Goal: Task Accomplishment & Management: Complete application form

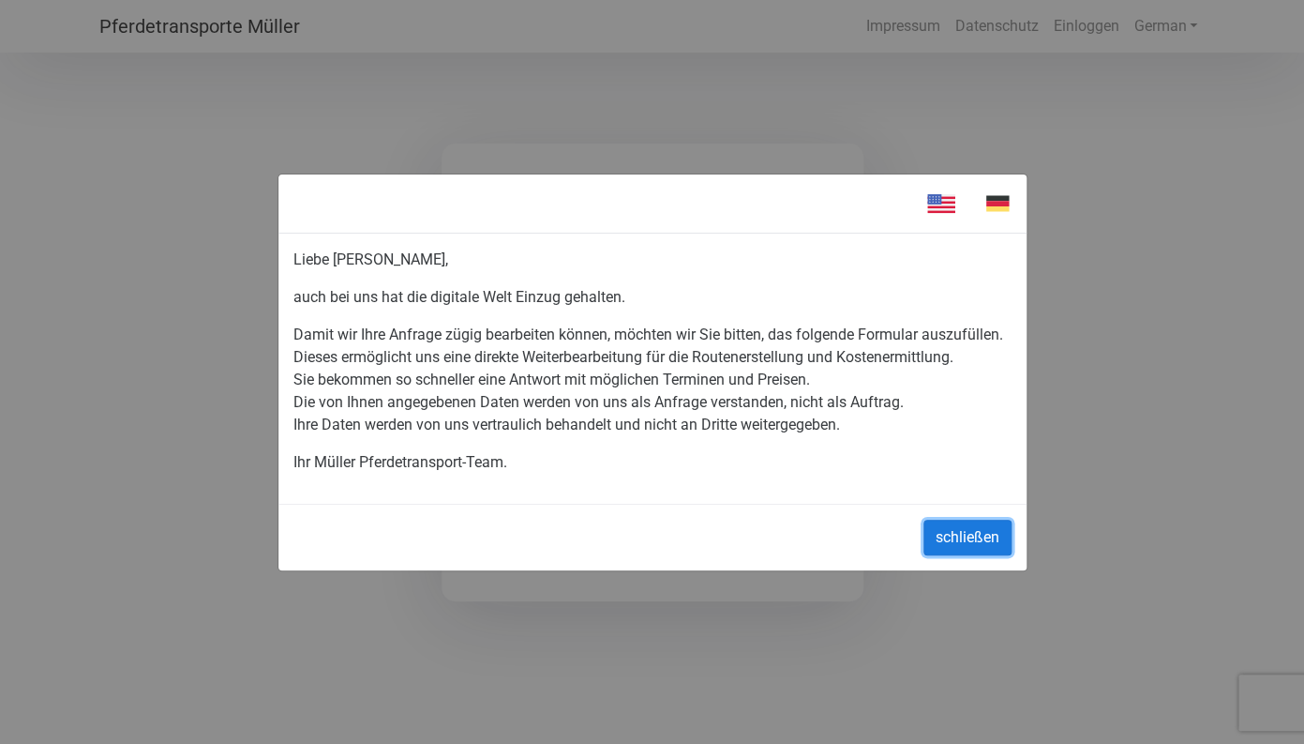
click at [958, 553] on button "schließen" at bounding box center [968, 538] width 88 height 36
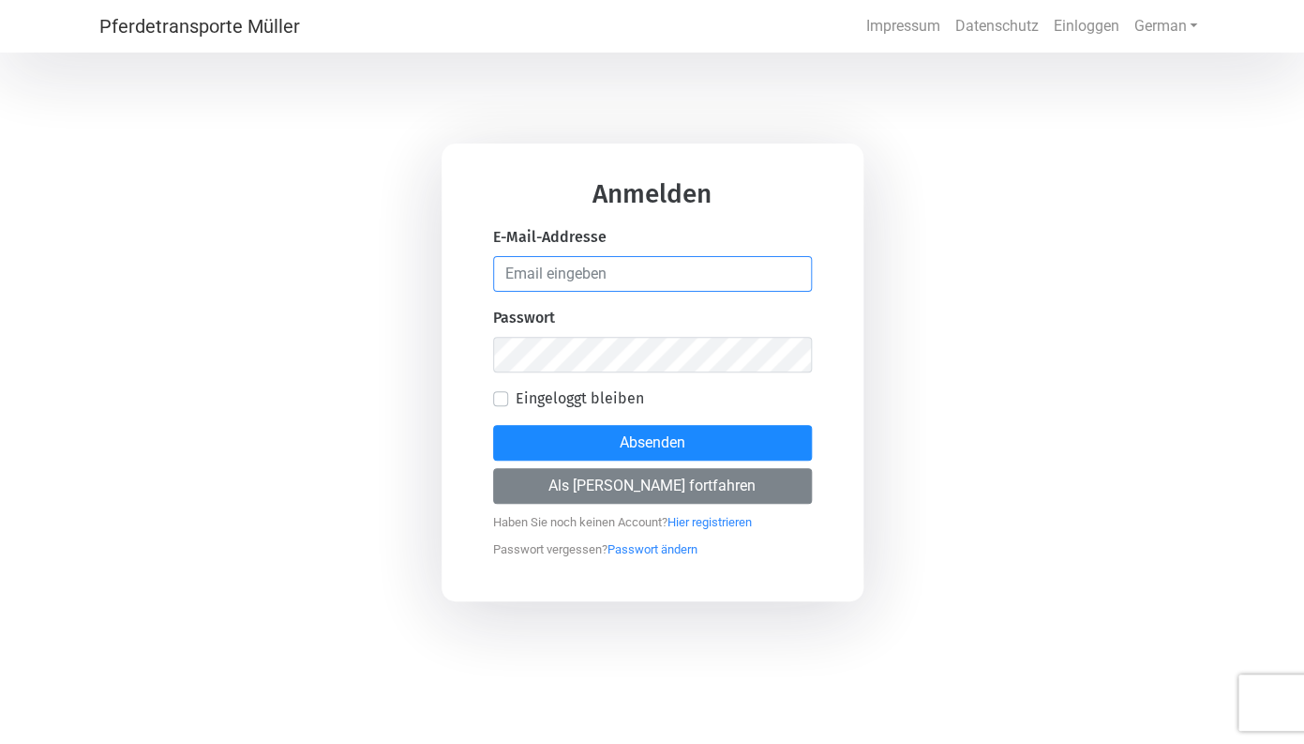
click at [550, 278] on input "email" at bounding box center [652, 274] width 319 height 36
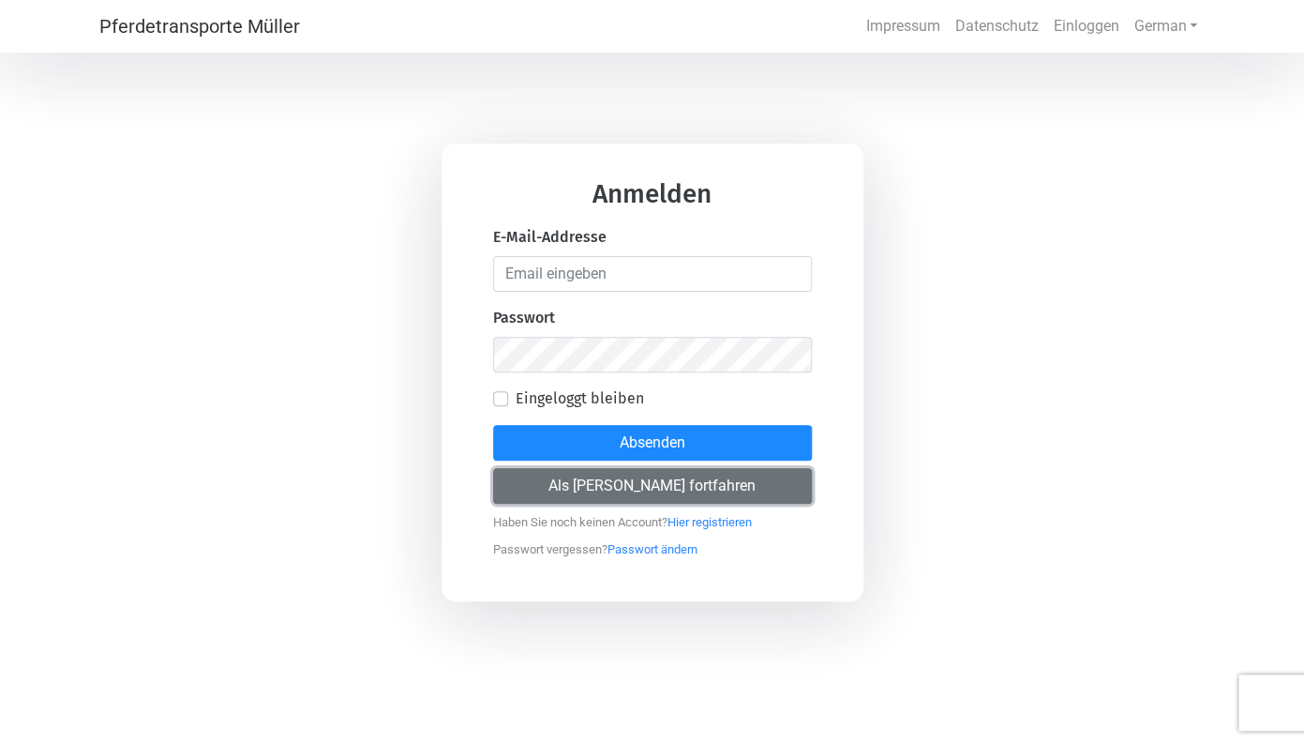
click at [705, 499] on button "Als [PERSON_NAME] fortfahren" at bounding box center [652, 486] width 319 height 36
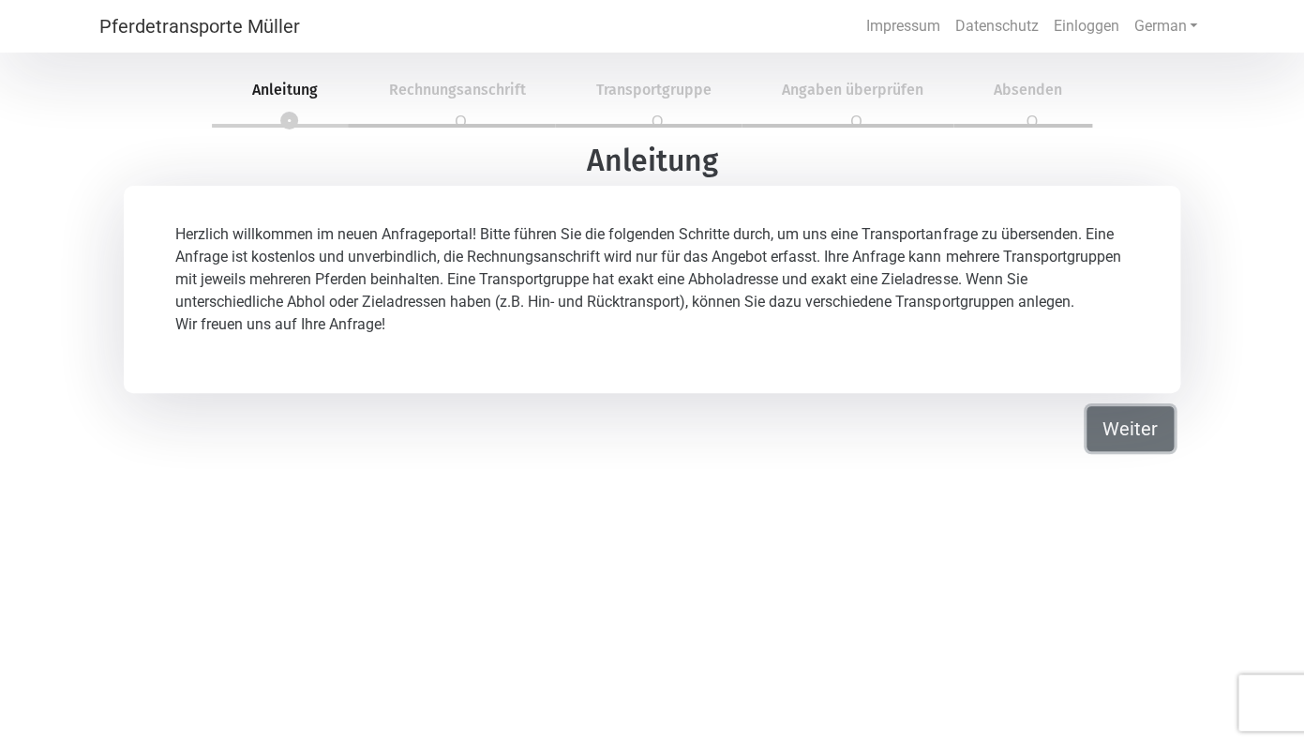
click at [1117, 451] on button "Weiter" at bounding box center [1130, 428] width 87 height 45
select select "DE"
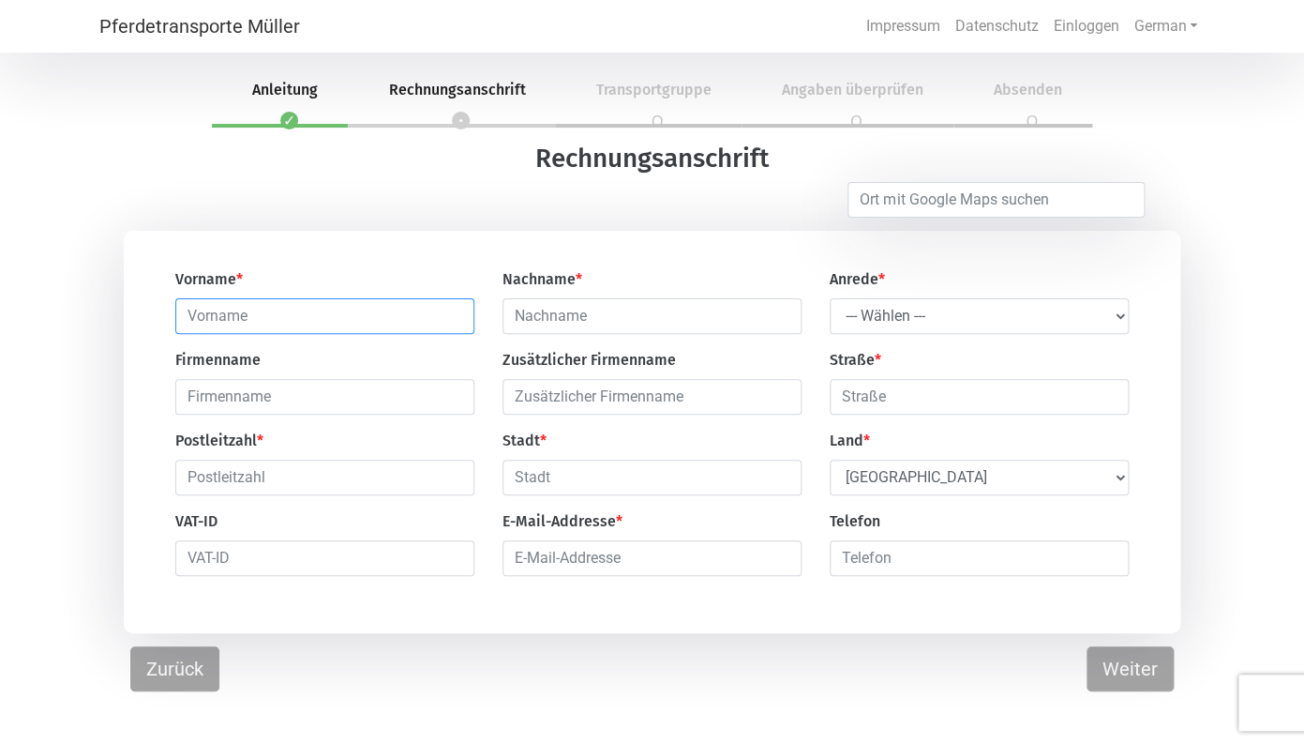
click at [203, 323] on input "text" at bounding box center [324, 316] width 299 height 36
type input "v"
type input "[PERSON_NAME]"
click at [572, 324] on input "text" at bounding box center [652, 316] width 299 height 36
type input "Brunswieck"
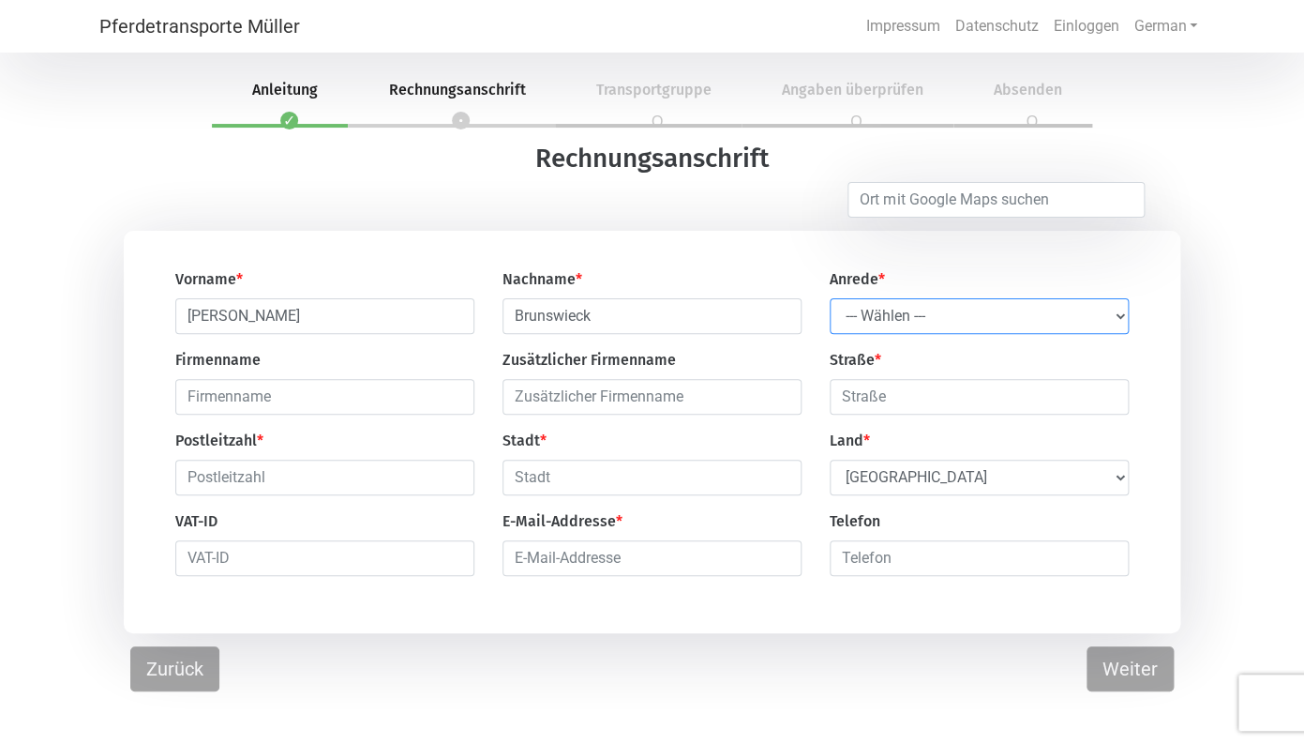
select select "Ms."
click option "Frau" at bounding box center [0, 0] width 0 height 0
click at [201, 480] on input "text" at bounding box center [324, 477] width 299 height 36
type input "23611"
click at [537, 487] on input "text" at bounding box center [652, 477] width 299 height 36
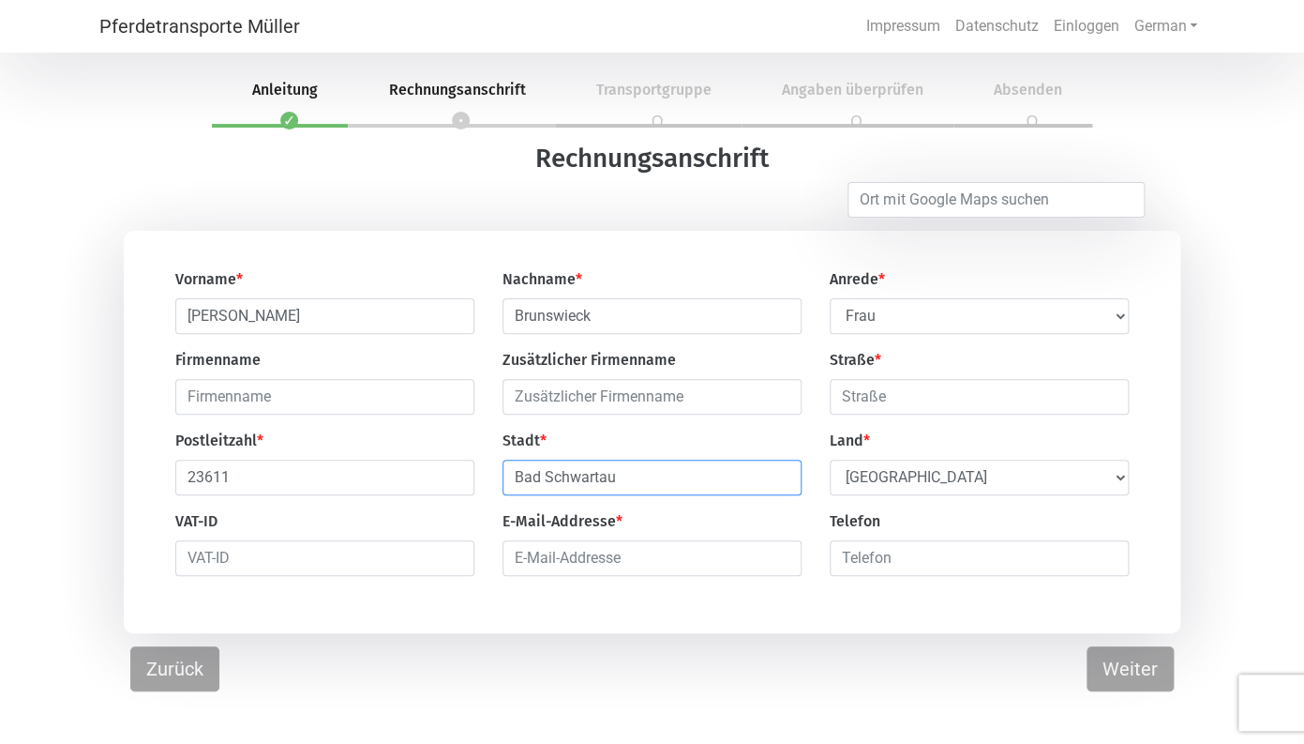
type input "Bad Schwartau"
click at [635, 559] on input "email" at bounding box center [652, 558] width 299 height 36
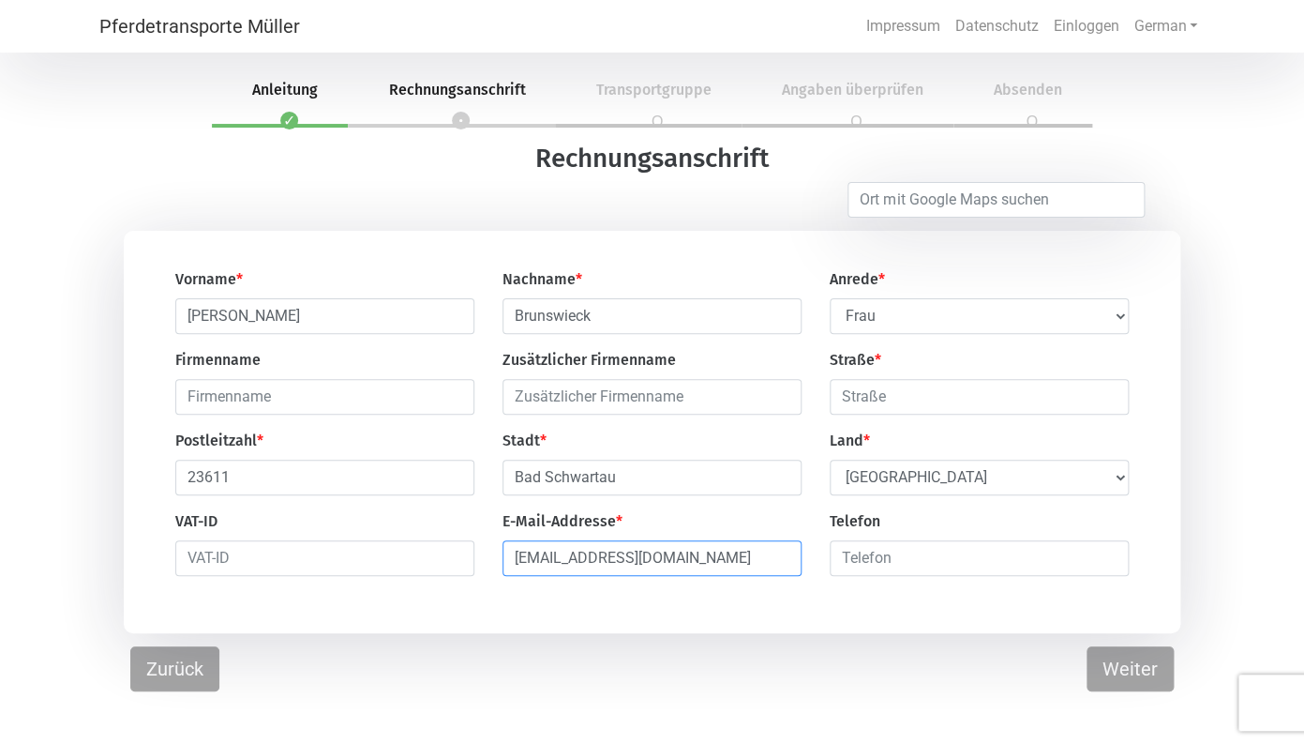
type input "[EMAIL_ADDRESS][DOMAIN_NAME]"
click at [899, 559] on input "number" at bounding box center [979, 558] width 299 height 36
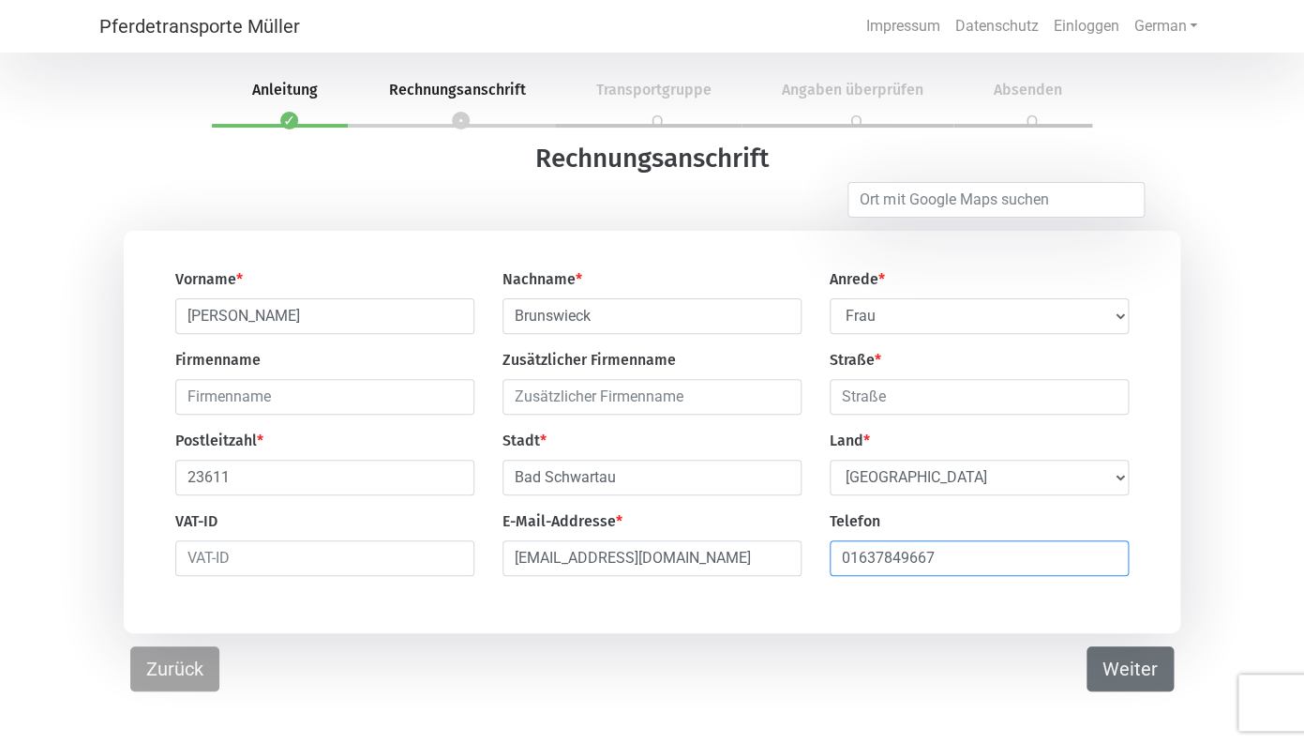
type input "01637849667"
click at [1134, 676] on button "Weiter" at bounding box center [1130, 668] width 87 height 45
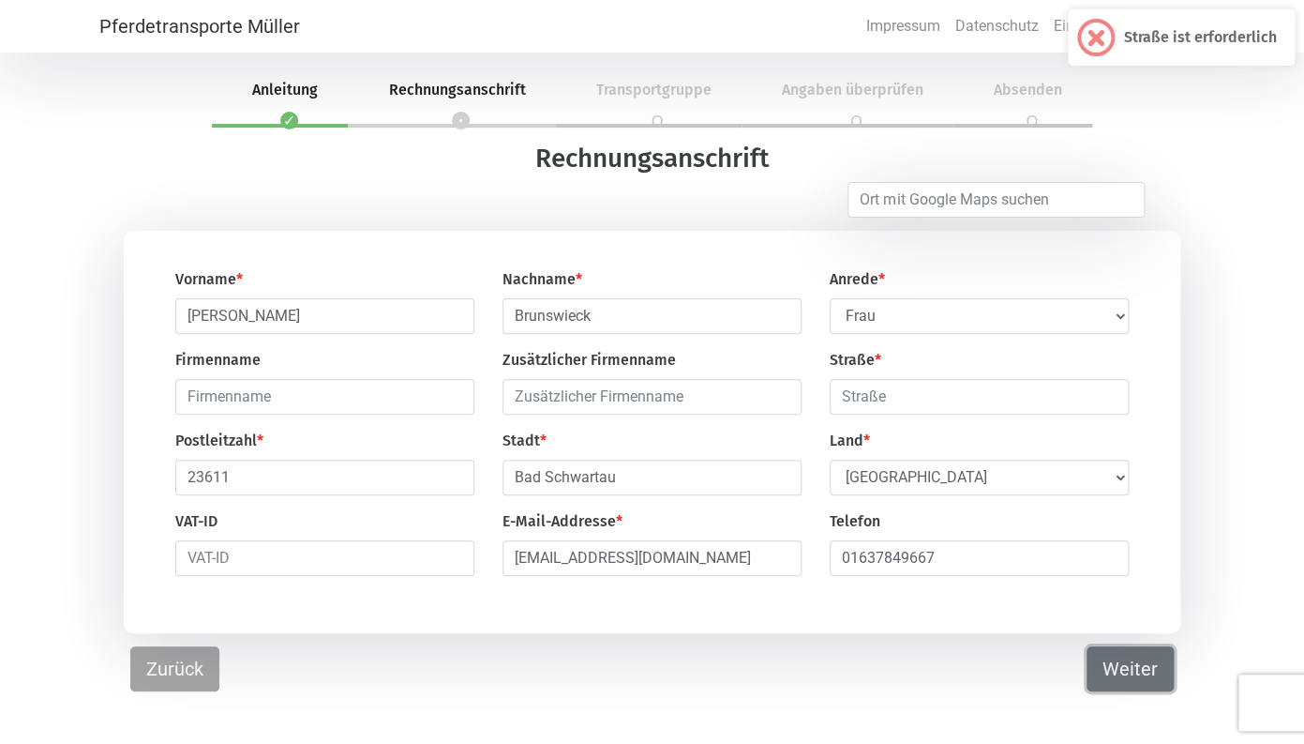
click at [1134, 676] on button "Weiter" at bounding box center [1130, 668] width 87 height 45
click at [888, 393] on input "text" at bounding box center [979, 397] width 299 height 36
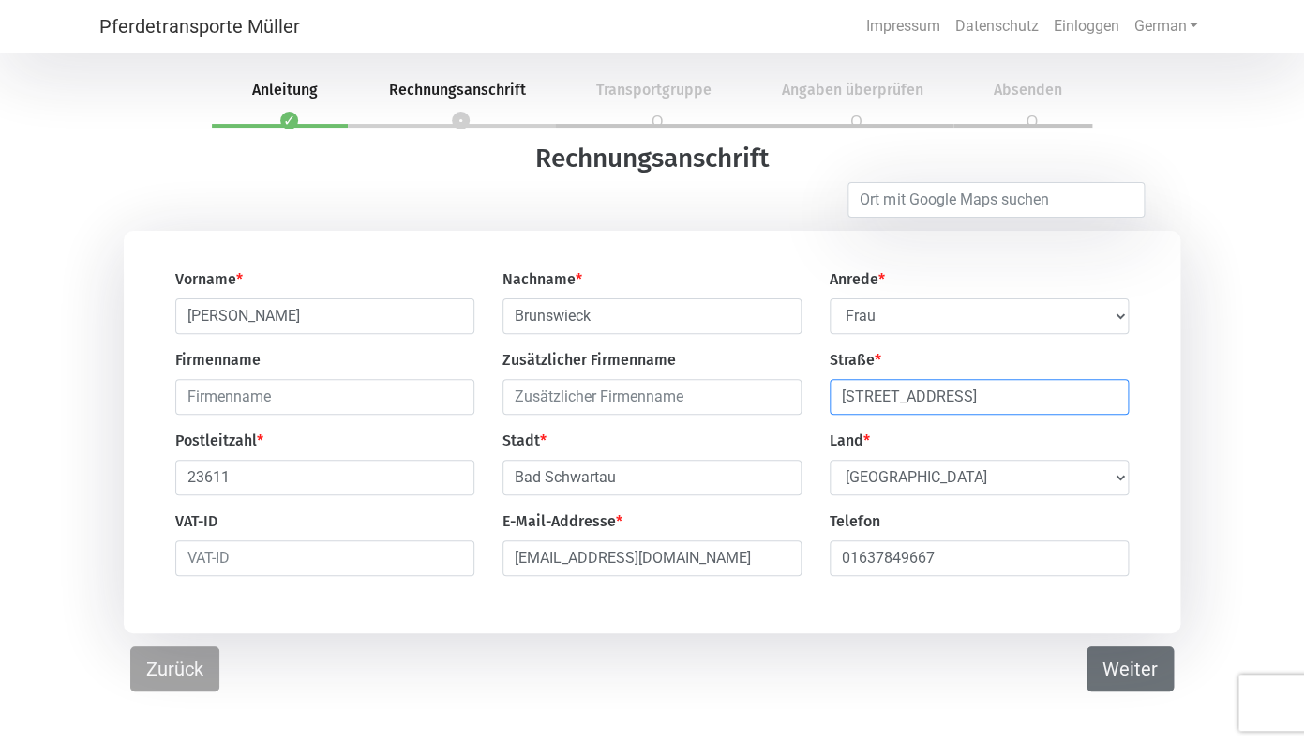
type input "[STREET_ADDRESS]"
click at [1120, 670] on button "Weiter" at bounding box center [1130, 668] width 87 height 45
select select "DE"
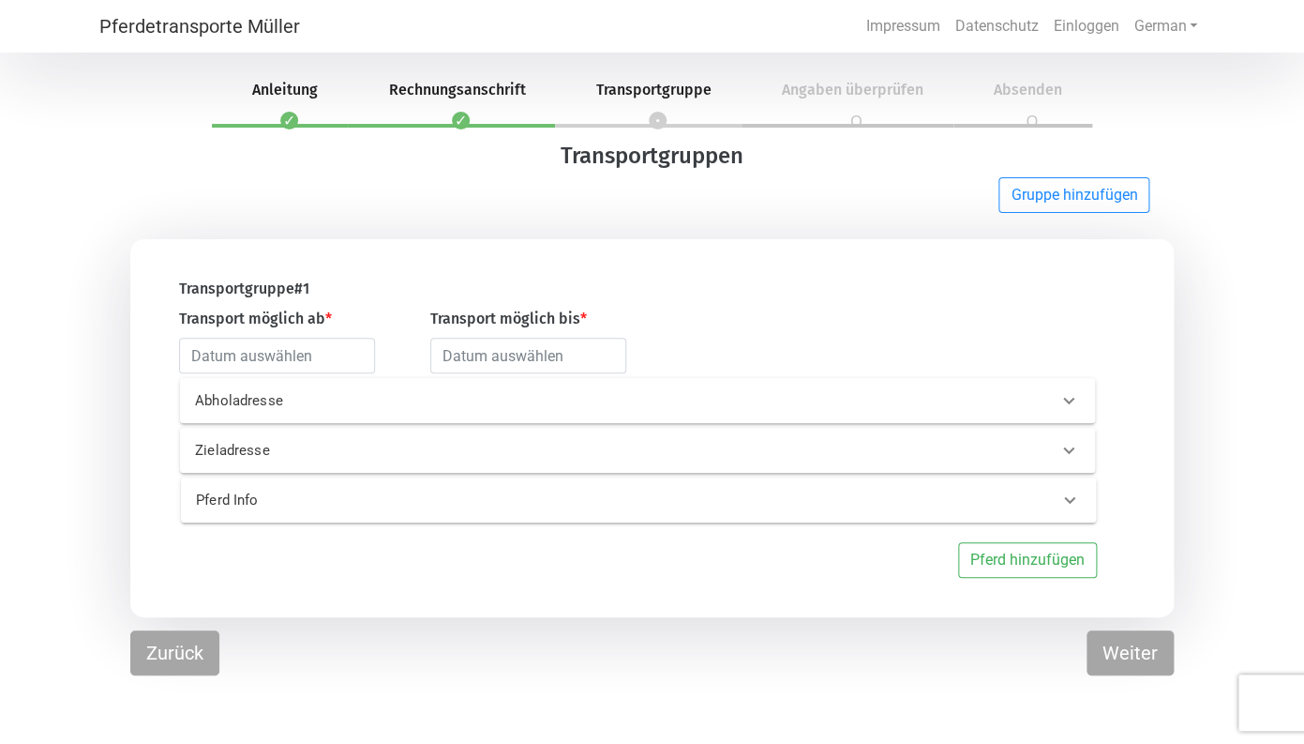
click at [251, 404] on p "Abholadresse" at bounding box center [394, 401] width 398 height 22
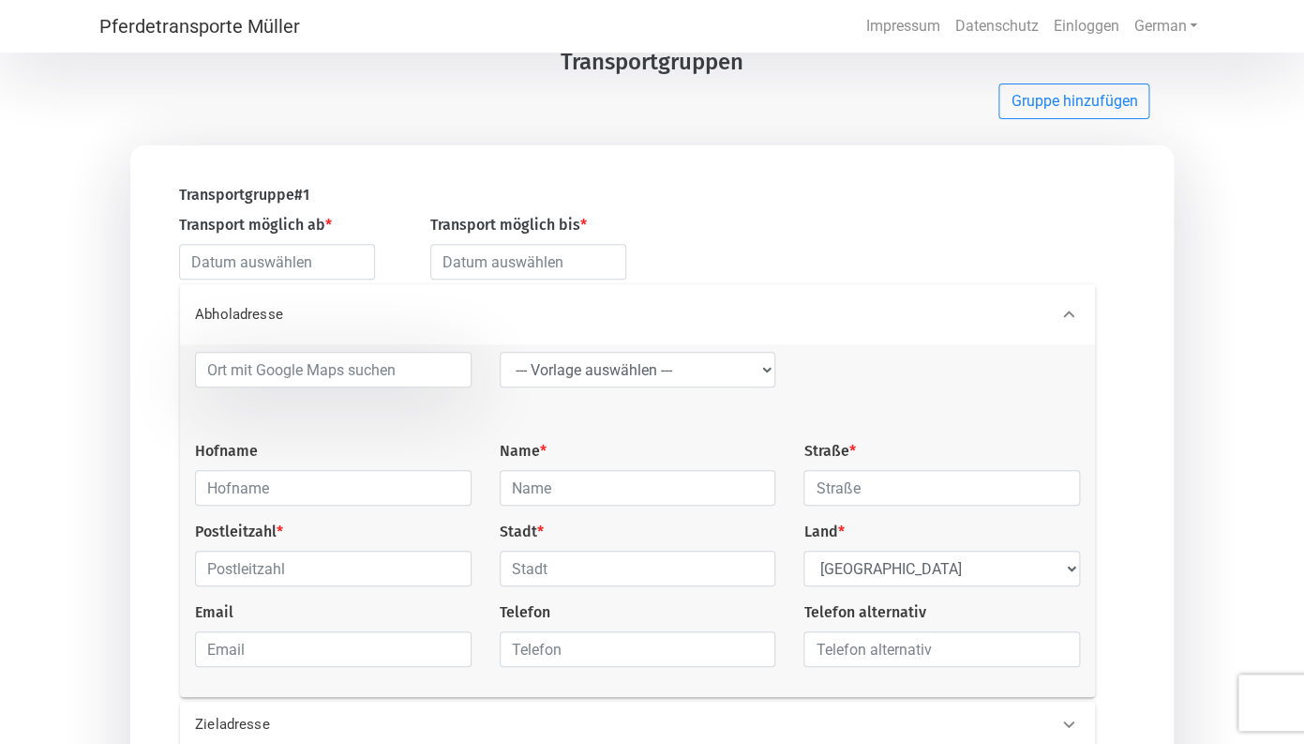
scroll to position [139, 0]
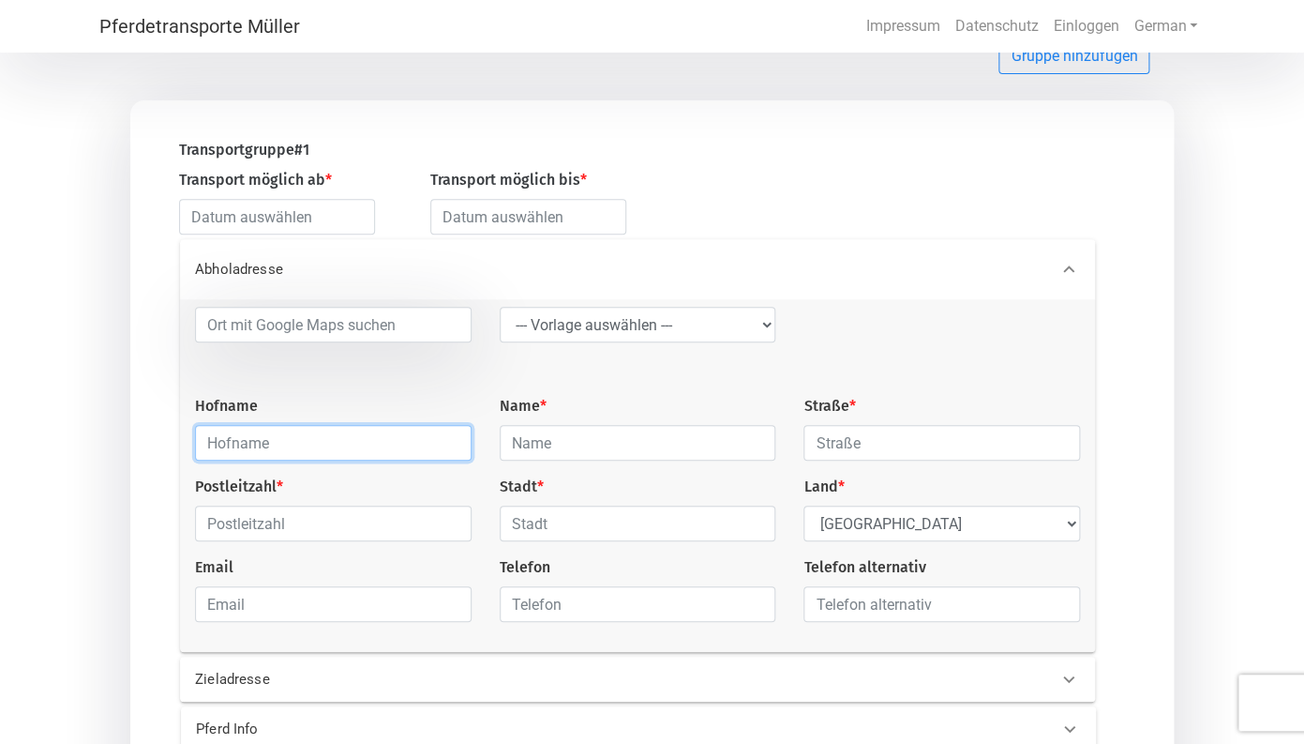
click at [363, 447] on input "text" at bounding box center [333, 443] width 277 height 36
type input "A"
type input "Rappenhof [PERSON_NAME]"
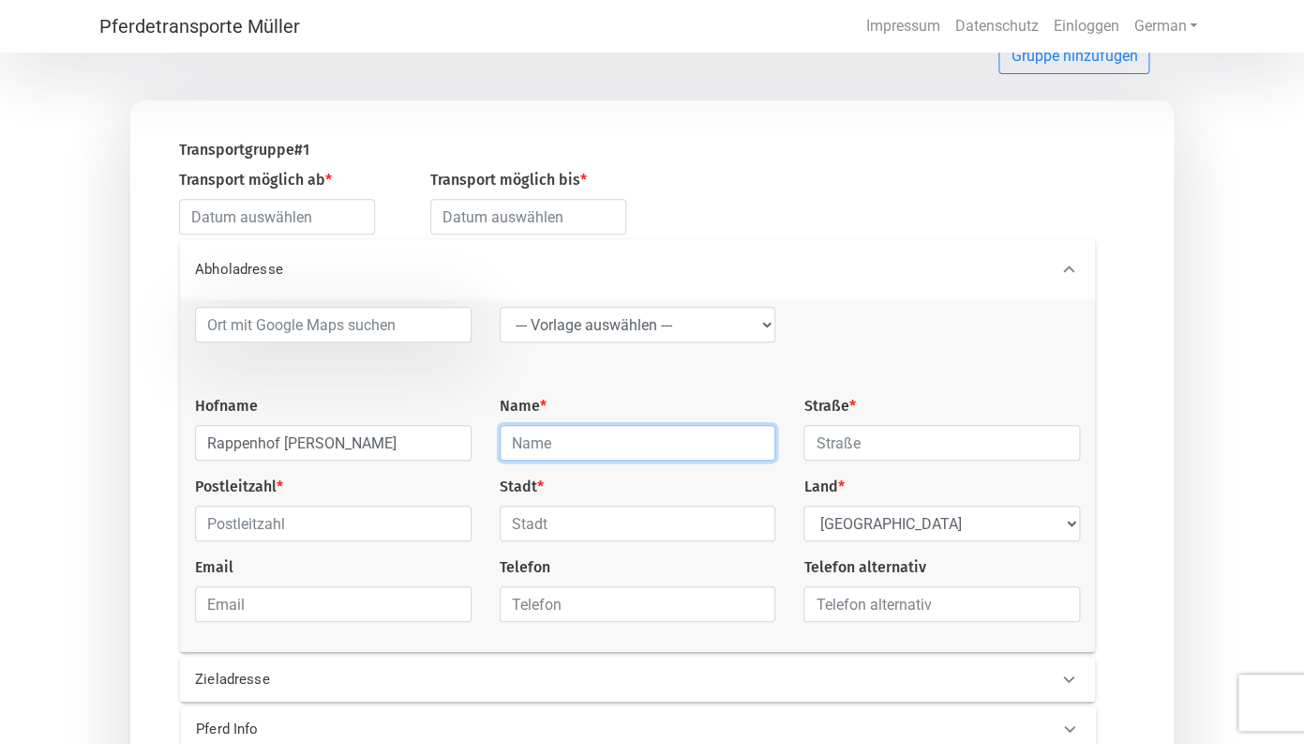
click at [543, 447] on input "text" at bounding box center [638, 443] width 277 height 36
type input "Hofmann"
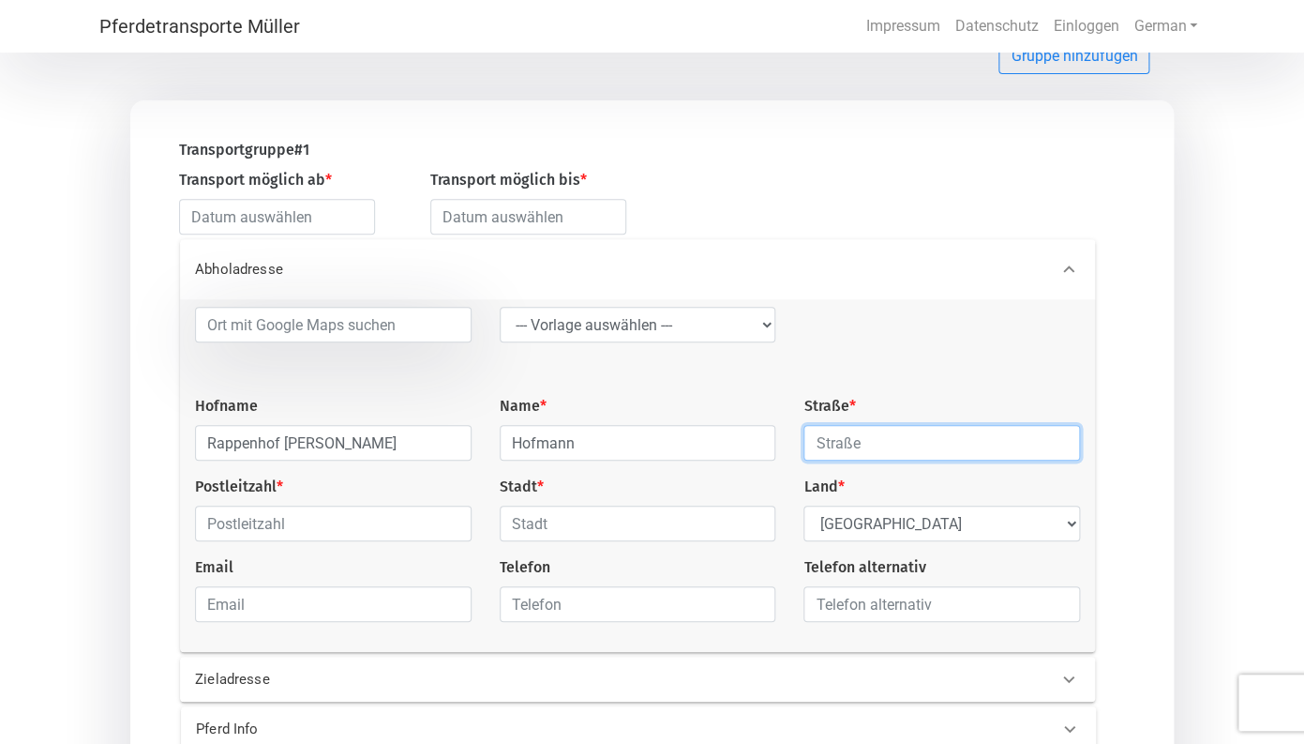
click at [855, 454] on input "text" at bounding box center [942, 443] width 277 height 36
type input "[STREET_ADDRESS]"
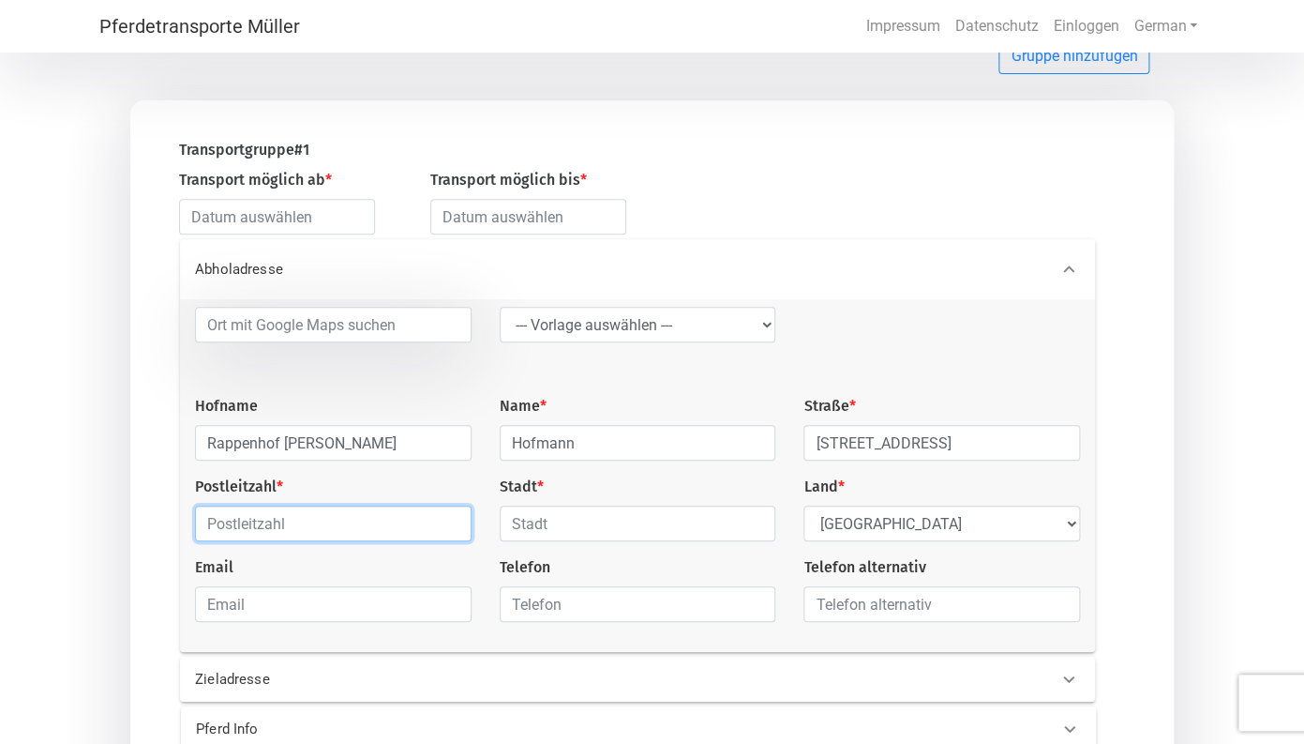
click at [366, 534] on input "text" at bounding box center [333, 523] width 277 height 36
type input "34479"
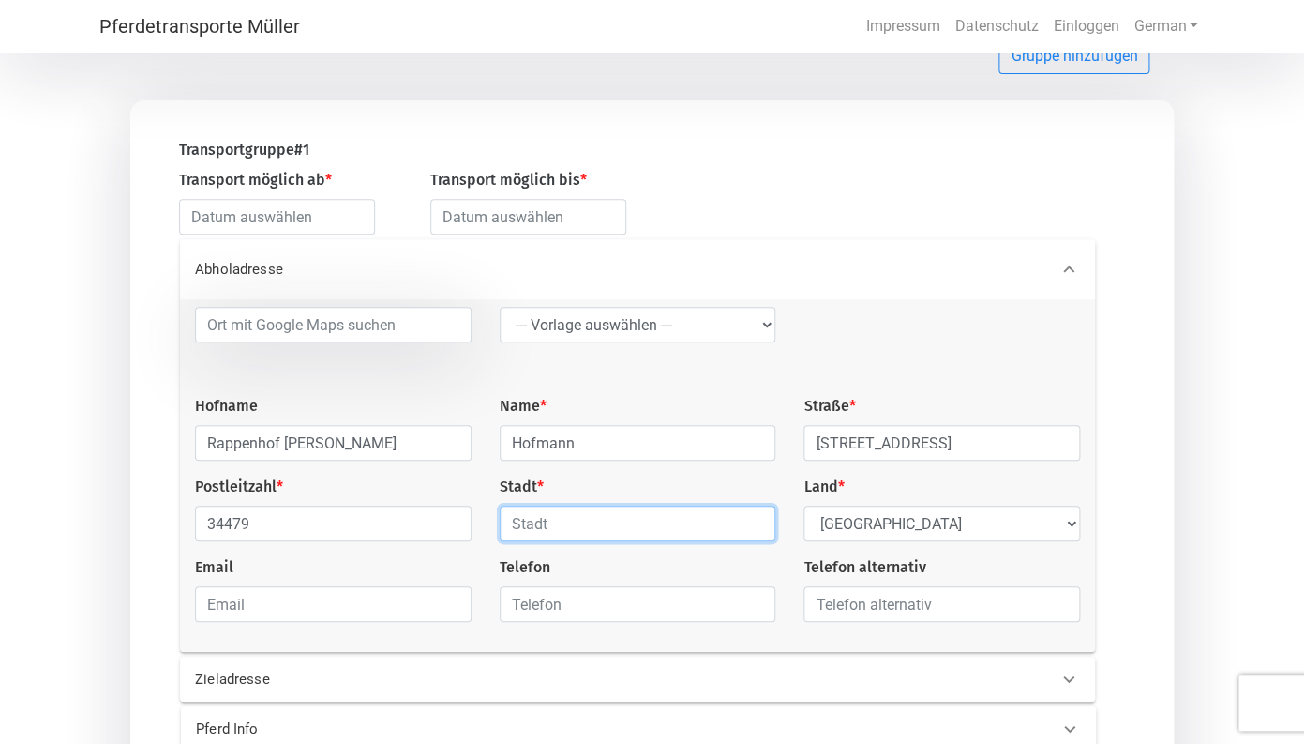
click at [565, 524] on input "text" at bounding box center [638, 523] width 277 height 36
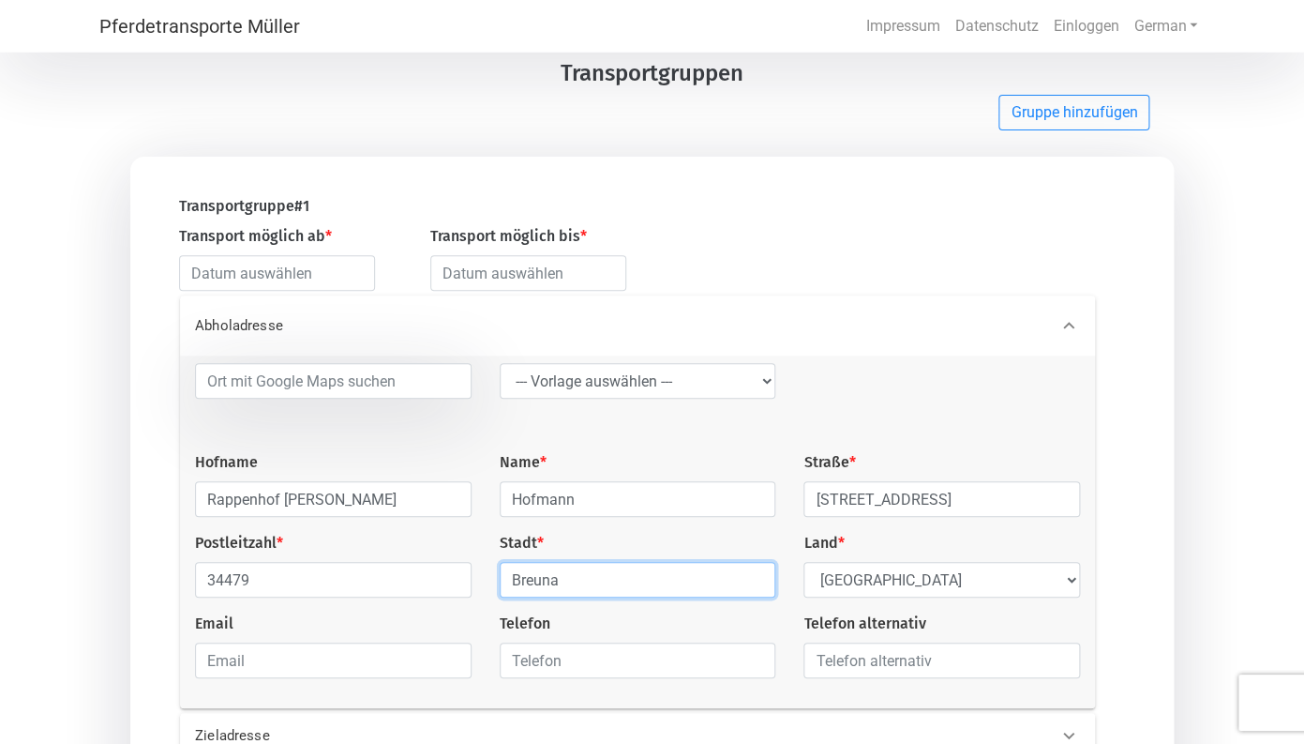
scroll to position [304, 0]
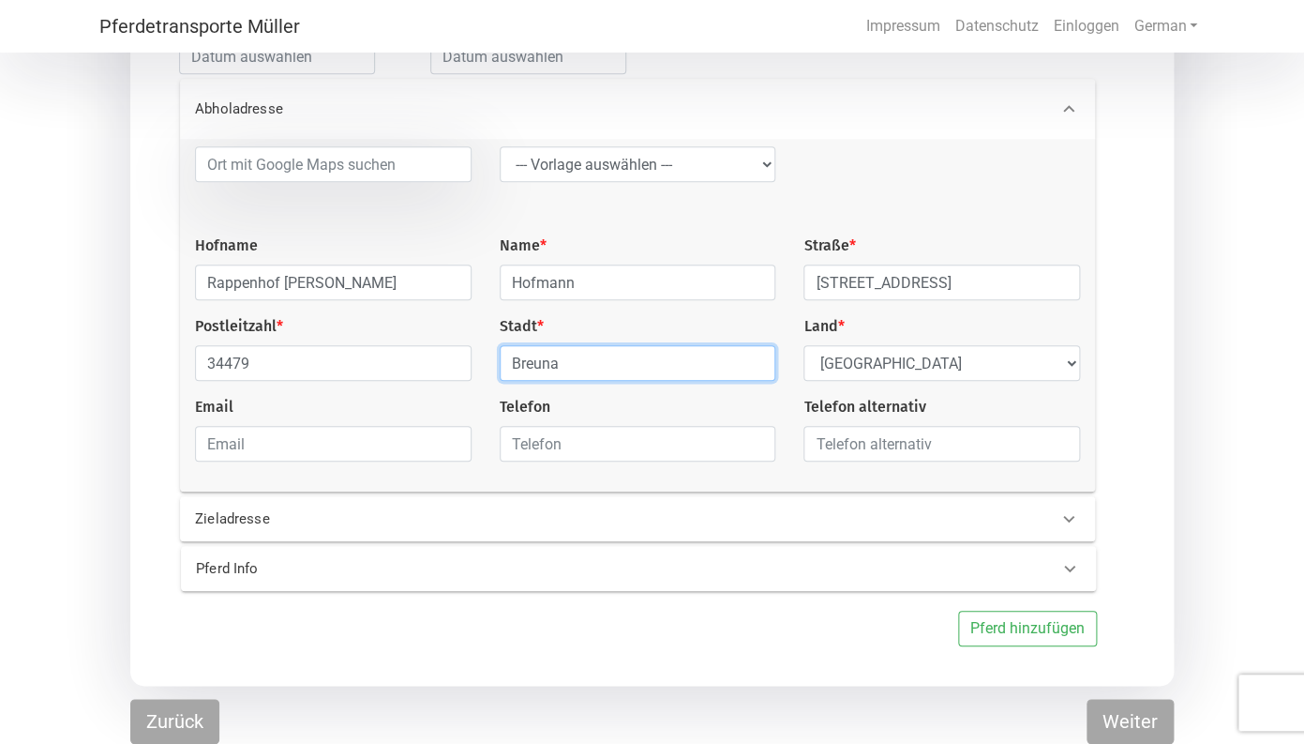
type input "Breuna"
click at [265, 515] on p "Zieladresse" at bounding box center [394, 519] width 398 height 22
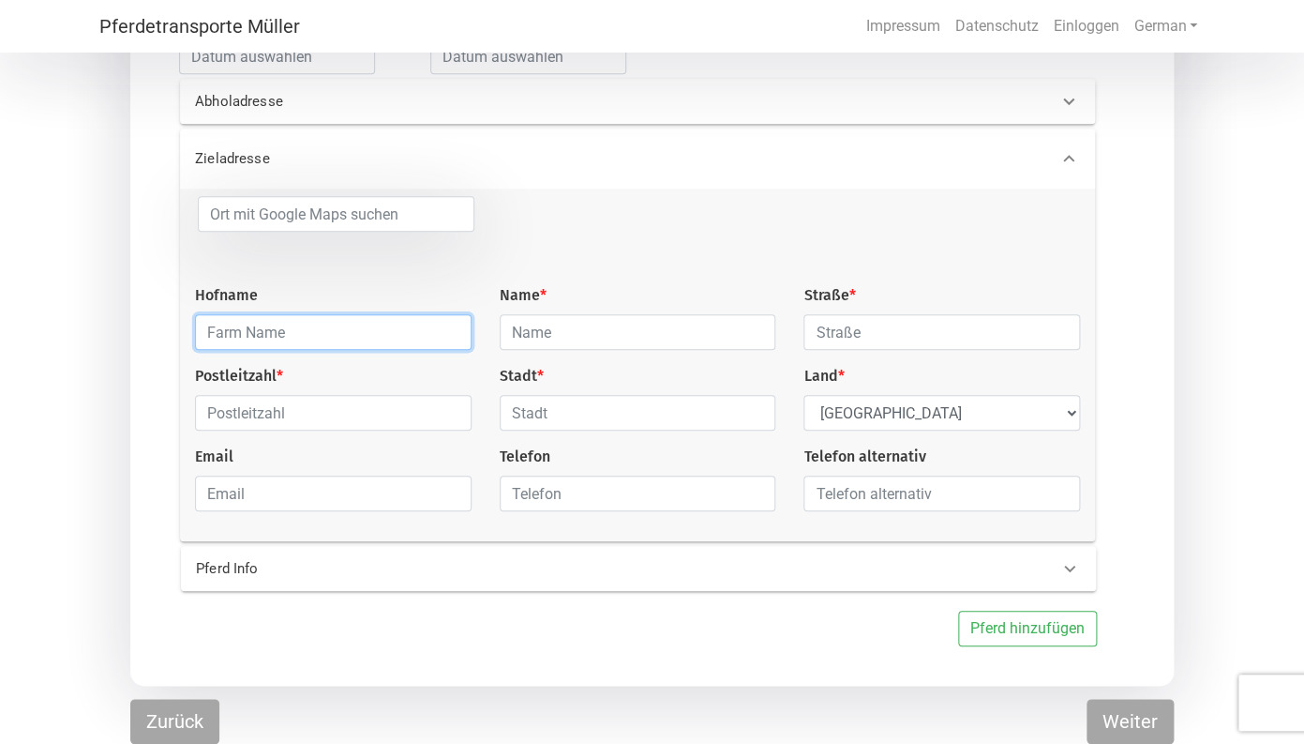
click at [276, 334] on input "text" at bounding box center [333, 332] width 277 height 36
type input "Islandpferde Heidhörn"
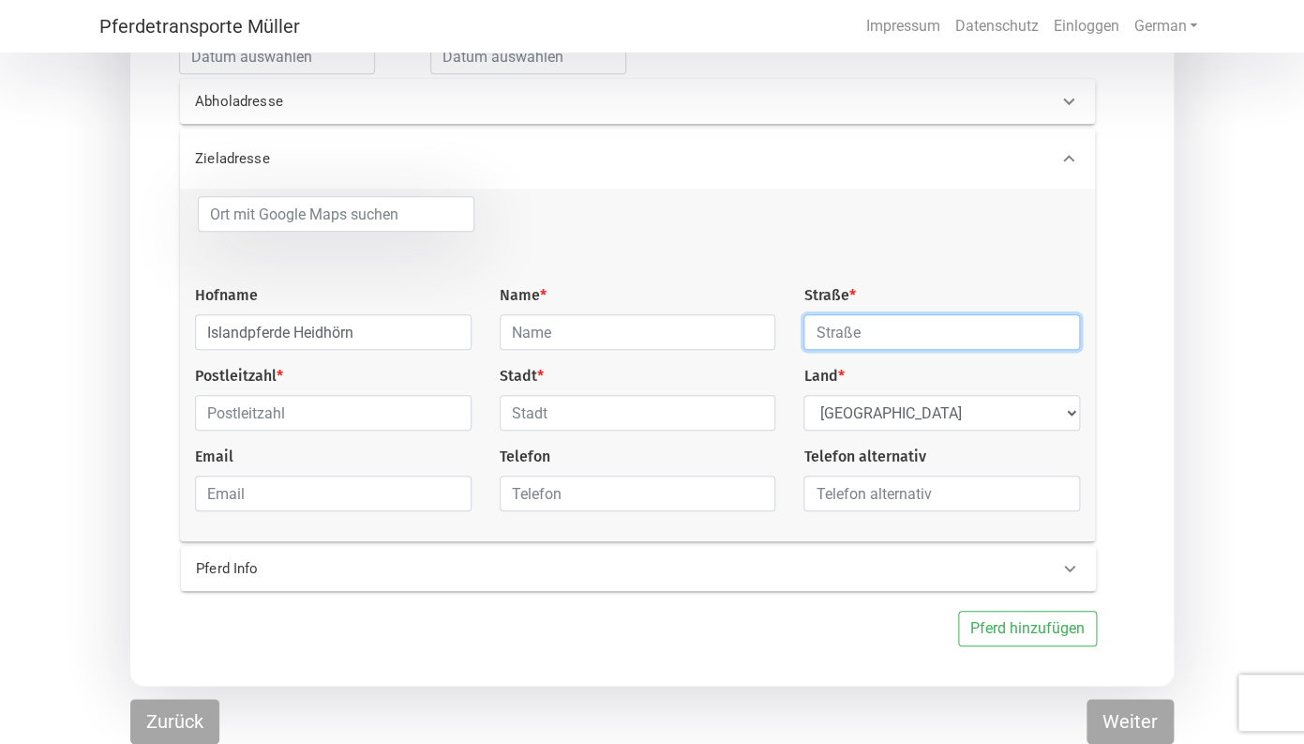
click at [868, 327] on input "text" at bounding box center [942, 332] width 277 height 36
type input "[PERSON_NAME]. 0"
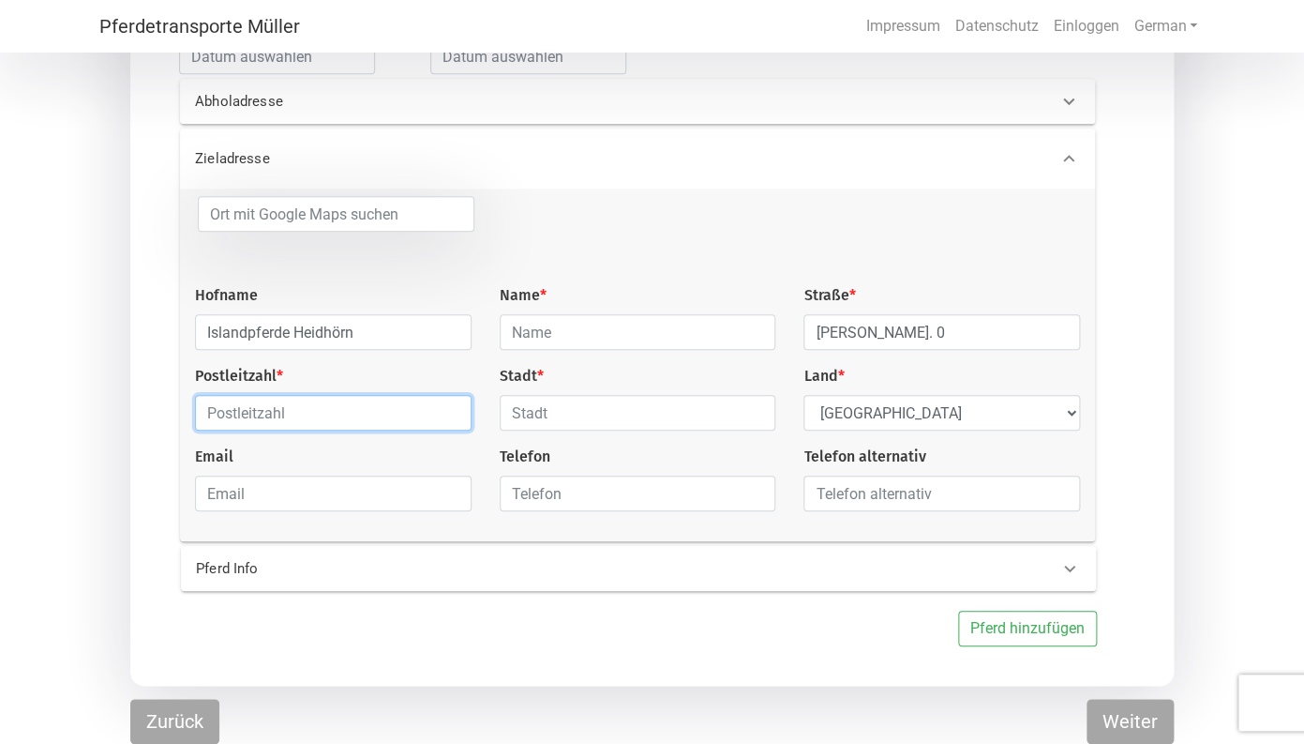
click at [329, 410] on input "text" at bounding box center [333, 413] width 277 height 36
type input "23715"
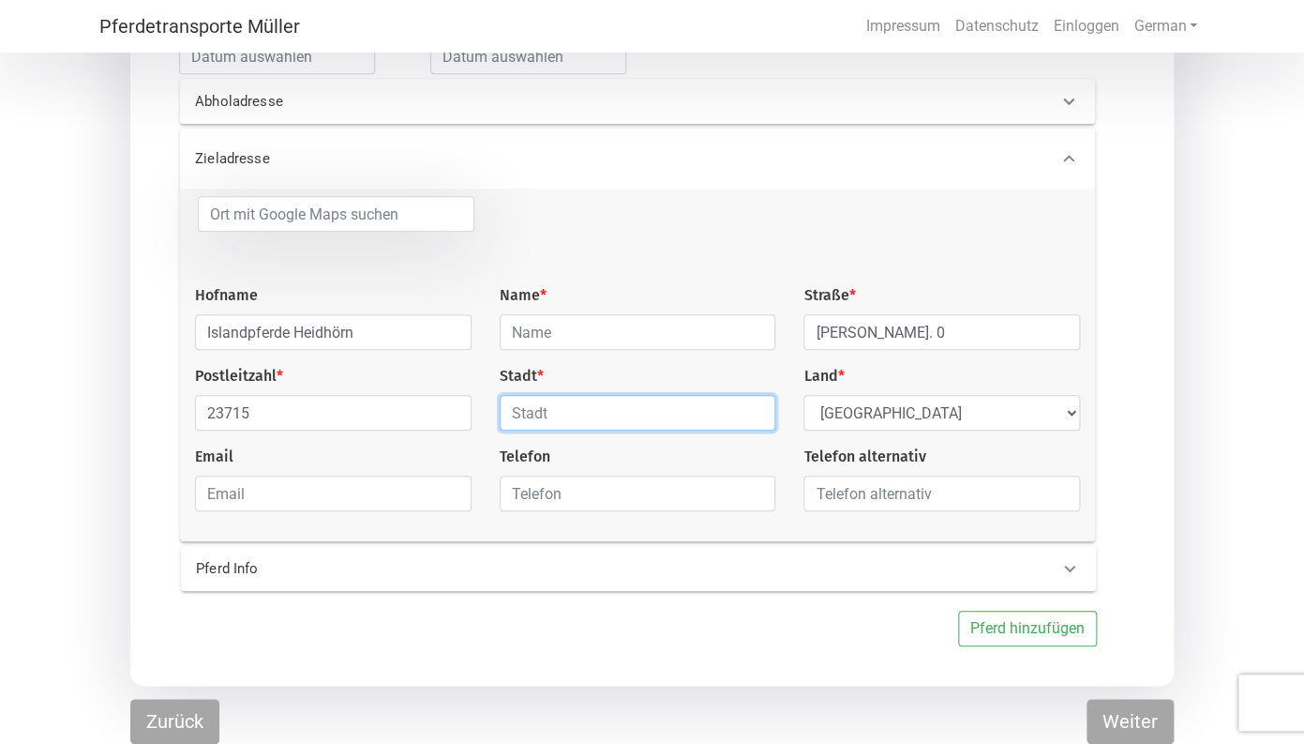
click at [551, 418] on input "text" at bounding box center [638, 413] width 277 height 36
type input "Braak/Bosau"
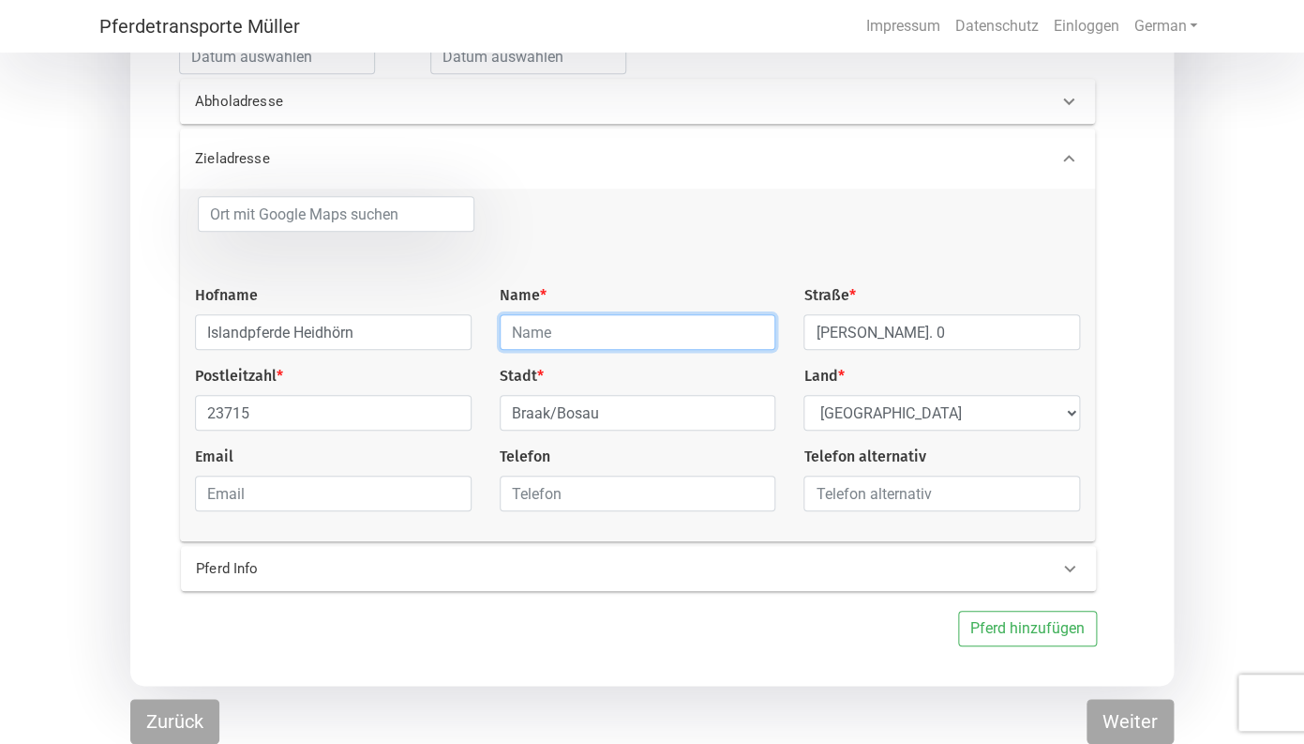
click at [598, 333] on input "text" at bounding box center [638, 332] width 277 height 36
type input "Lünenbürger-[GEOGRAPHIC_DATA]"
click at [253, 565] on p "Pferd Info" at bounding box center [395, 569] width 398 height 22
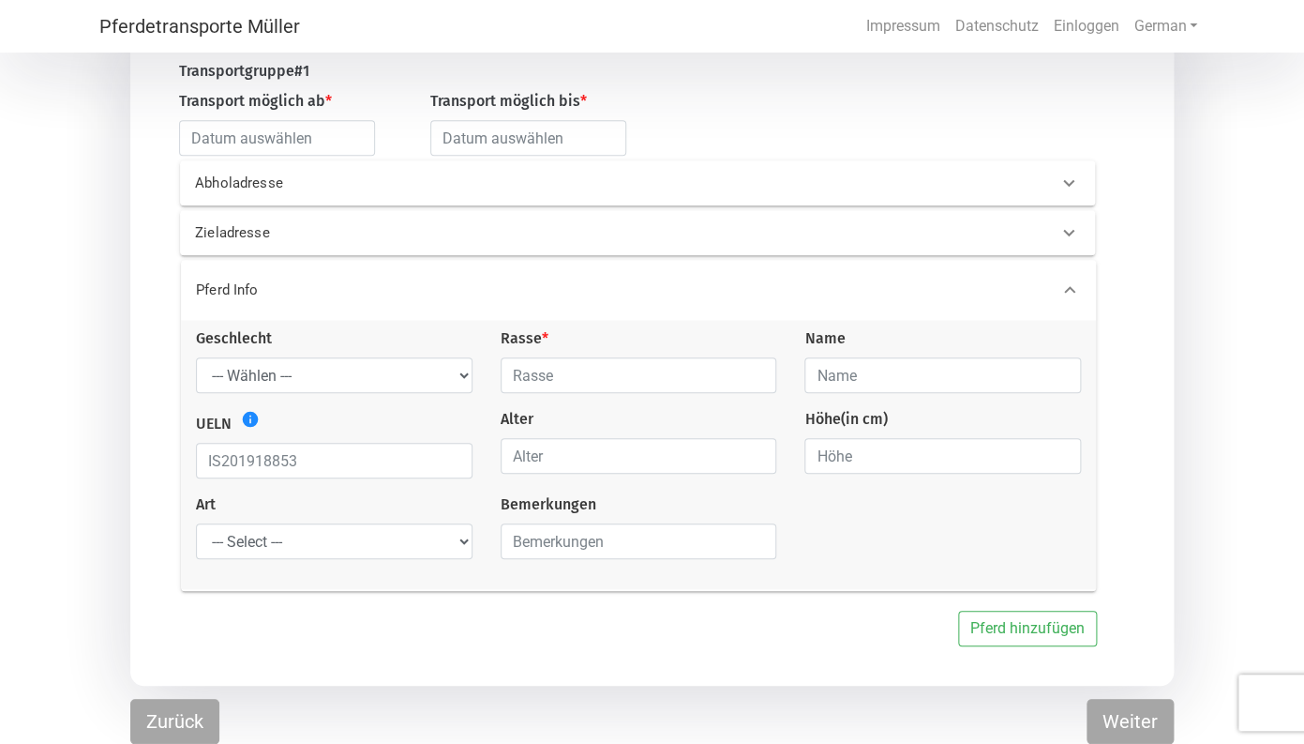
scroll to position [219, 0]
select select "gelding"
click option "Wallach" at bounding box center [0, 0] width 0 height 0
click at [564, 369] on input "text" at bounding box center [639, 377] width 277 height 36
type input "Isländer"
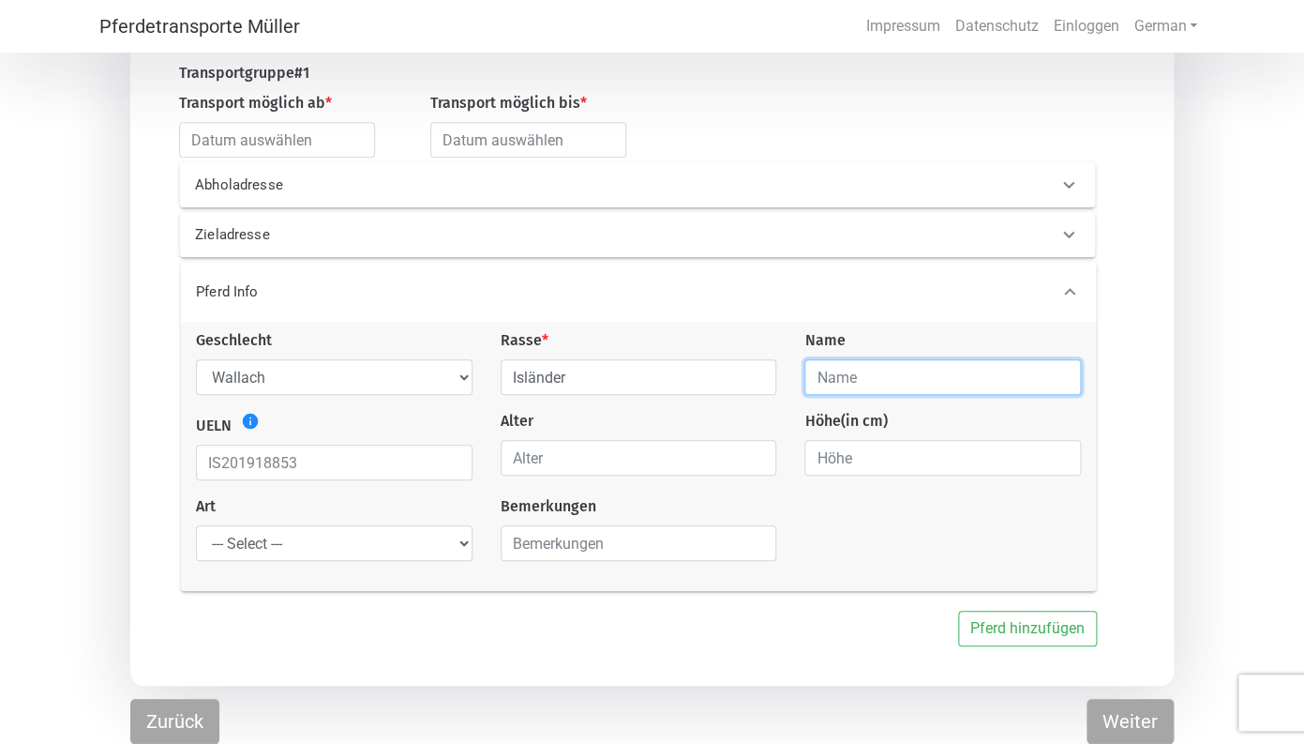
click at [846, 371] on input "text" at bounding box center [943, 377] width 277 height 36
click at [251, 422] on icon "info" at bounding box center [250, 421] width 19 height 19
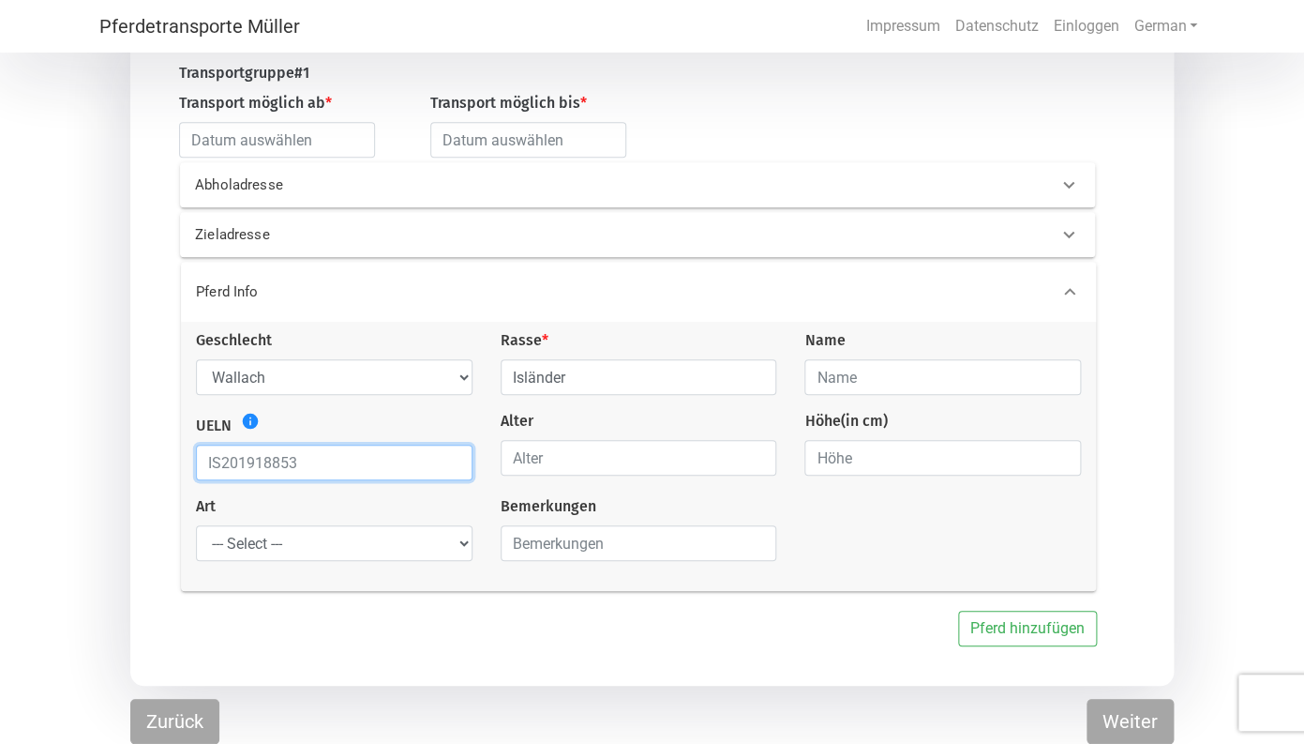
click at [249, 471] on input "text" at bounding box center [334, 462] width 277 height 36
type input "DE363630107597"
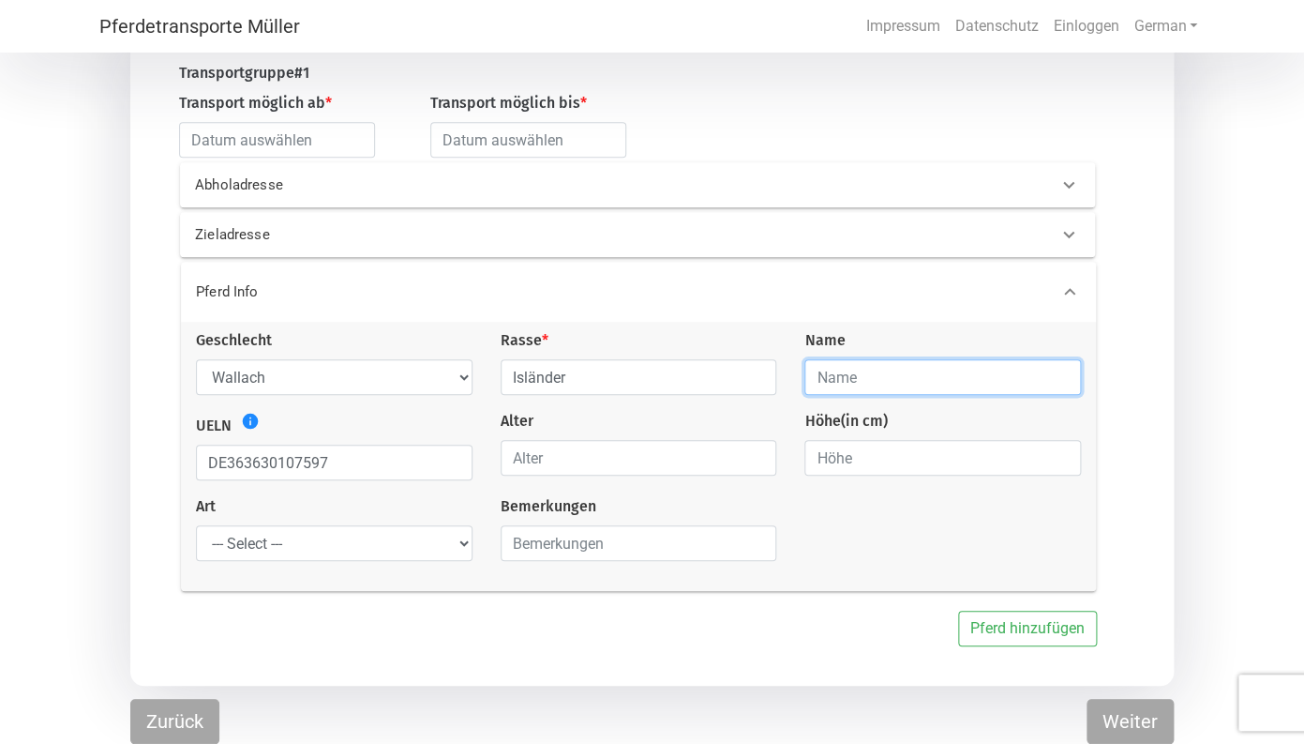
click at [851, 374] on input "text" at bounding box center [943, 377] width 277 height 36
type input "Geisli vom Rappenhof"
type input "0"
click at [761, 460] on input "0" at bounding box center [639, 458] width 277 height 36
type input "Geisli vom Rappenhof"
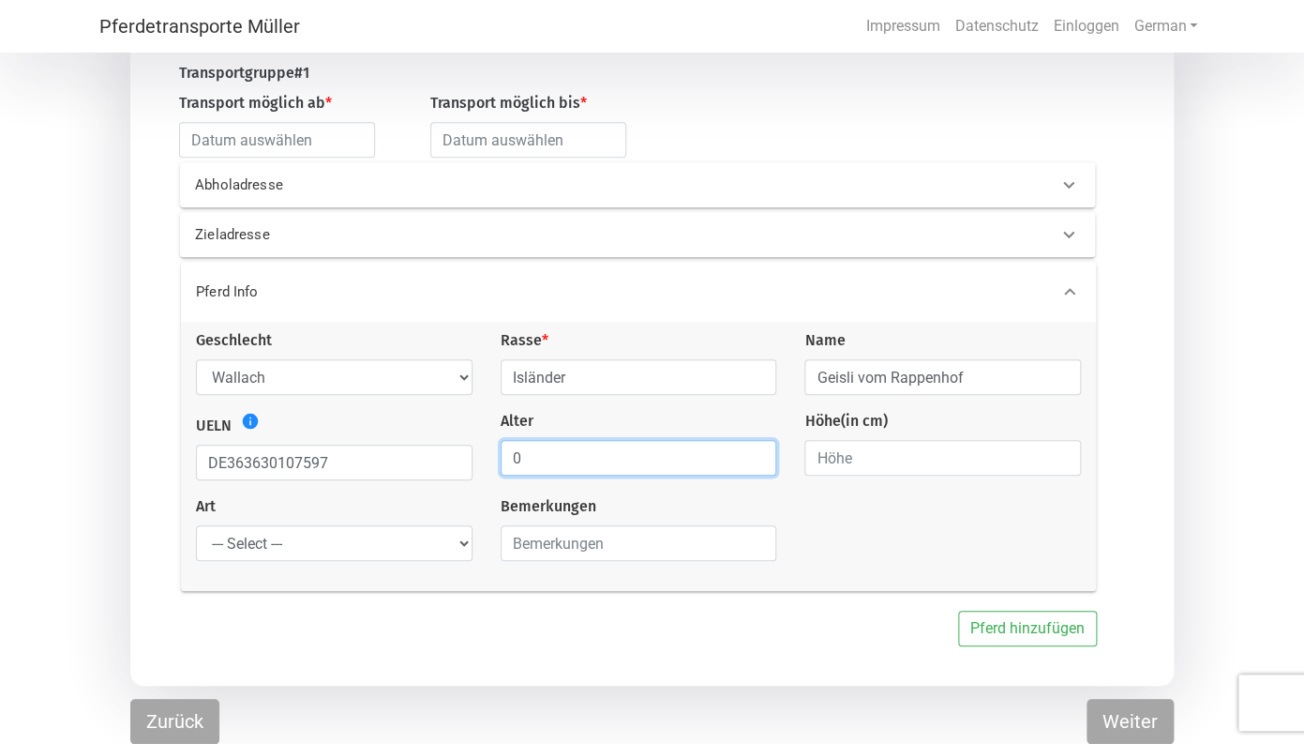
click at [650, 467] on input "0" at bounding box center [639, 458] width 277 height 36
type input "0"
type input "28"
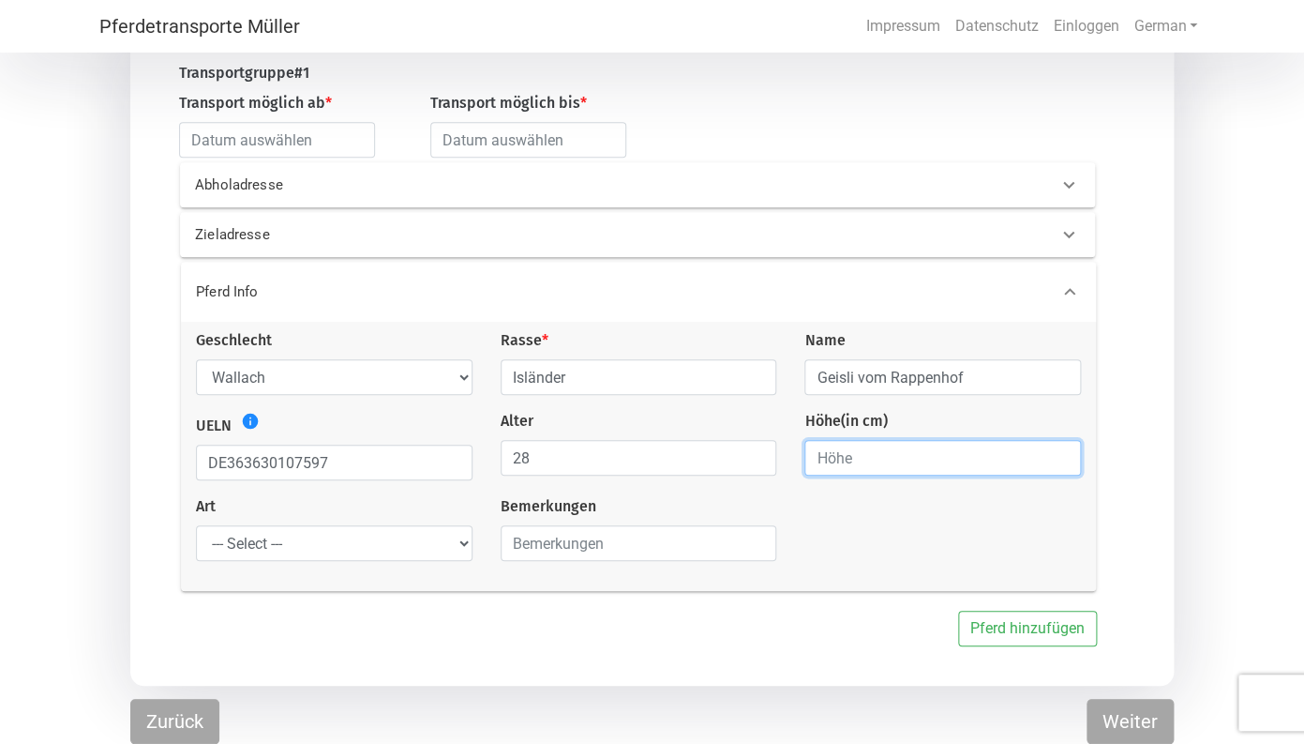
click at [1032, 459] on input "number" at bounding box center [943, 458] width 277 height 36
type input "132"
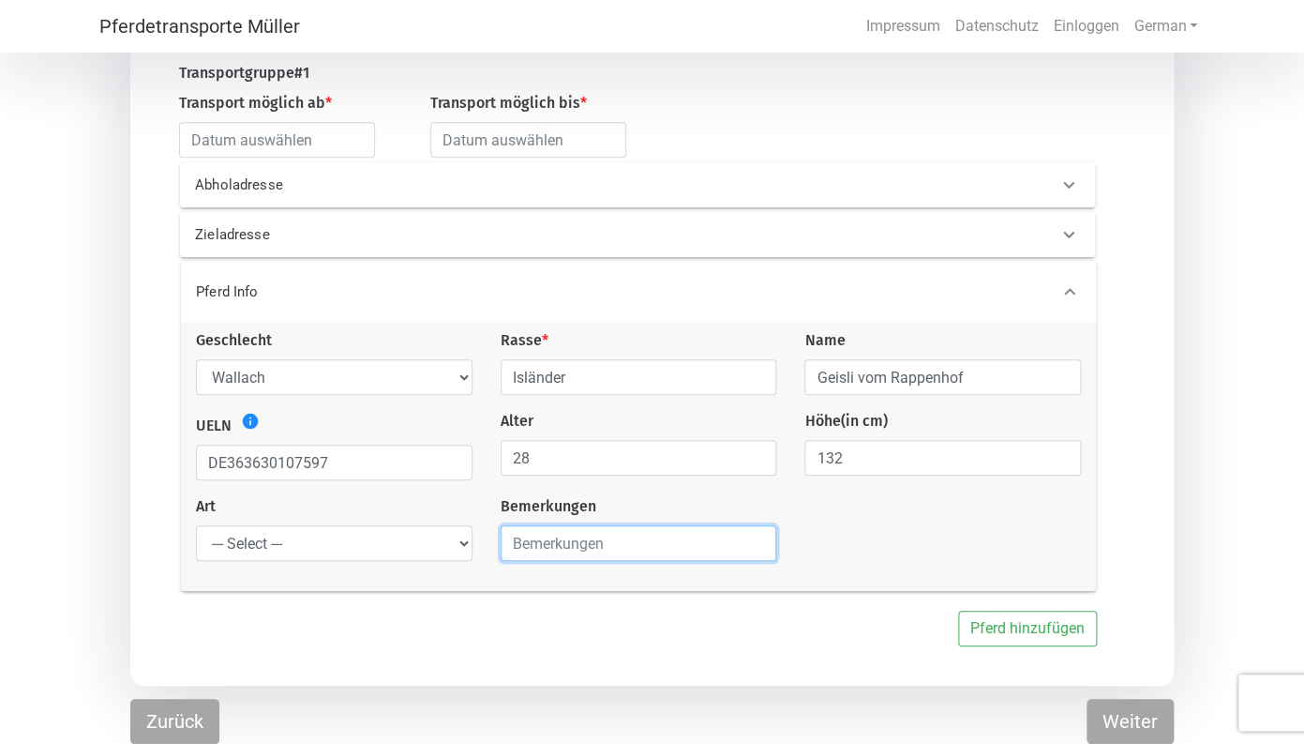
click at [602, 545] on input "text" at bounding box center [639, 543] width 277 height 36
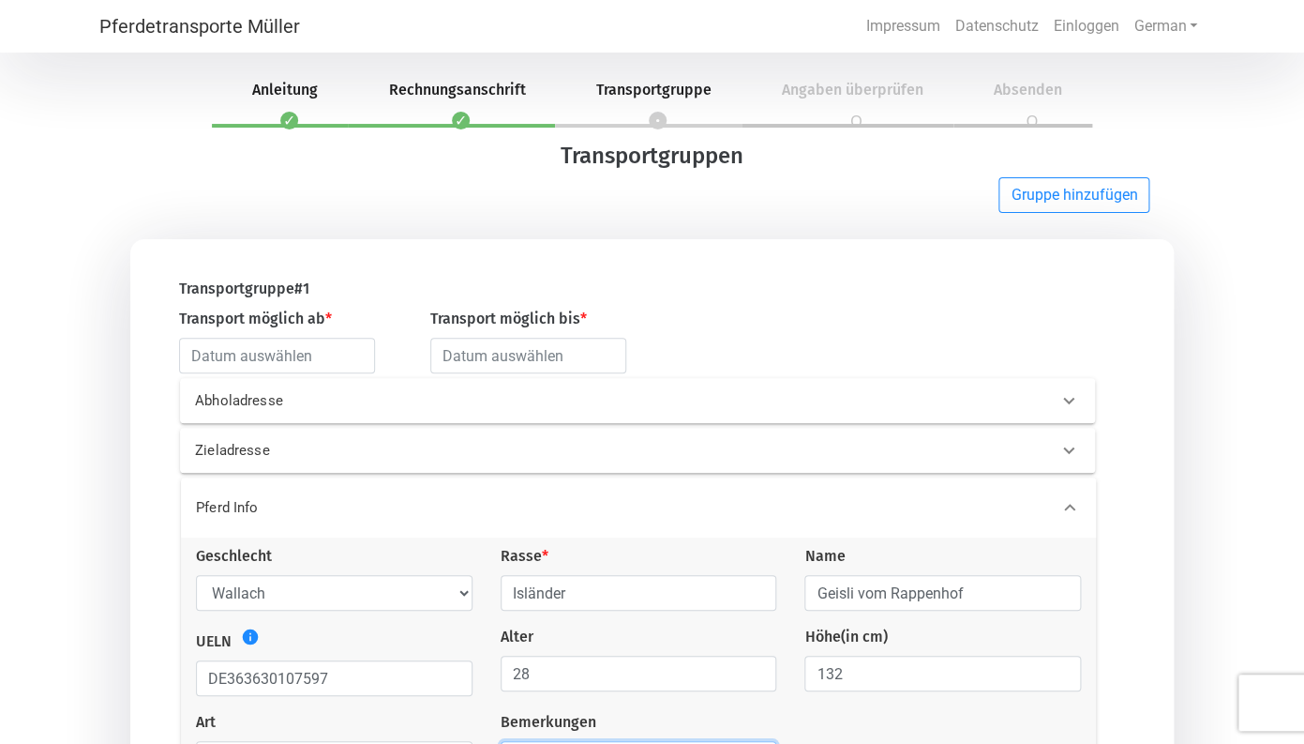
type input "Geisli wurde 15 Jahre nicht mehr transportiert. Deswegen weiß ich nicht, wie sc…"
click at [319, 361] on input "text" at bounding box center [277, 356] width 196 height 36
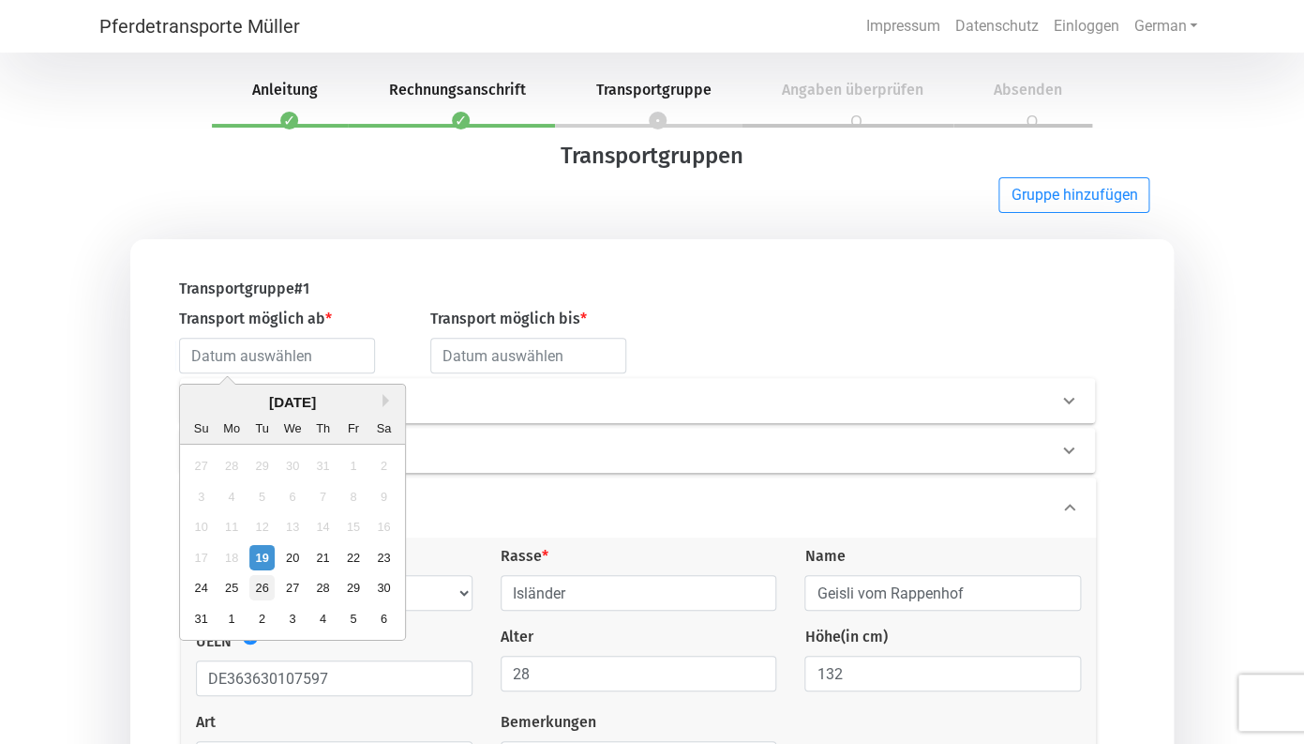
click at [261, 590] on div "26" at bounding box center [261, 587] width 25 height 25
type input "[DATE]"
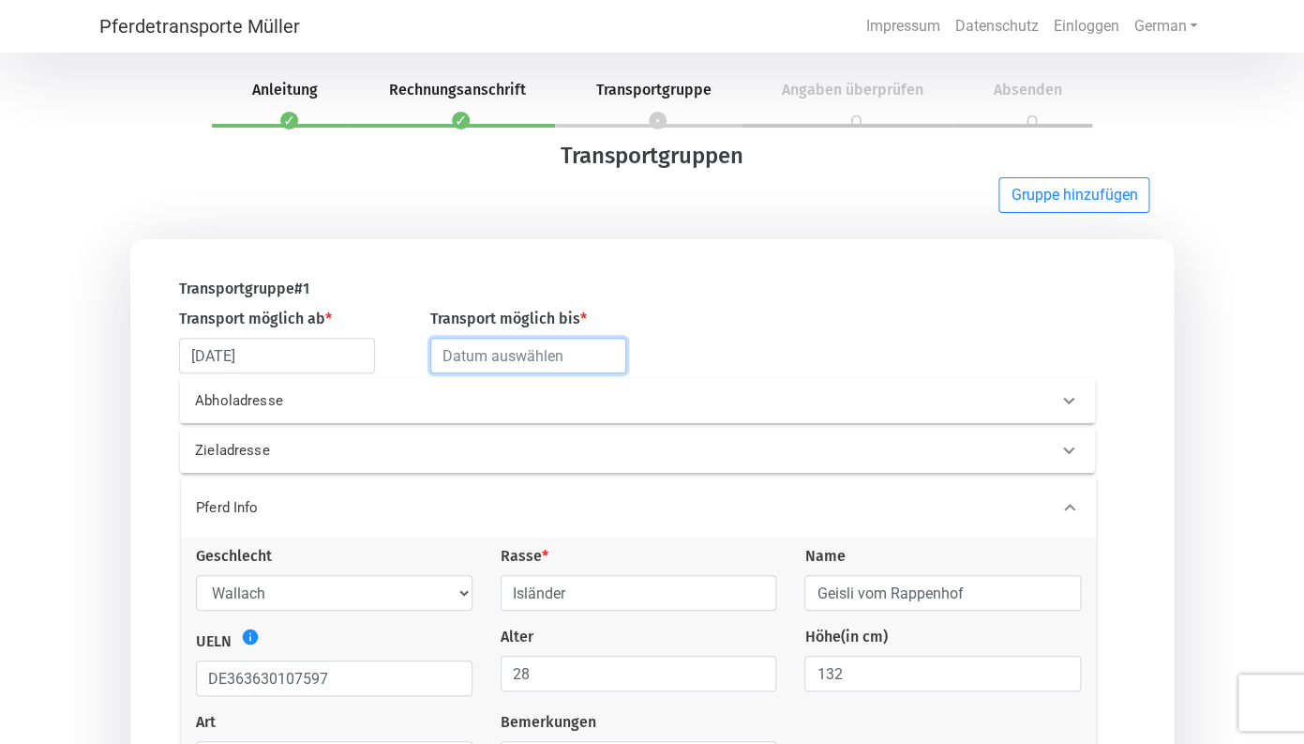
click at [626, 359] on input "text" at bounding box center [528, 356] width 196 height 36
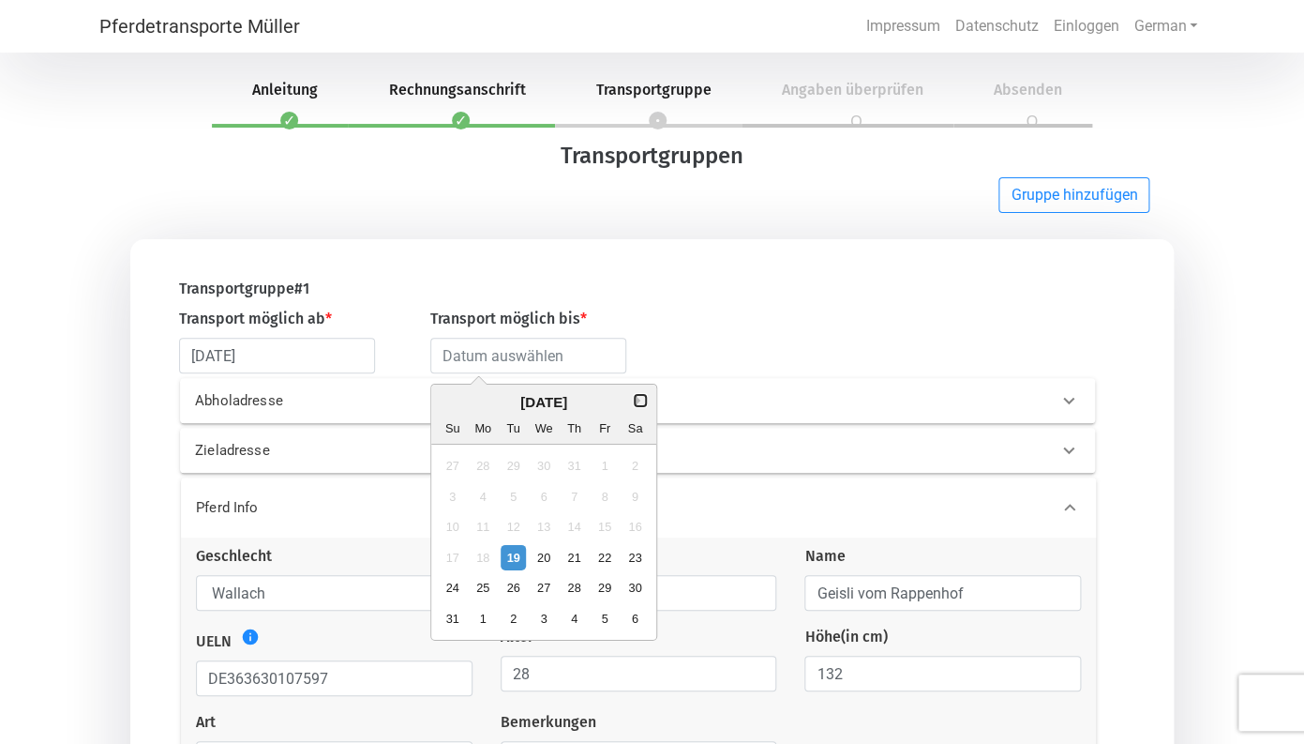
click at [641, 403] on button "Next Month" at bounding box center [640, 400] width 13 height 13
click at [604, 524] on div "19" at bounding box center [604, 526] width 25 height 25
type input "[DATE]"
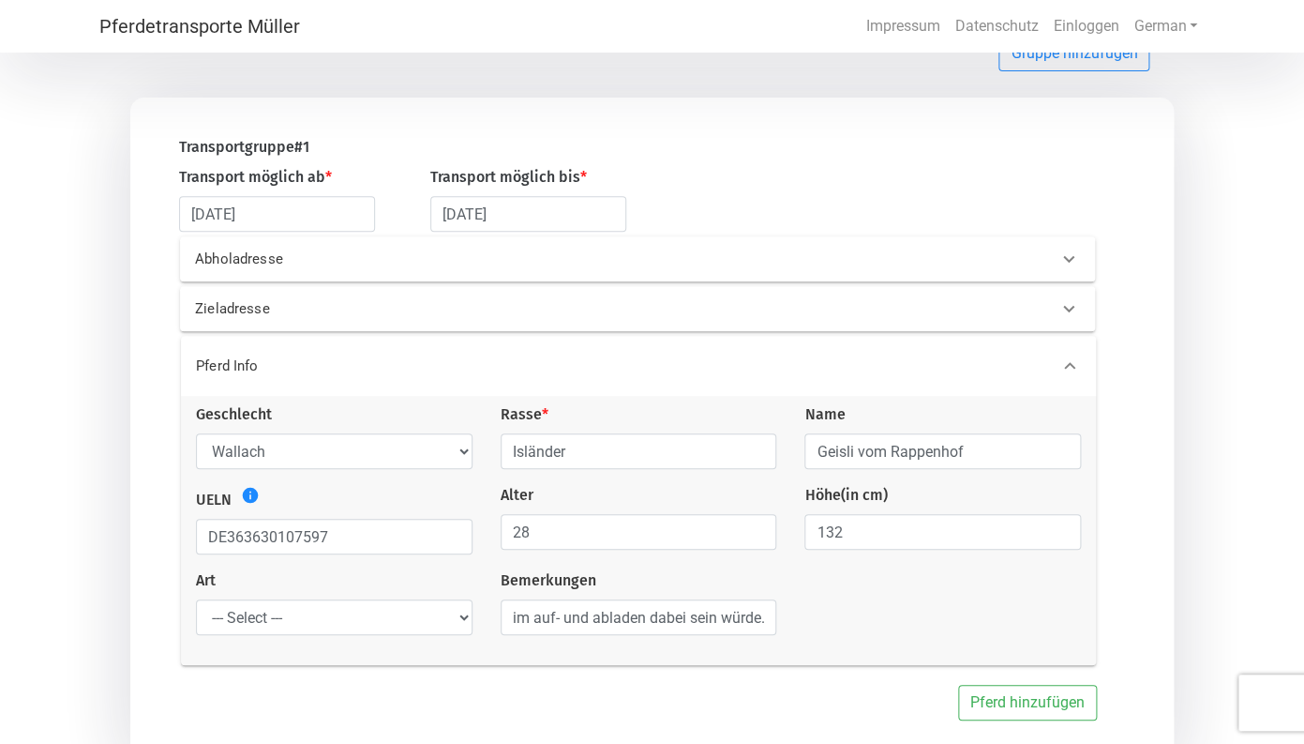
scroll to position [219, 0]
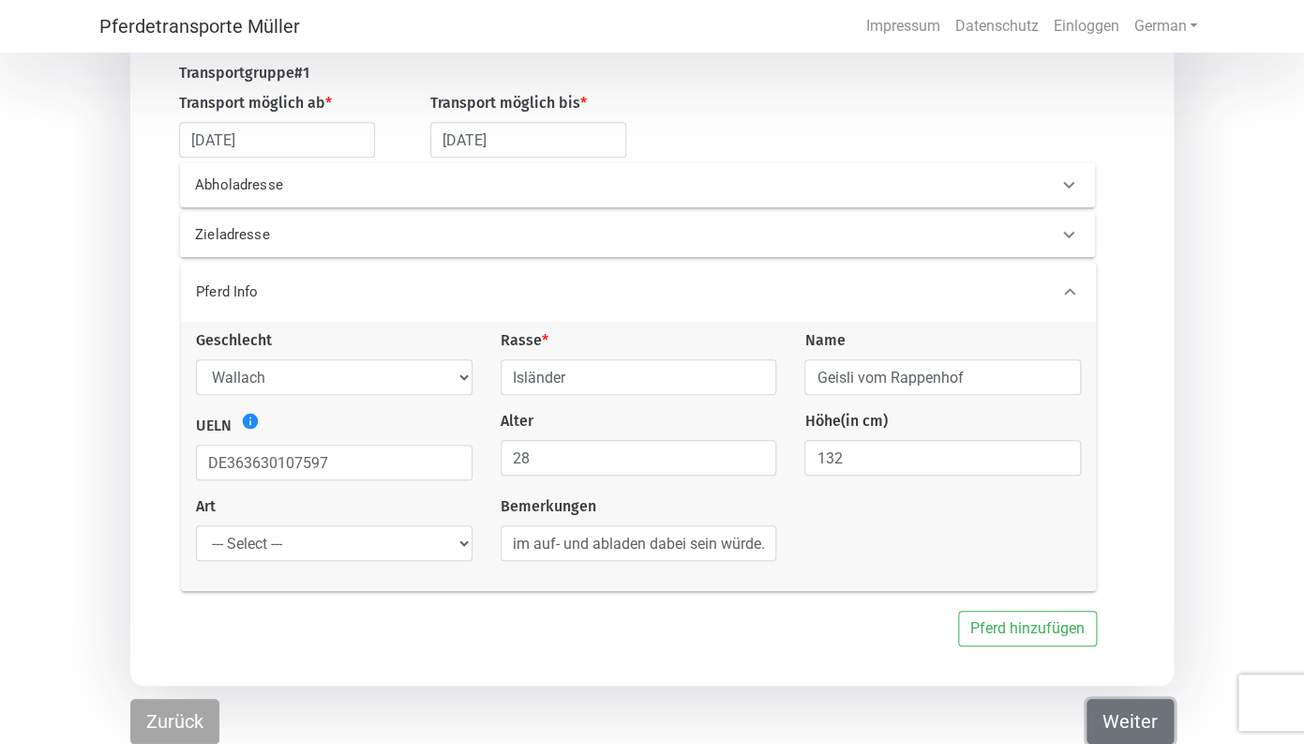
click at [1126, 729] on button "Weiter" at bounding box center [1130, 721] width 87 height 45
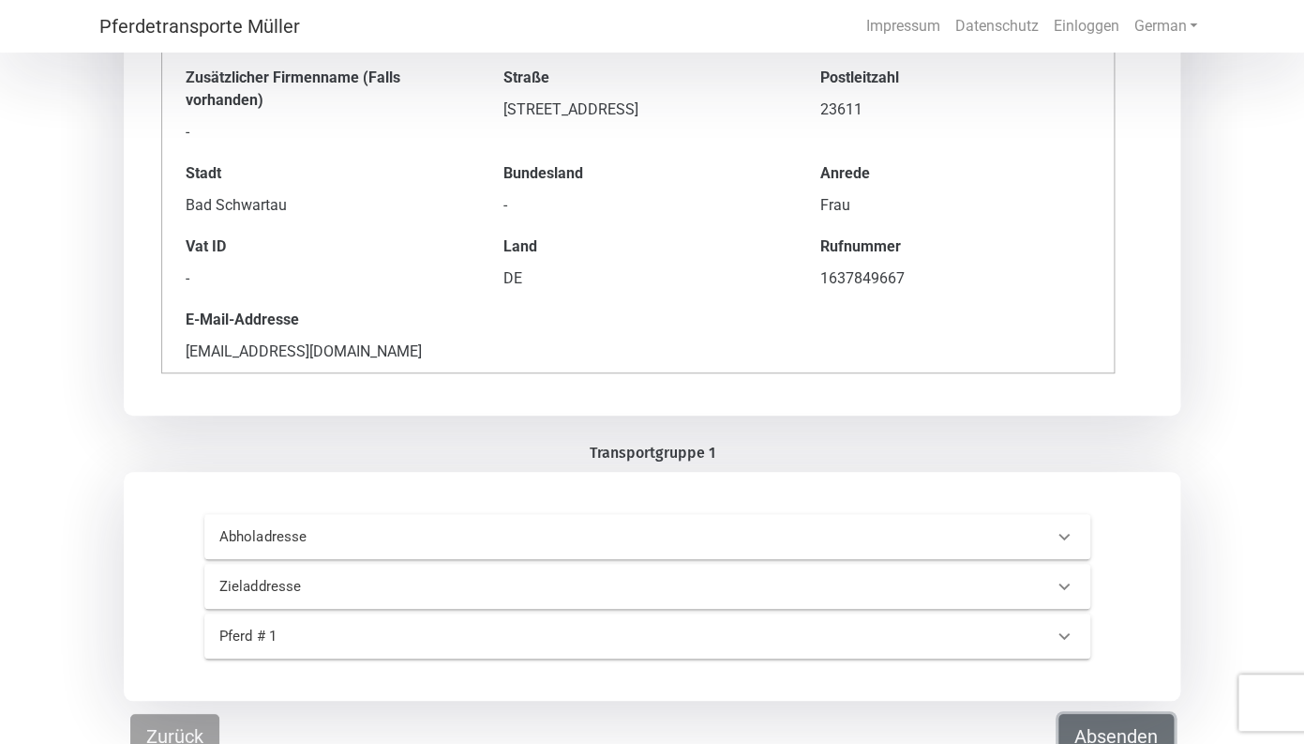
scroll to position [244, 0]
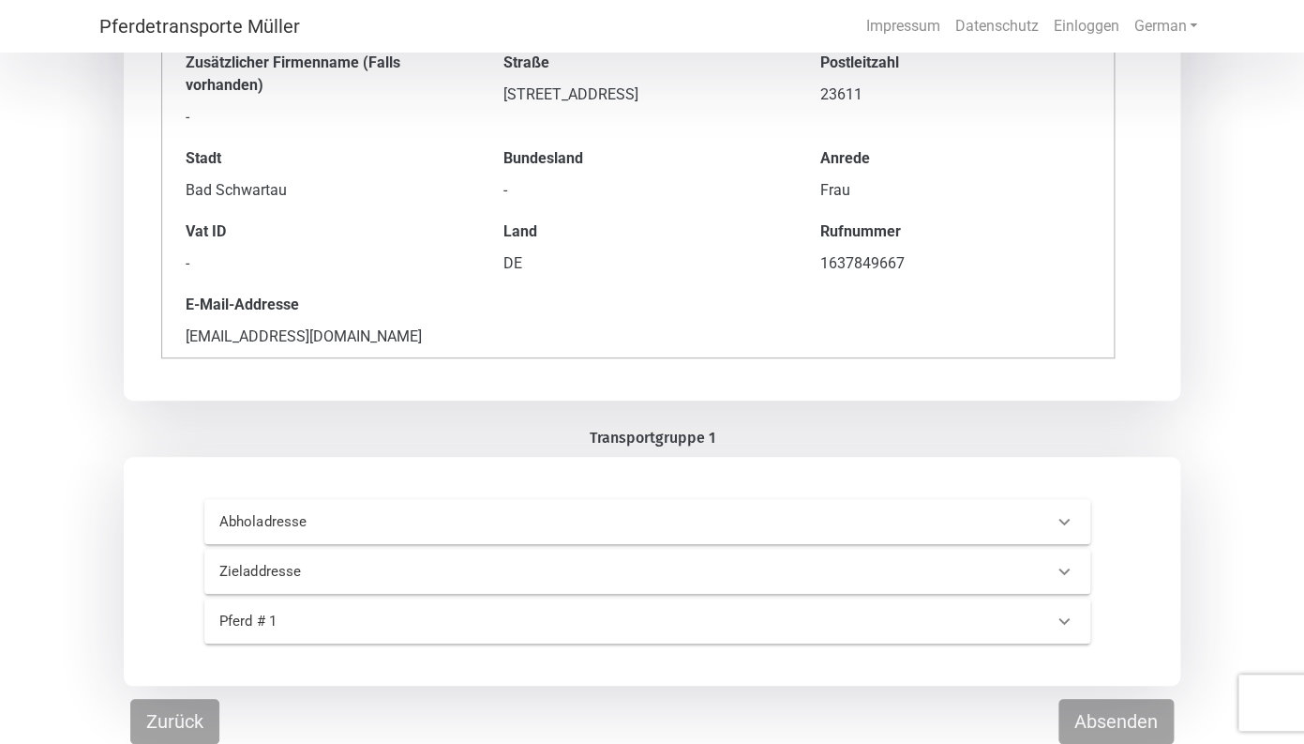
click at [809, 512] on div "Abholadresse" at bounding box center [616, 522] width 823 height 22
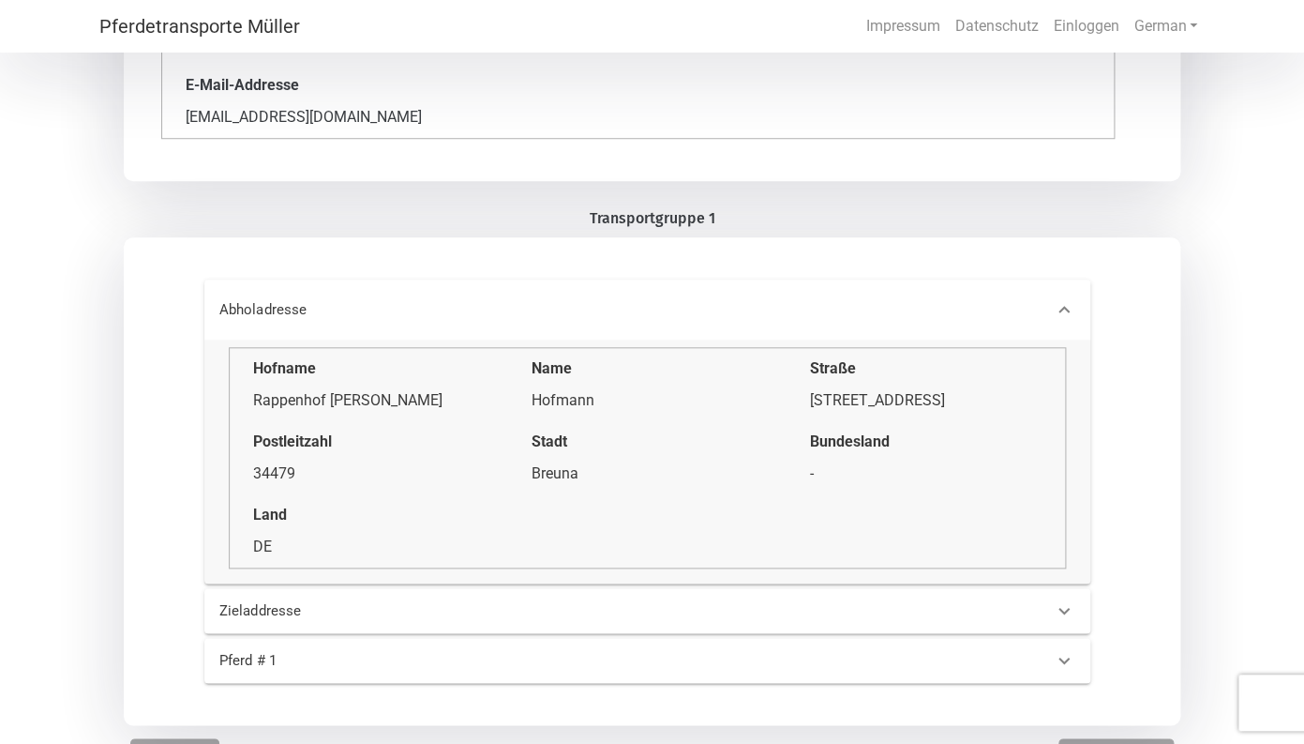
scroll to position [503, 0]
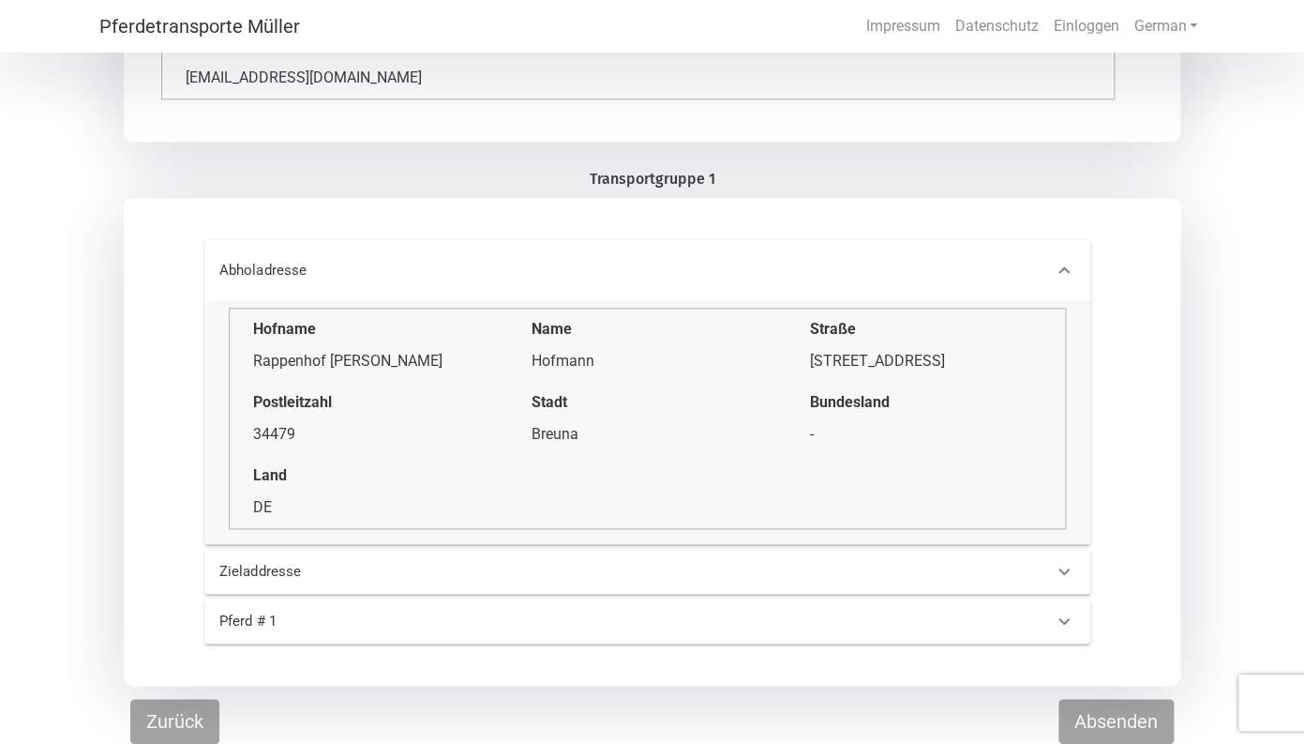
click at [684, 567] on div "Zieladdresse" at bounding box center [616, 572] width 823 height 22
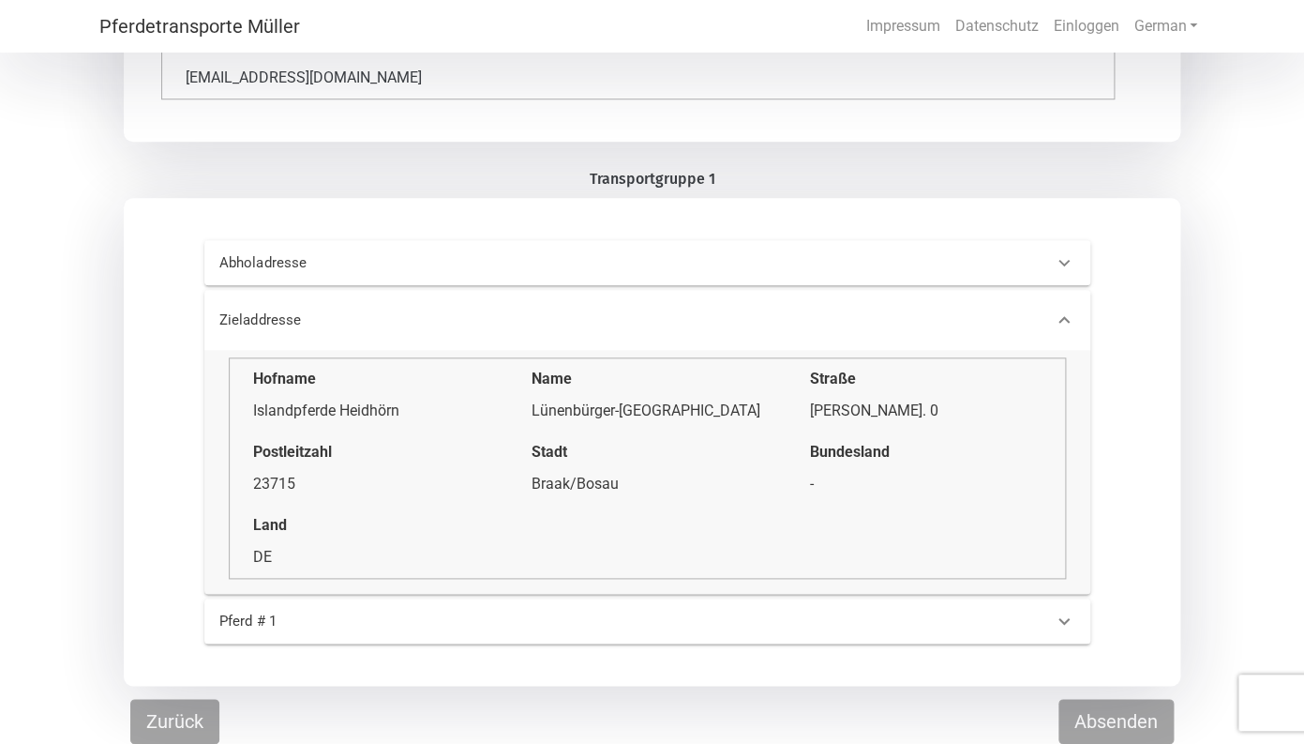
click at [694, 618] on div "Pferd # 1" at bounding box center [616, 621] width 823 height 22
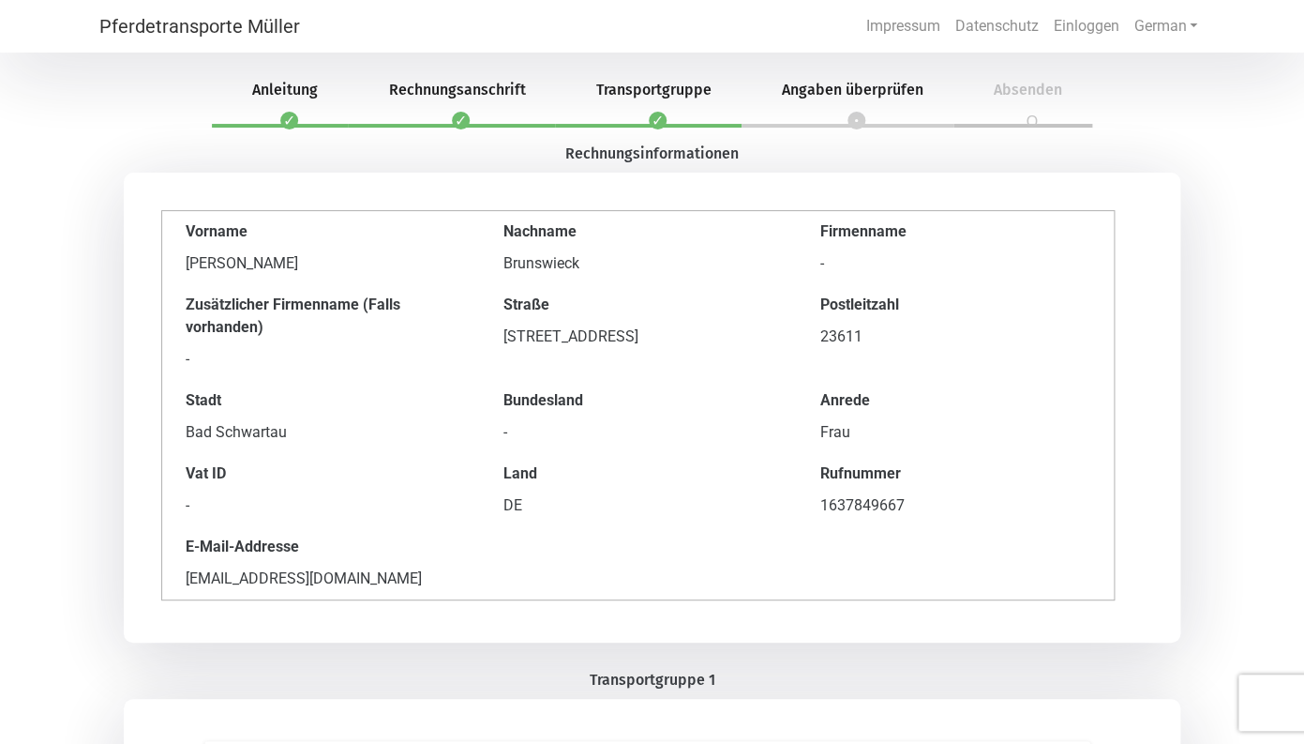
scroll to position [660, 0]
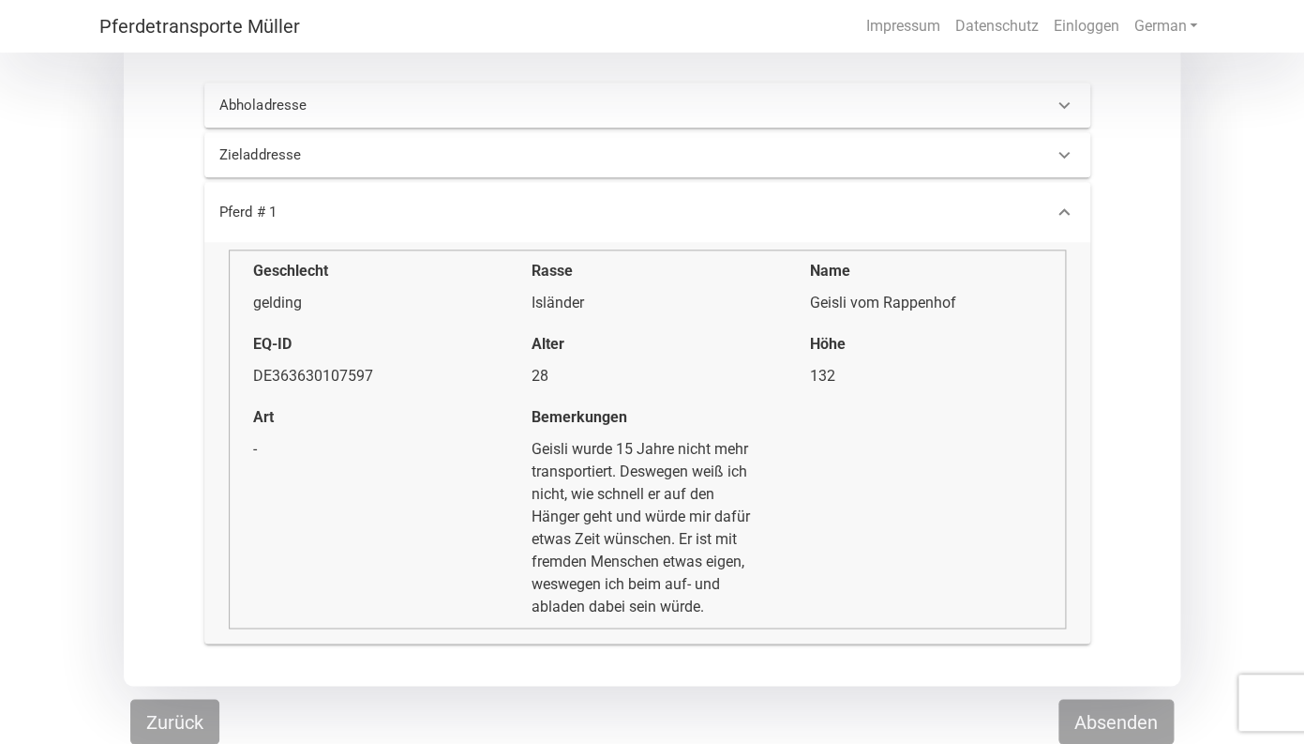
click at [581, 449] on div "Geisli wurde 15 Jahre nicht mehr transportiert. Deswegen weiß ich nicht, wie sc…" at bounding box center [648, 528] width 232 height 180
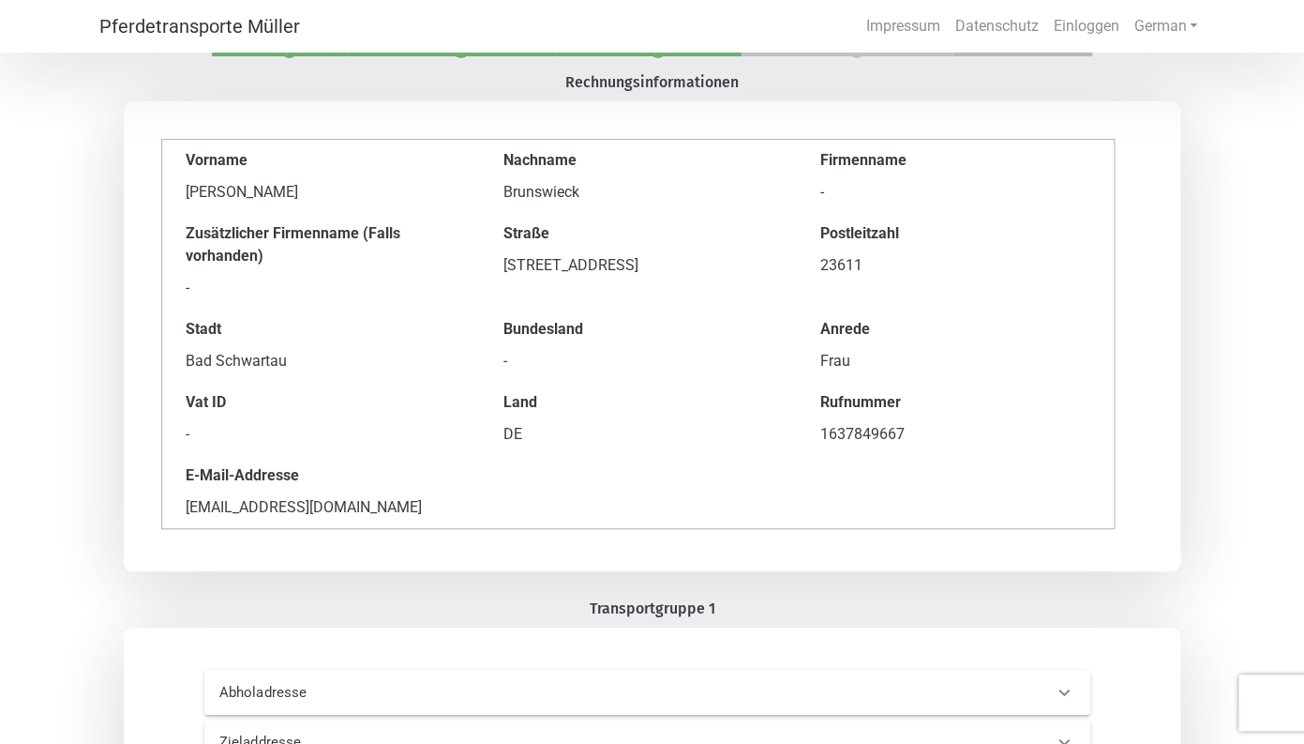
scroll to position [0, 0]
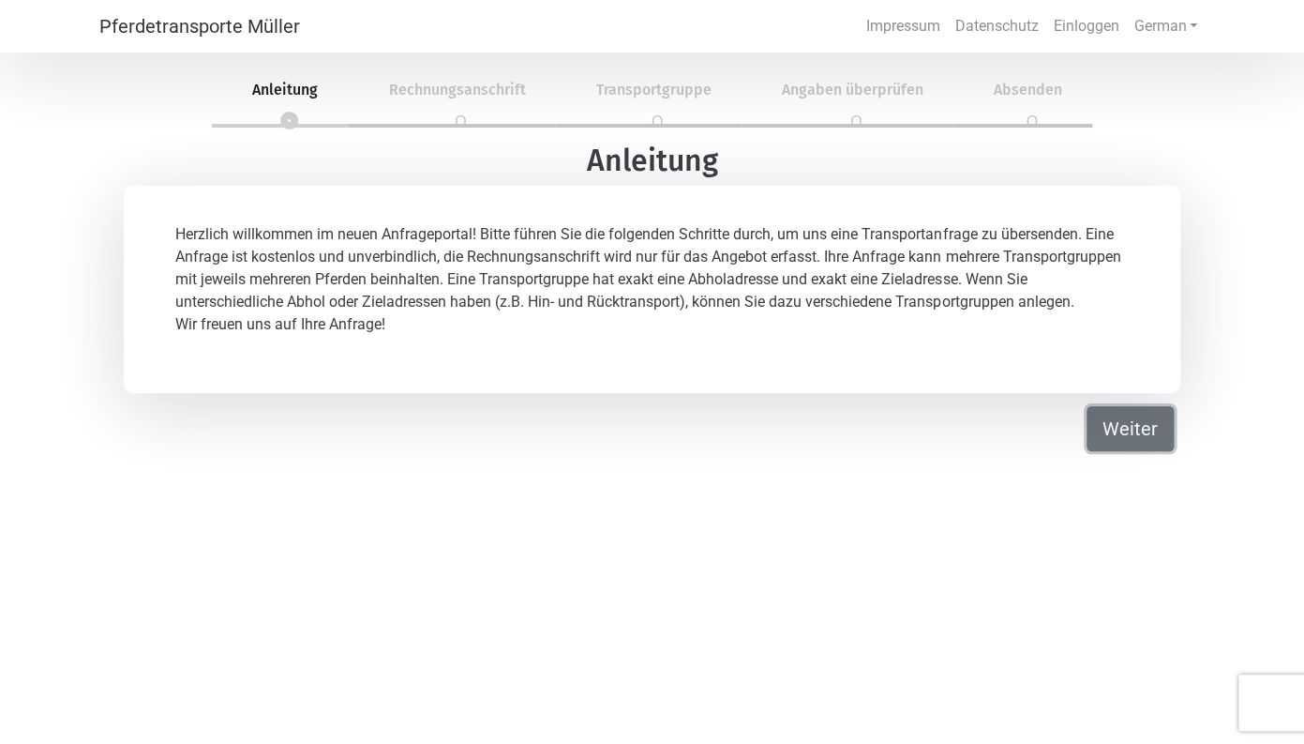
click at [1126, 451] on button "Weiter" at bounding box center [1130, 428] width 87 height 45
select select "DE"
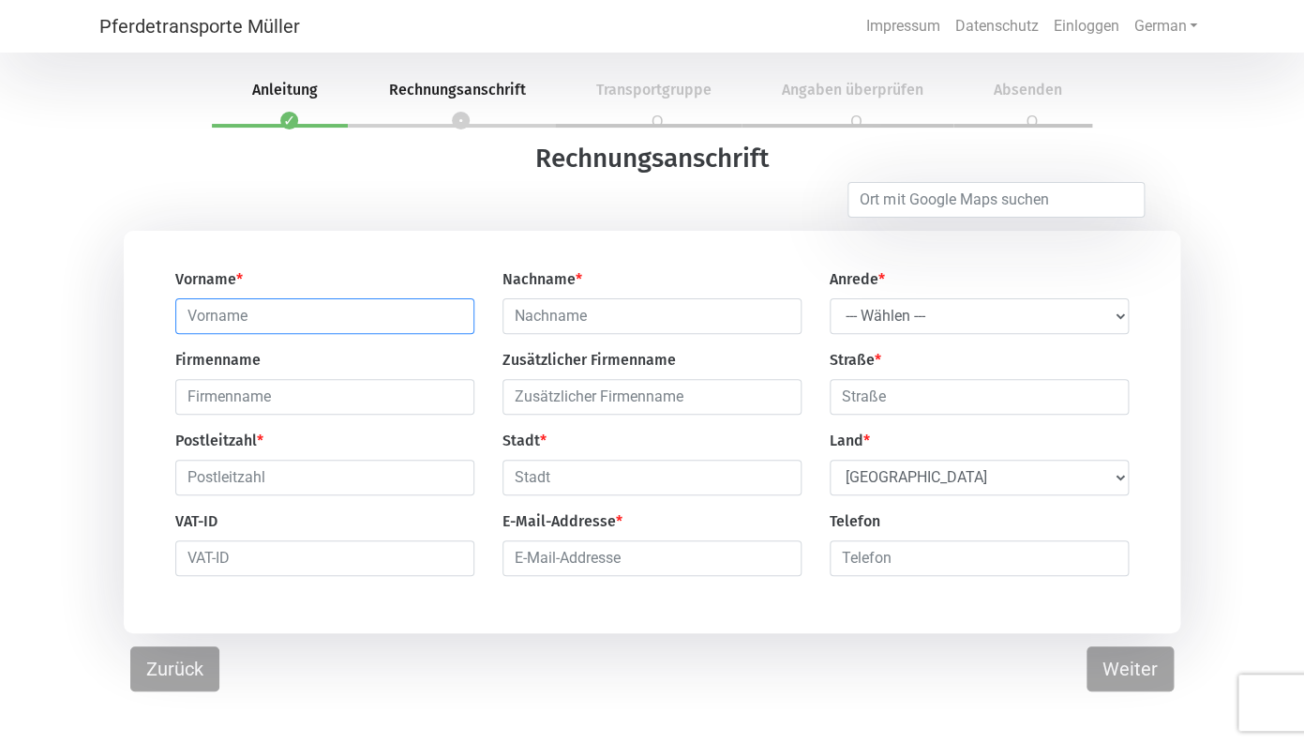
click at [247, 325] on input "text" at bounding box center [324, 316] width 299 height 36
type input "[PERSON_NAME]"
click at [542, 318] on input "text" at bounding box center [652, 316] width 299 height 36
type input "Brunswieck"
select select "Ms."
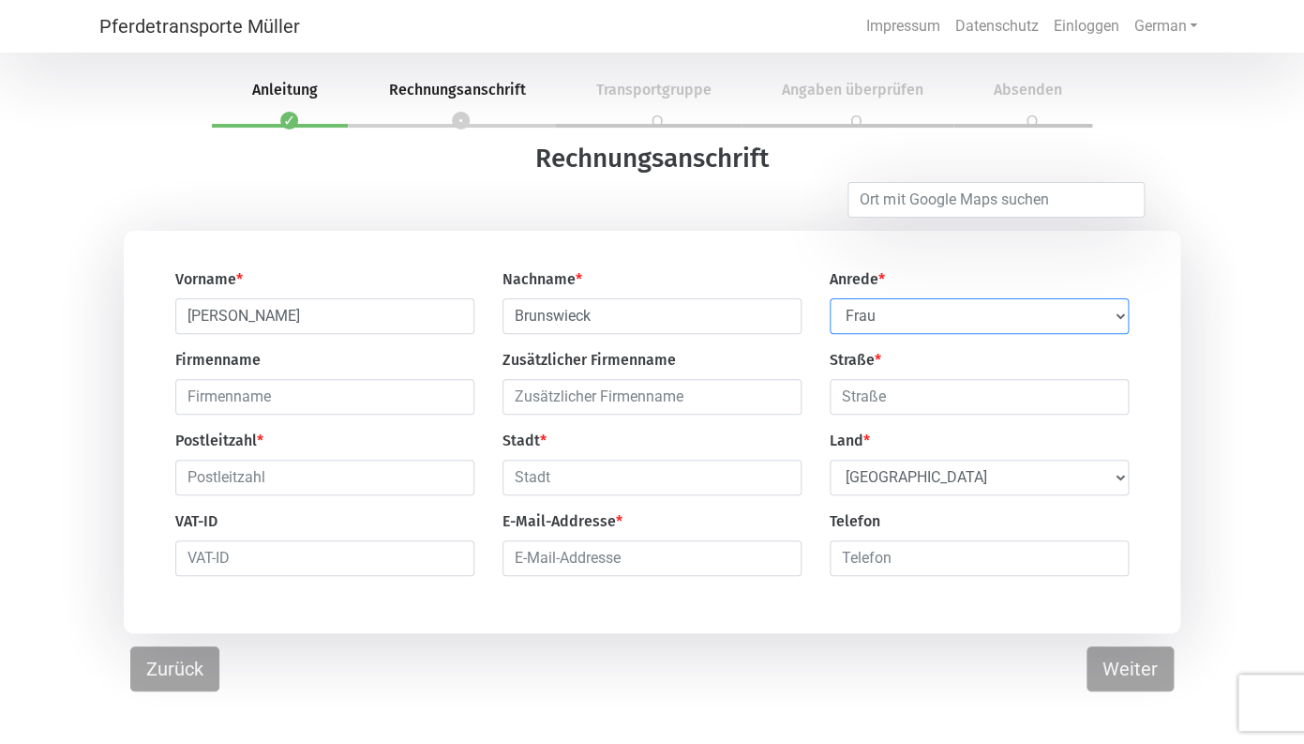
click option "Frau" at bounding box center [0, 0] width 0 height 0
click at [871, 407] on input "text" at bounding box center [979, 397] width 299 height 36
type input "[STREET_ADDRESS]"
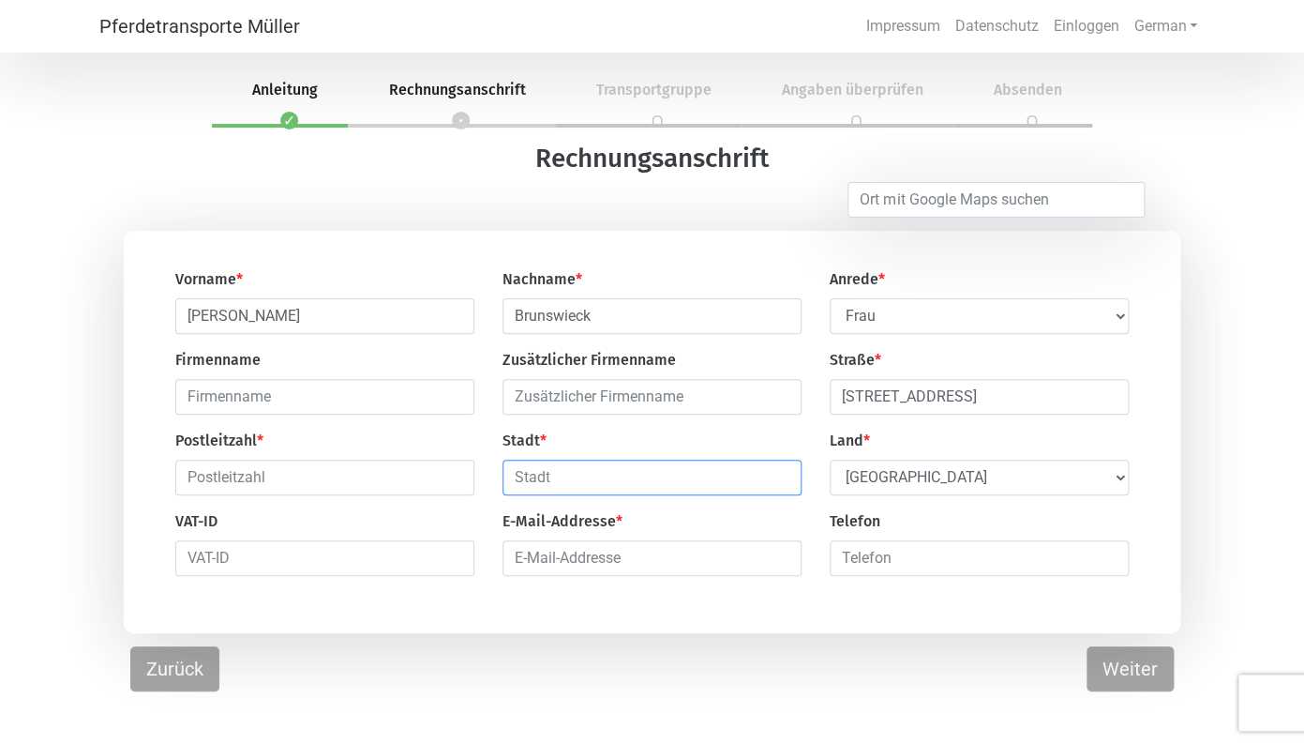
click at [561, 487] on input "text" at bounding box center [652, 477] width 299 height 36
type input "2"
type input "Bad Schwartau"
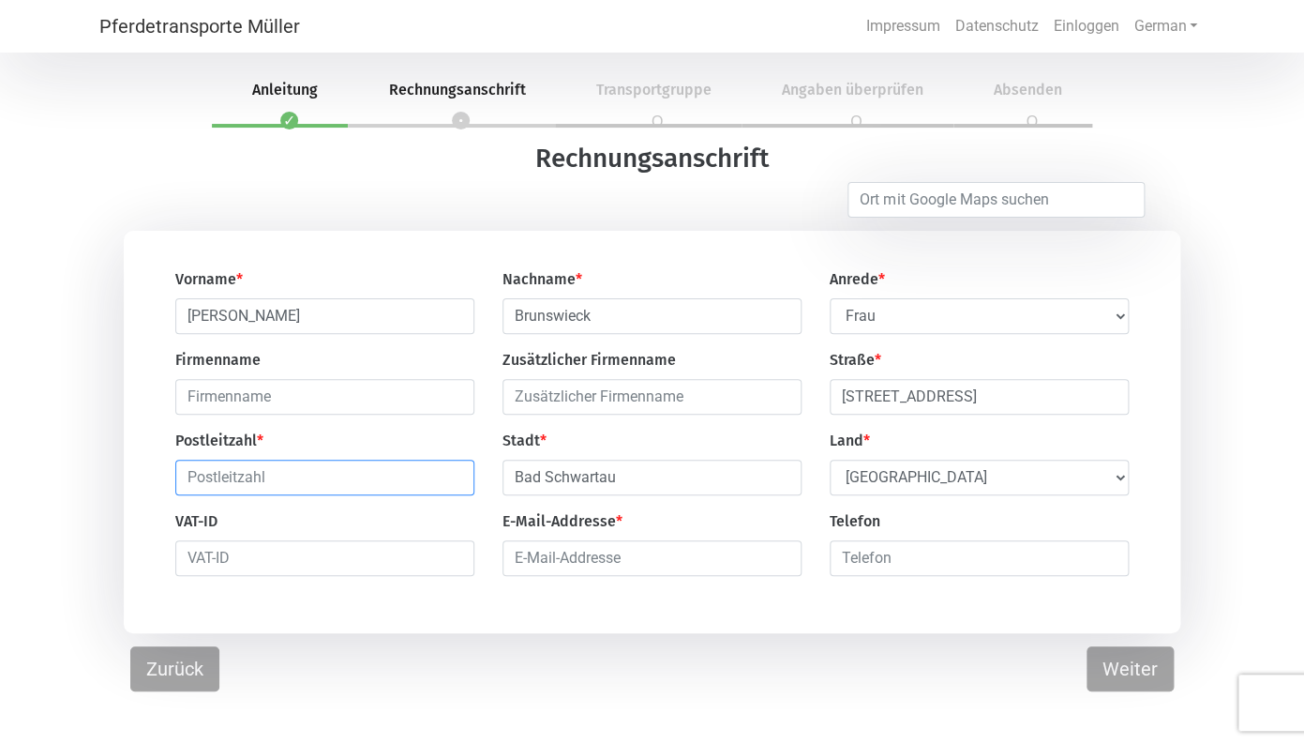
click at [266, 477] on input "text" at bounding box center [324, 477] width 299 height 36
type input "23611"
click at [711, 560] on input "email" at bounding box center [652, 558] width 299 height 36
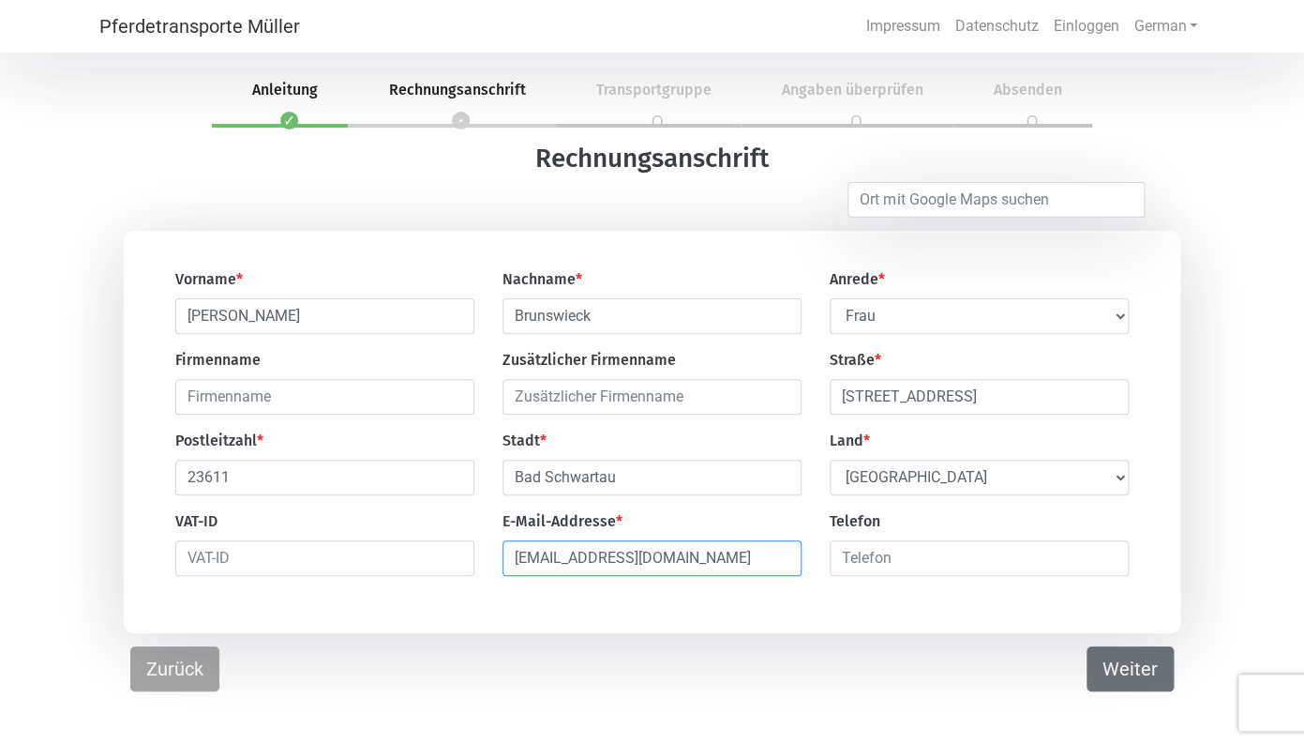
type input "[EMAIL_ADDRESS][DOMAIN_NAME]"
click at [1126, 667] on button "Weiter" at bounding box center [1130, 668] width 87 height 45
select select "DE"
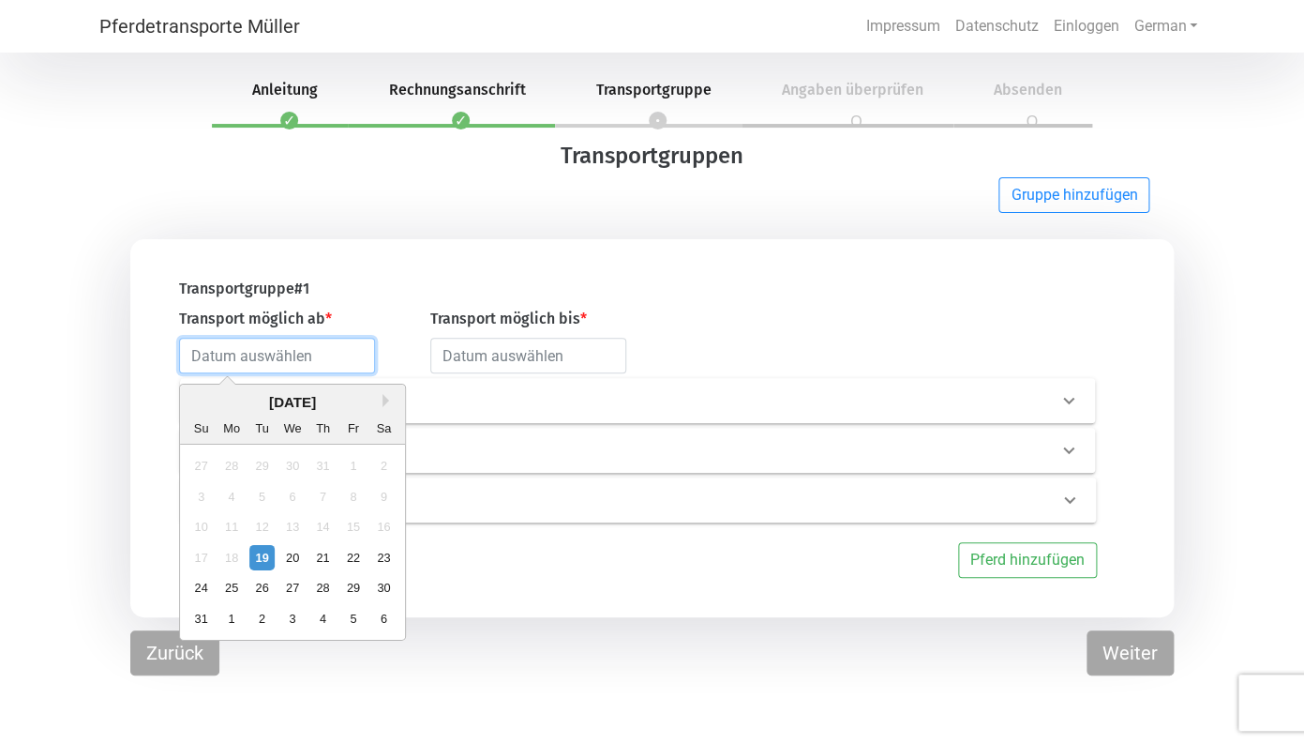
click at [324, 364] on input "text" at bounding box center [277, 356] width 196 height 36
click at [262, 595] on div "26" at bounding box center [261, 587] width 25 height 25
type input "[DATE]"
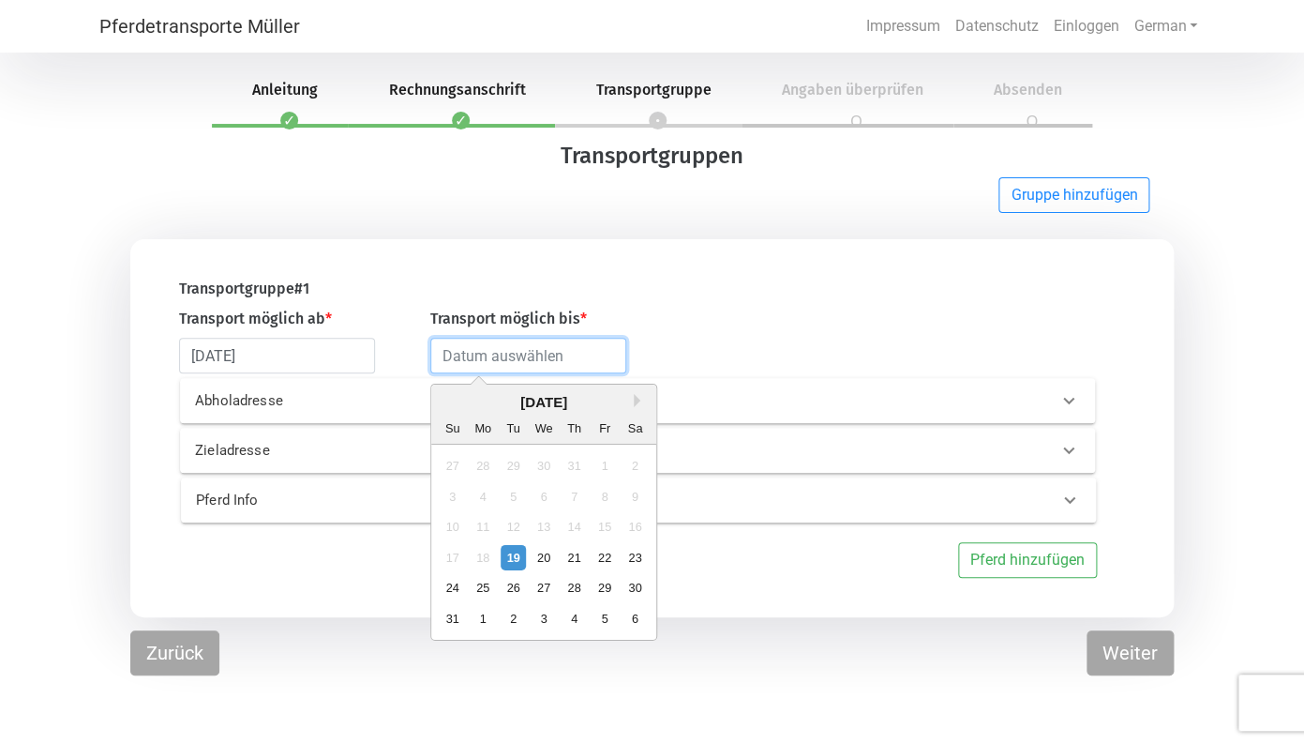
click at [626, 356] on input "text" at bounding box center [528, 356] width 196 height 36
click at [635, 403] on button "Next Month" at bounding box center [640, 400] width 13 height 13
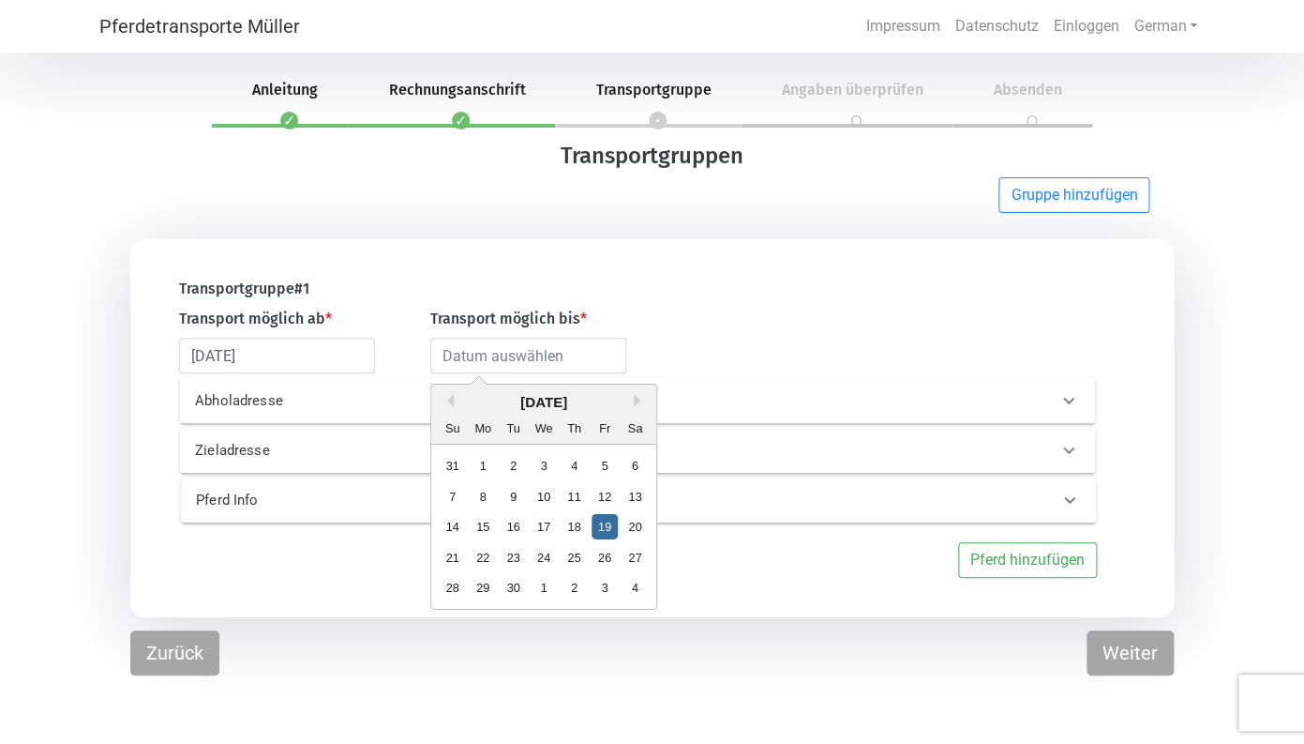
click at [608, 525] on div "19" at bounding box center [604, 526] width 25 height 25
type input "[DATE]"
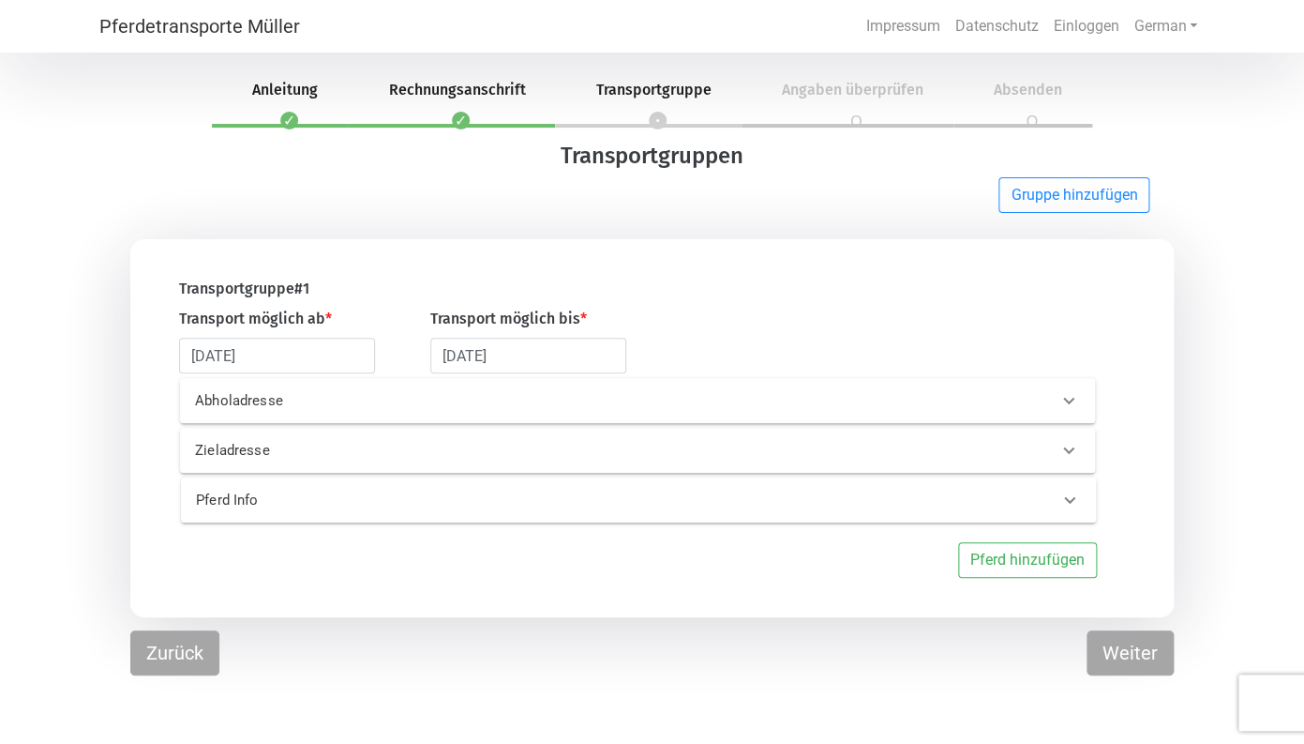
click at [304, 407] on p "Abholadresse" at bounding box center [394, 401] width 398 height 22
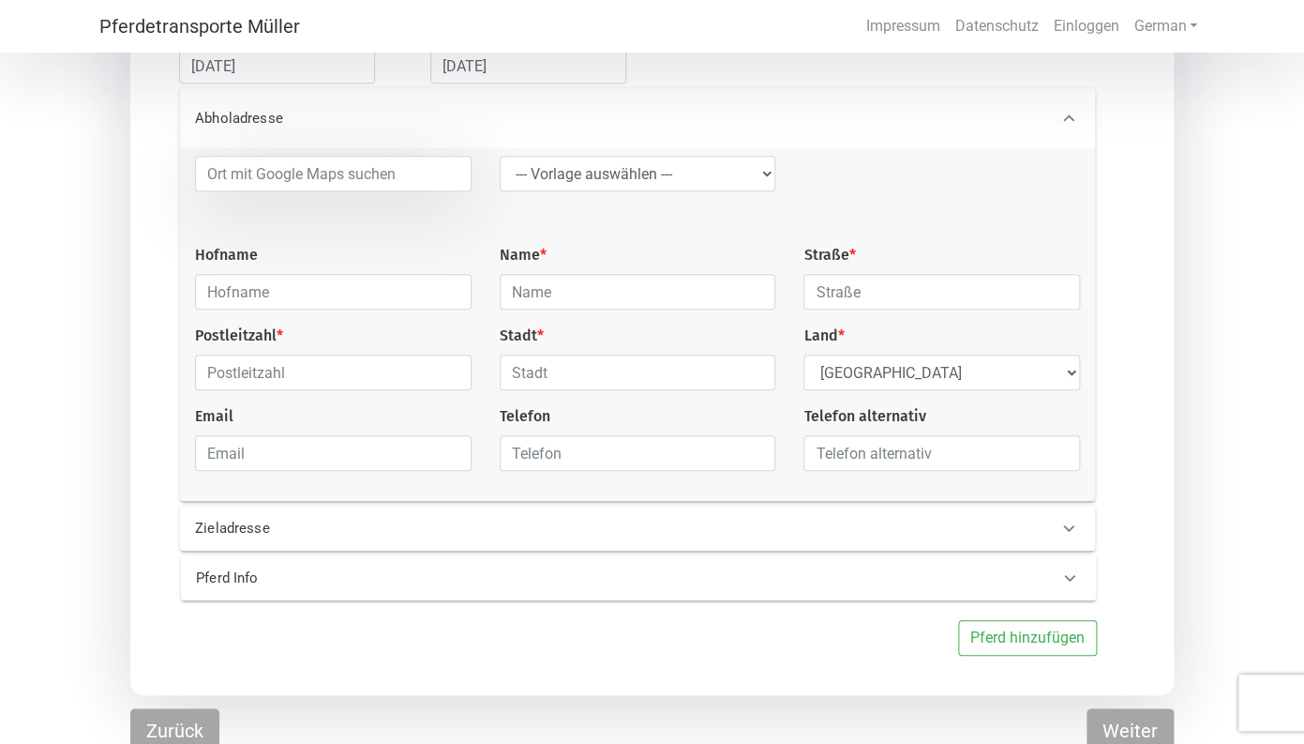
scroll to position [304, 0]
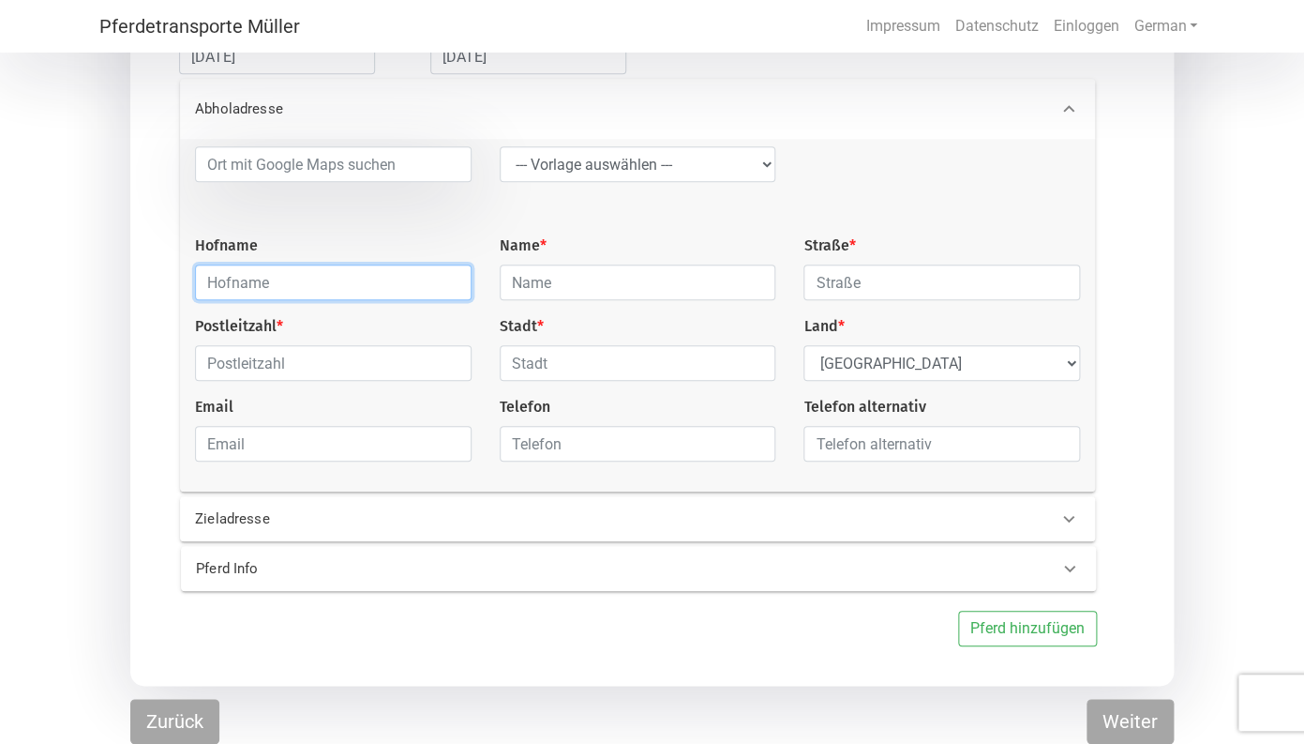
click at [244, 273] on input "text" at bounding box center [333, 282] width 277 height 36
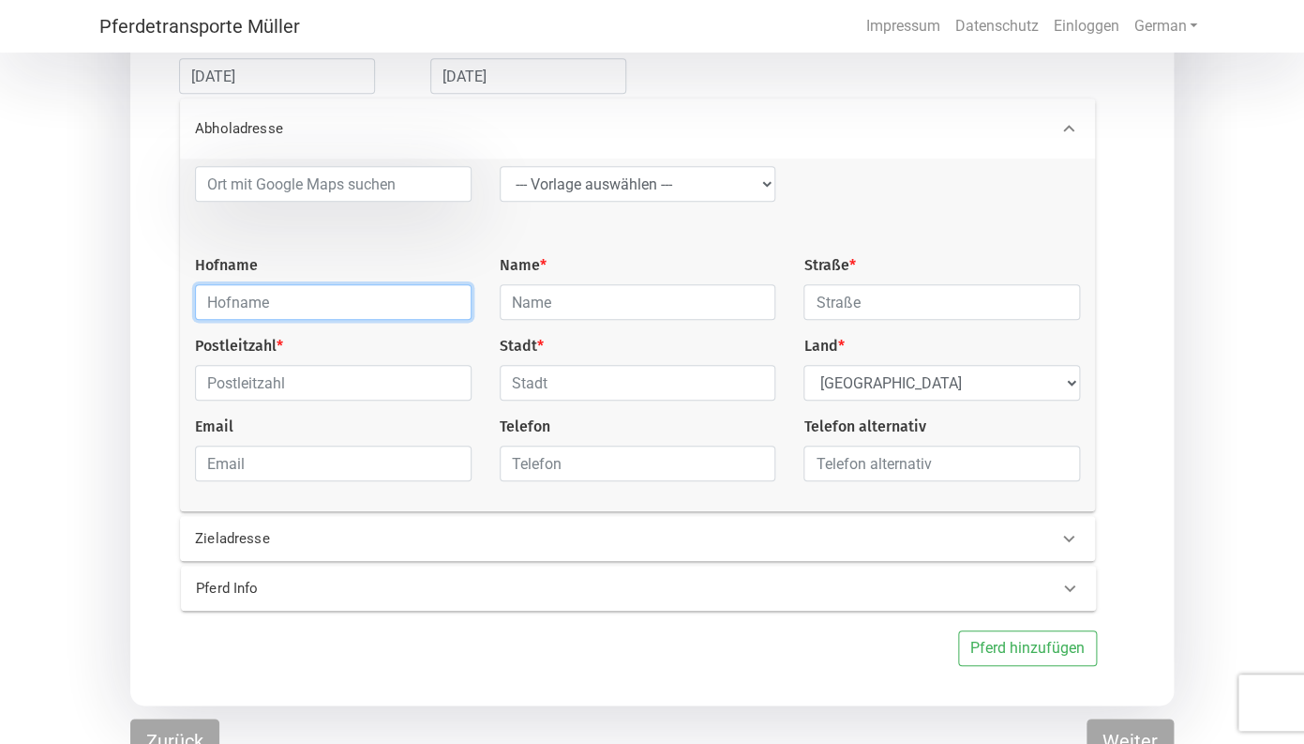
scroll to position [260, 0]
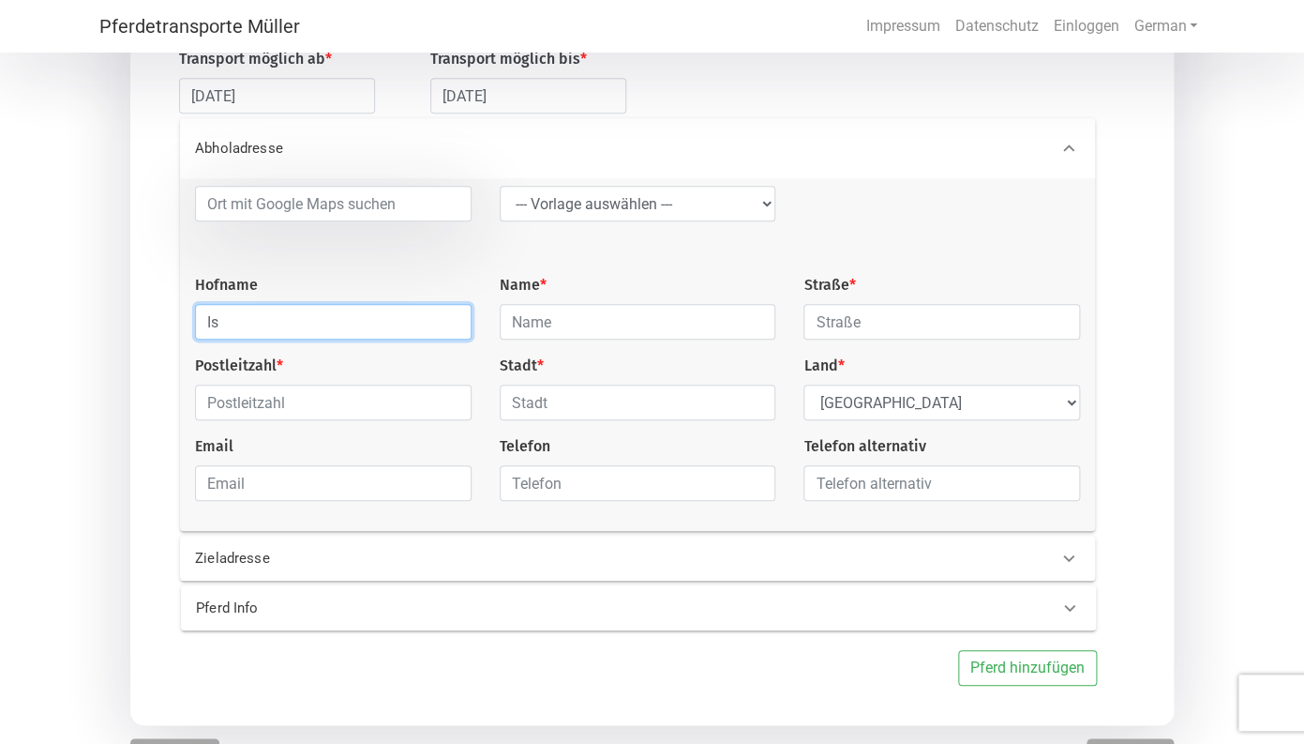
type input "I"
type input "Rappenhof Breuna"
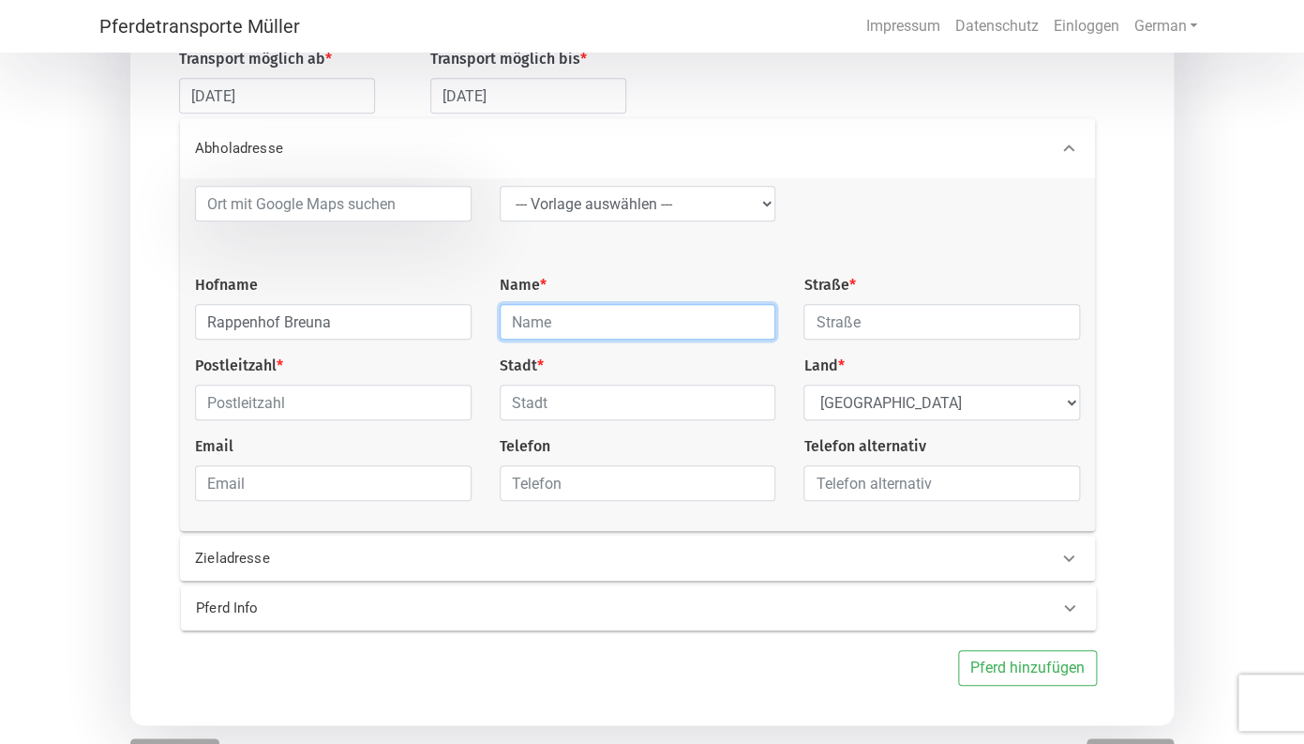
click at [530, 322] on input "text" at bounding box center [638, 322] width 277 height 36
type input "H"
type input "A"
type input "Hofmann"
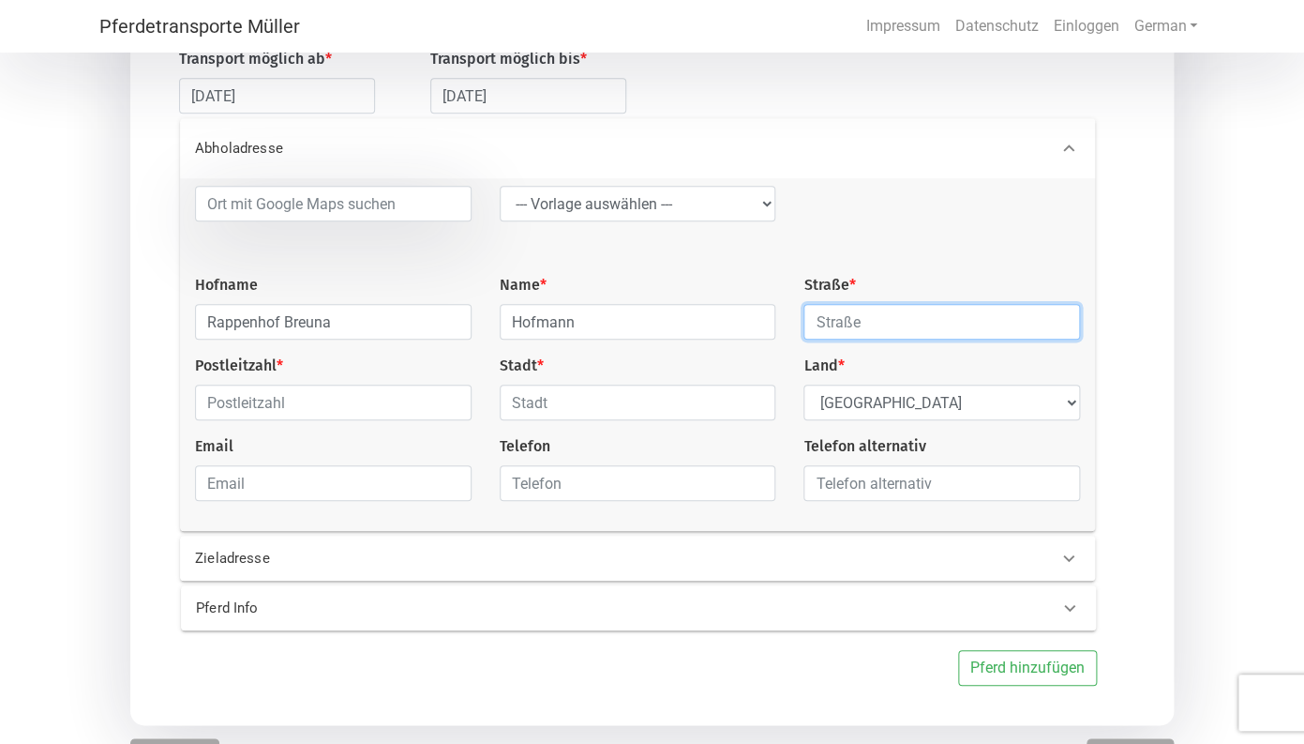
click at [873, 323] on input "text" at bounding box center [942, 322] width 277 height 36
type input "[STREET_ADDRESS]"
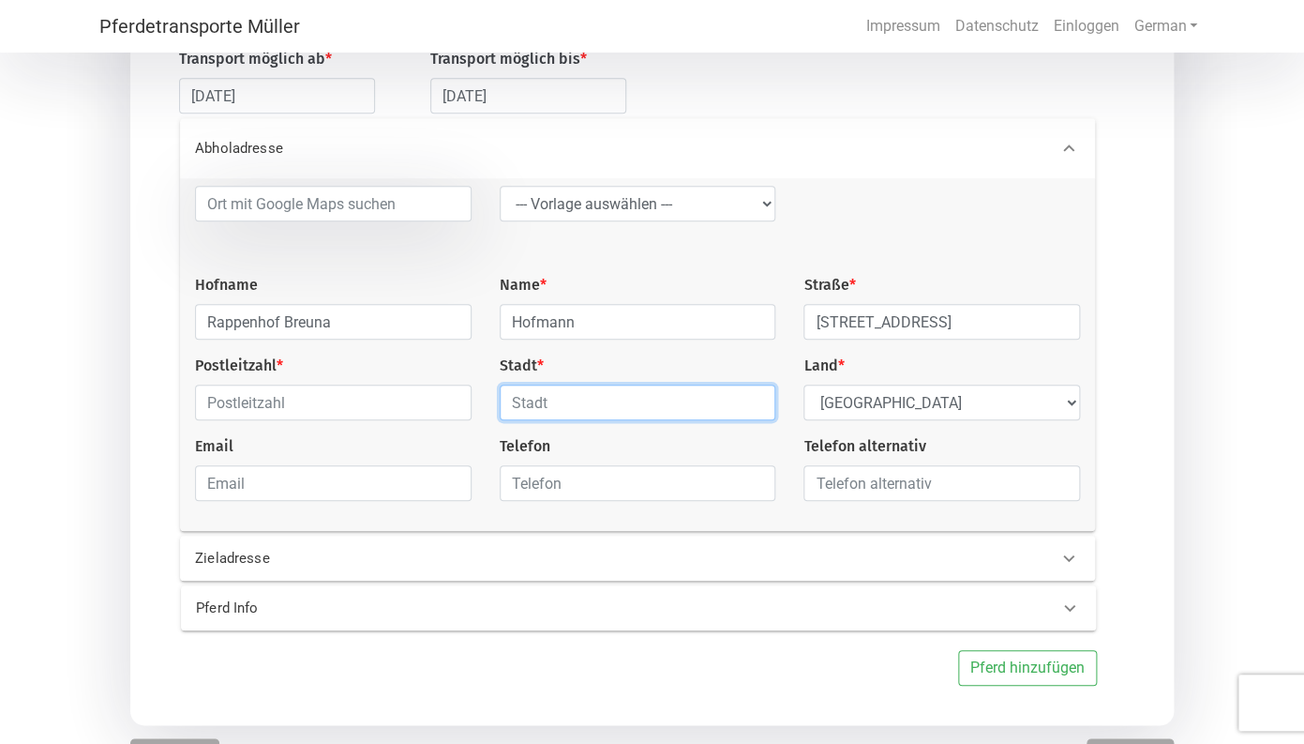
click at [564, 411] on input "text" at bounding box center [638, 402] width 277 height 36
type input "Breuna (bei [GEOGRAPHIC_DATA])"
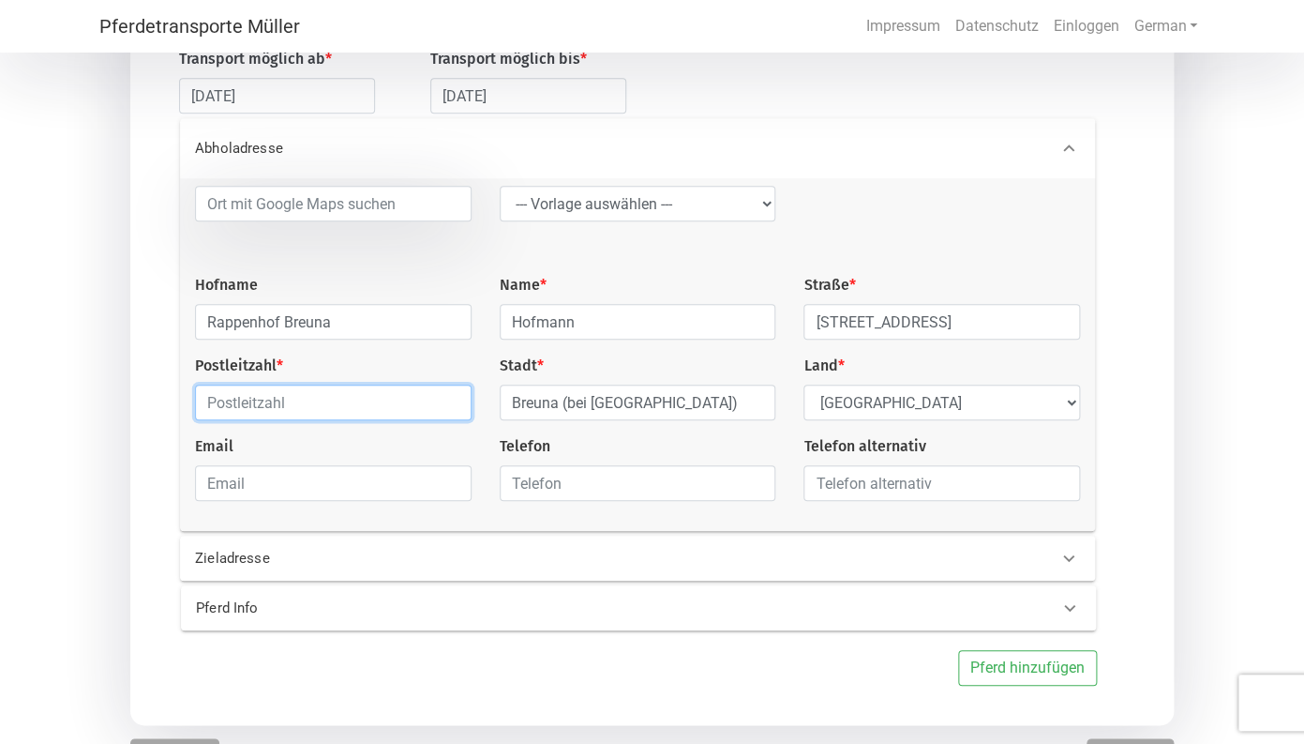
click at [365, 406] on input "text" at bounding box center [333, 402] width 277 height 36
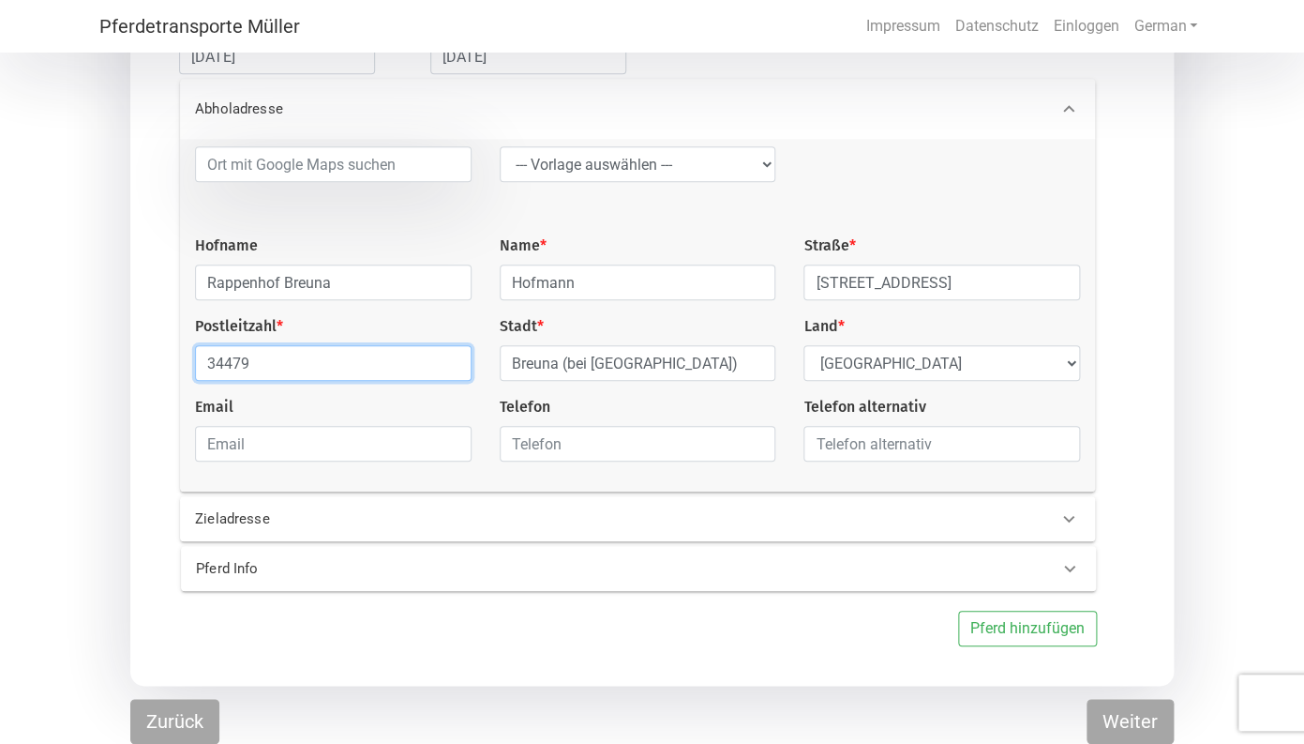
scroll to position [304, 0]
type input "34479"
click at [281, 519] on p "Zieladresse" at bounding box center [394, 519] width 398 height 22
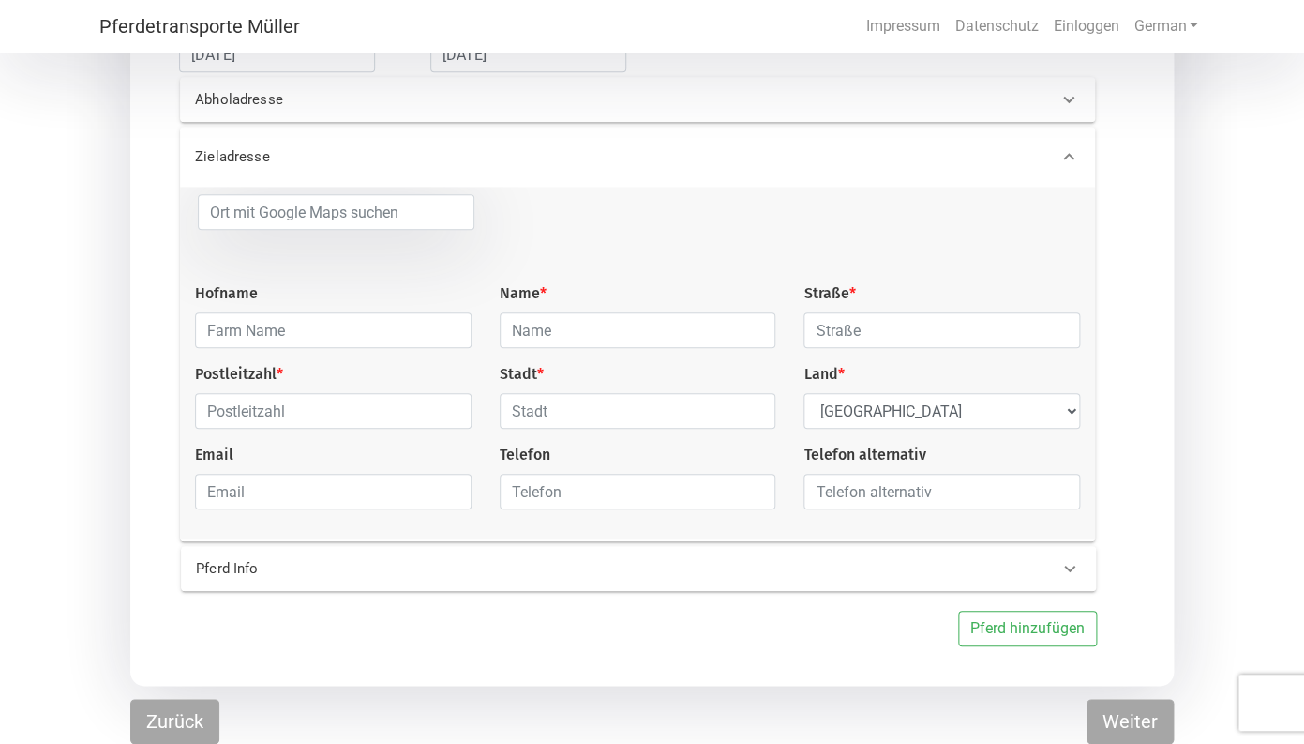
scroll to position [303, 0]
click at [254, 334] on input "text" at bounding box center [333, 332] width 277 height 36
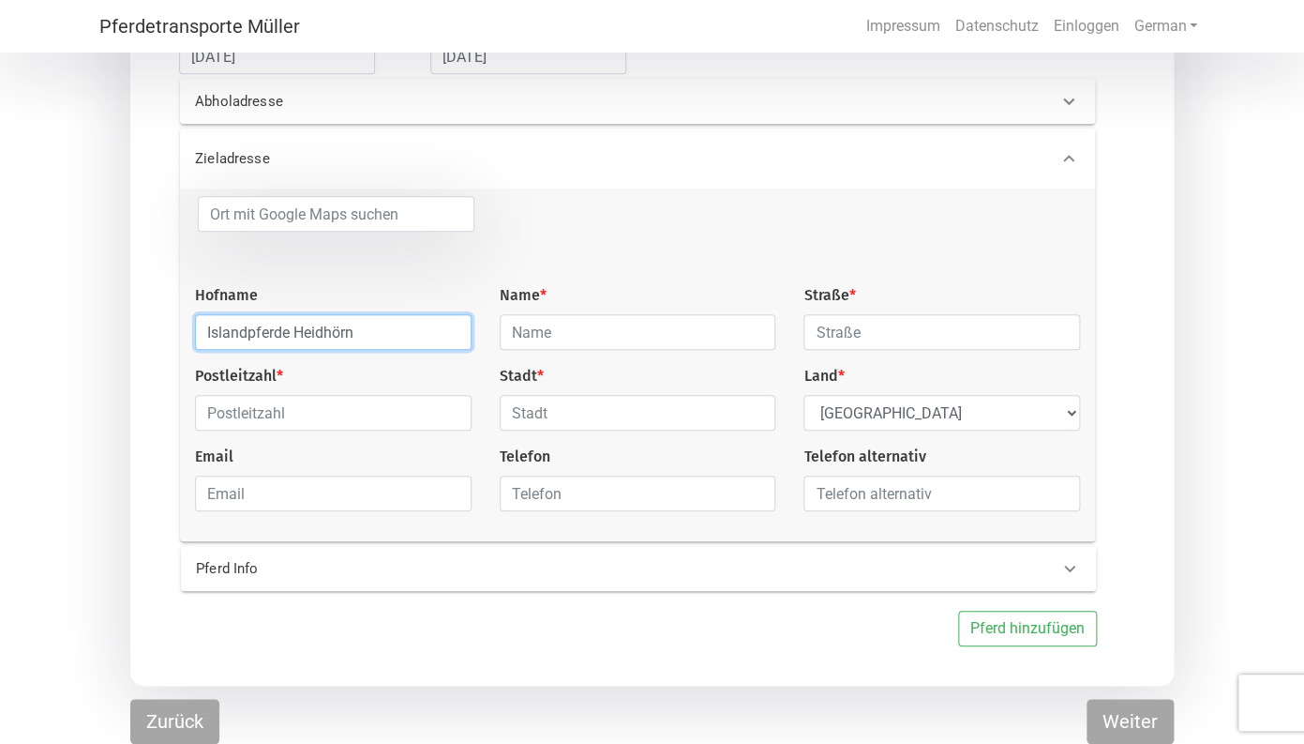
type input "Islandpferde Heidhörn"
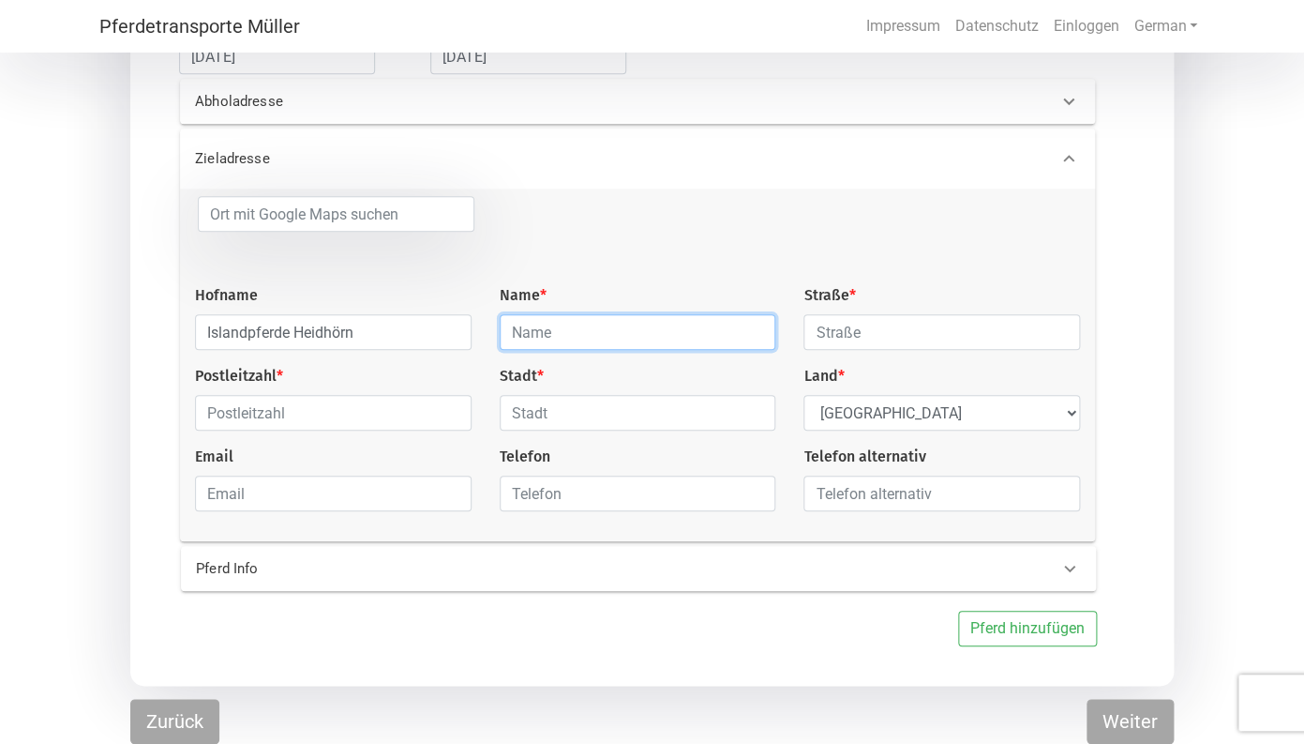
click at [561, 328] on input "text" at bounding box center [638, 332] width 277 height 36
type input "Lünenbürger-[GEOGRAPHIC_DATA]"
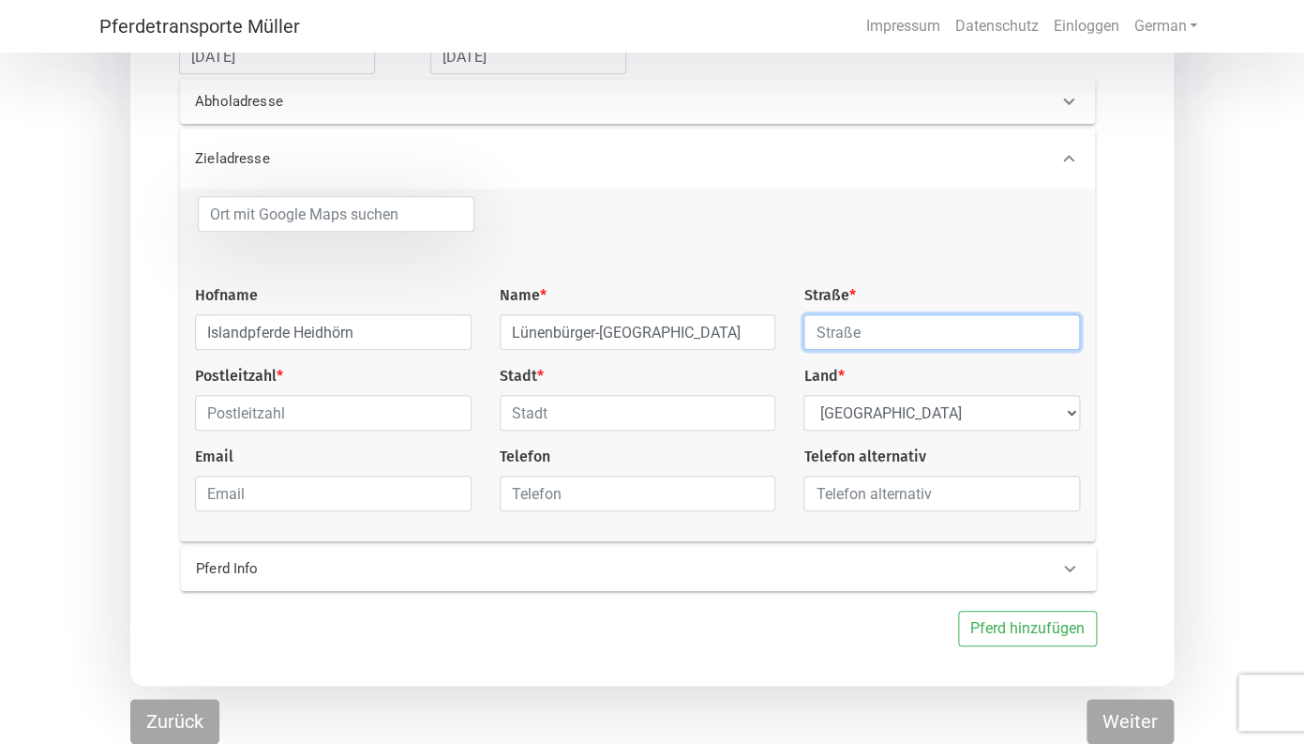
click at [902, 329] on input "text" at bounding box center [942, 332] width 277 height 36
type input "[PERSON_NAME].0"
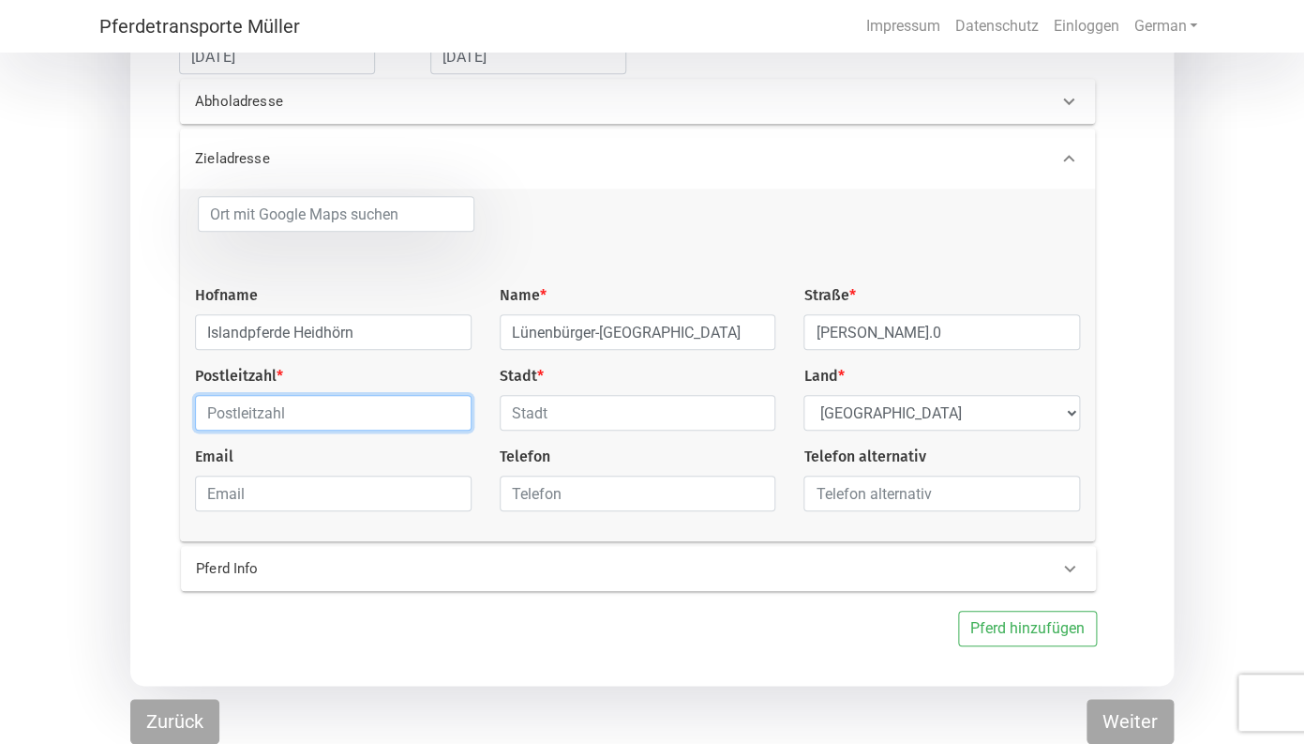
click at [284, 417] on input "text" at bounding box center [333, 413] width 277 height 36
type input "23715"
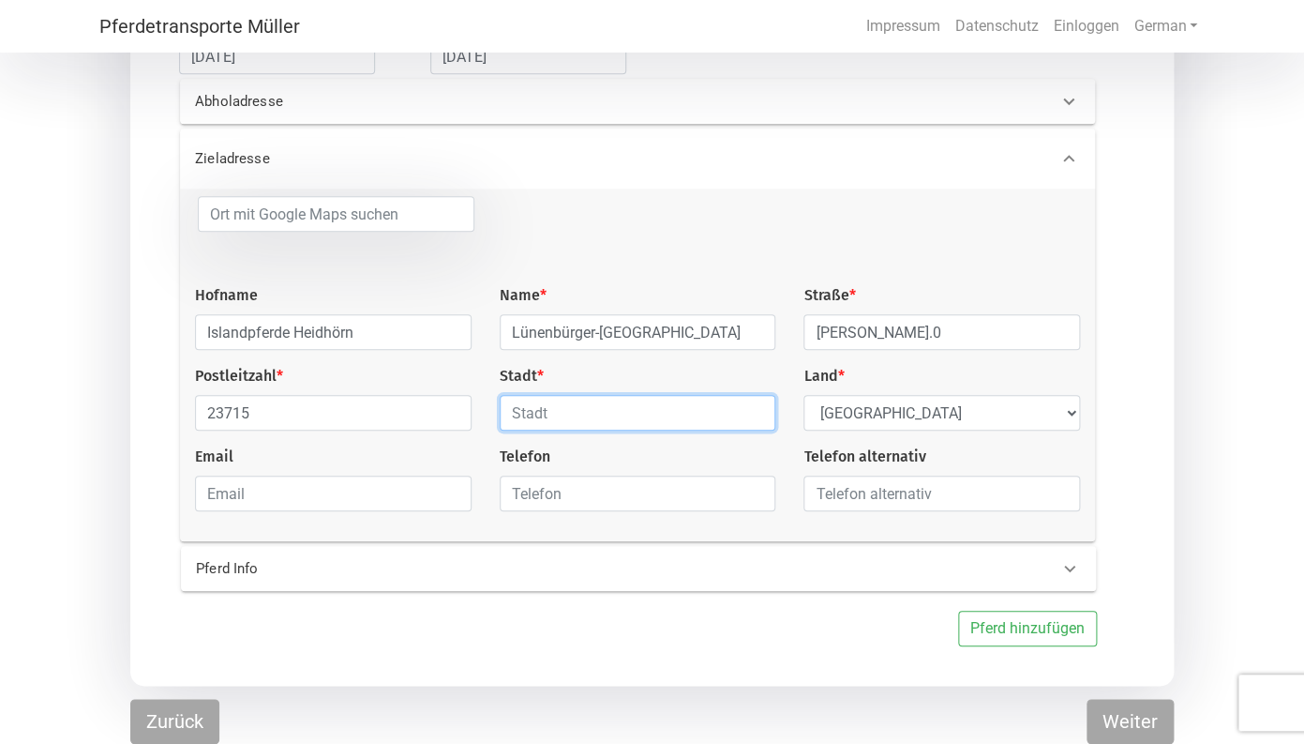
click at [582, 415] on input "text" at bounding box center [638, 413] width 277 height 36
type input "Braak/Bosau"
click at [225, 561] on p "Pferd Info" at bounding box center [395, 569] width 398 height 22
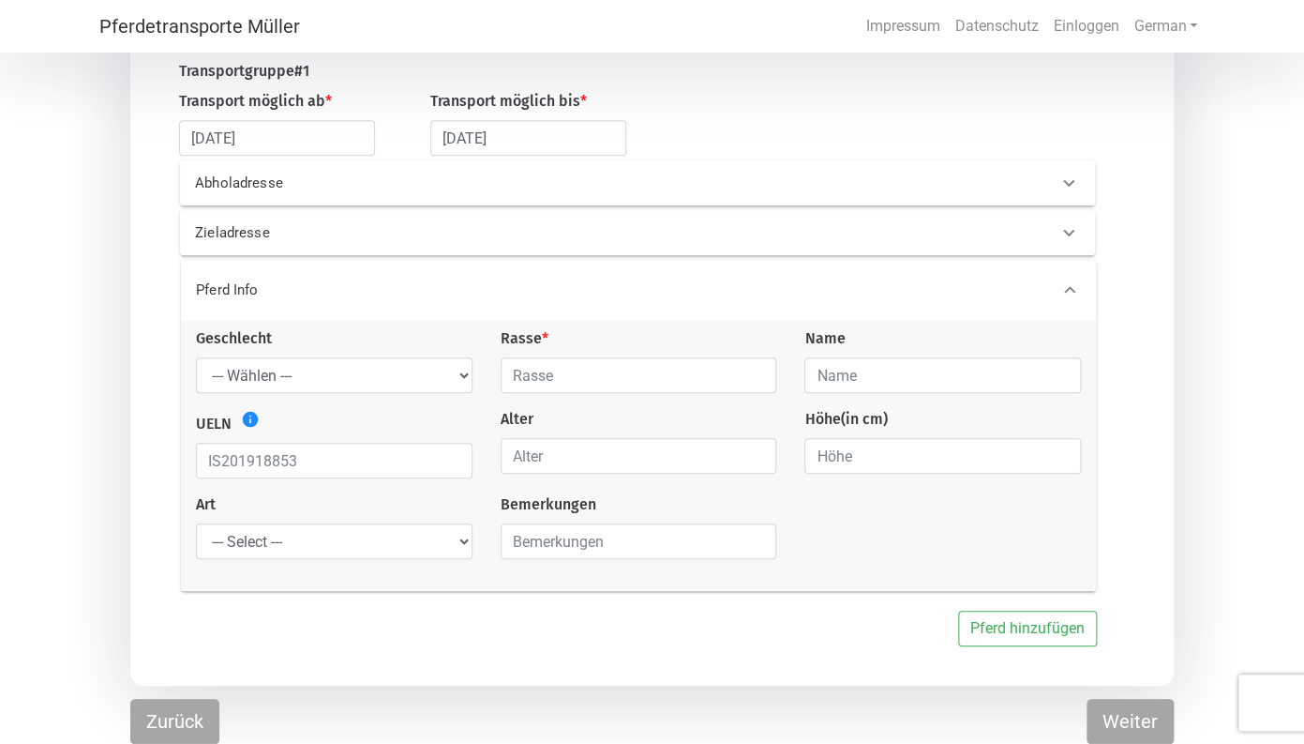
scroll to position [219, 0]
select select "gelding"
click option "Wallach" at bounding box center [0, 0] width 0 height 0
click at [579, 371] on input "text" at bounding box center [639, 377] width 277 height 36
type input "Isländer"
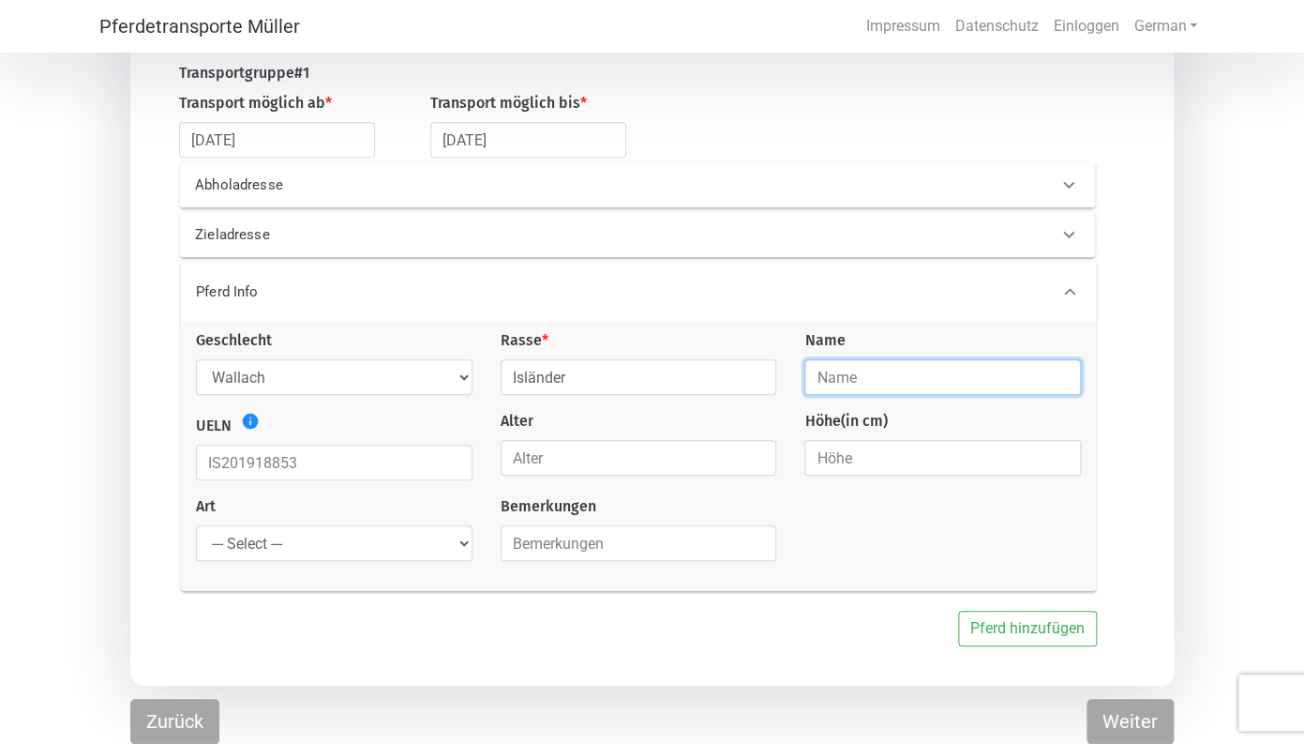
click at [881, 374] on input "text" at bounding box center [943, 377] width 277 height 36
type input "Geisli vom Rappenhof"
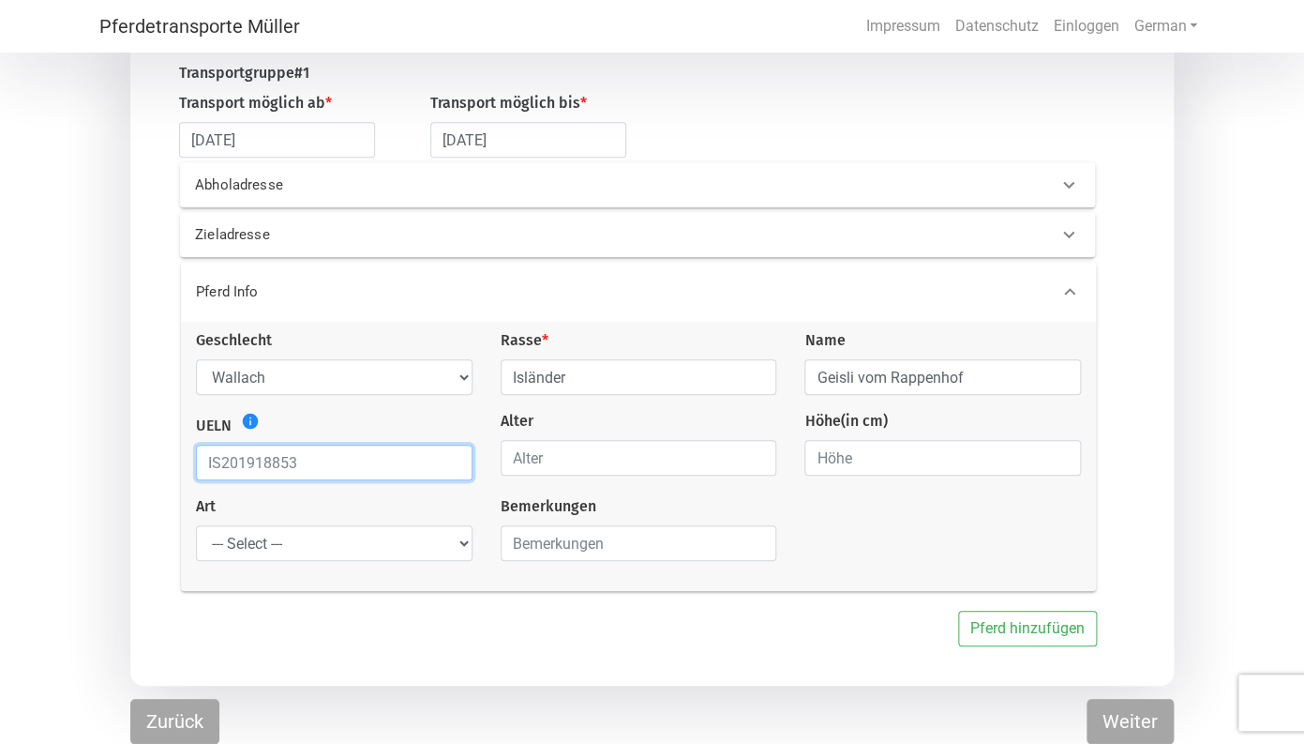
click at [391, 460] on input "text" at bounding box center [334, 462] width 277 height 36
type input "DE 363 630107597"
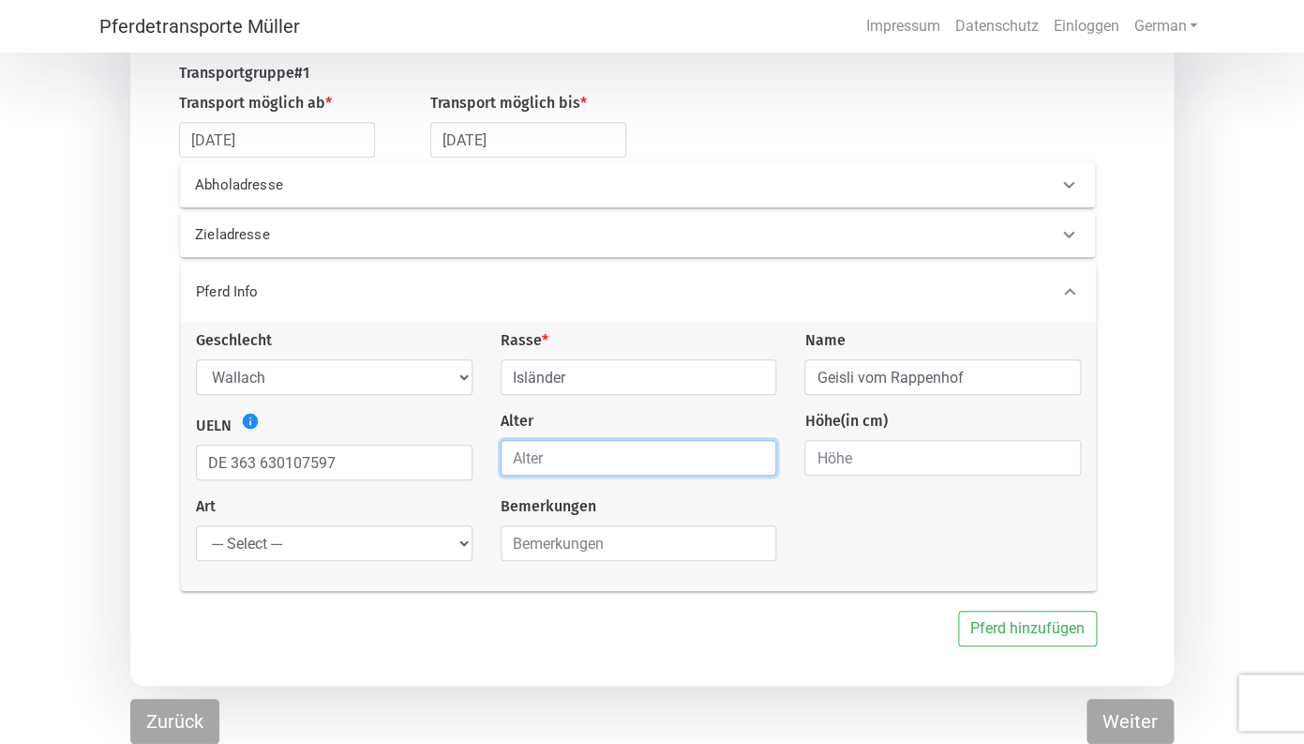
click at [565, 457] on input "number" at bounding box center [639, 458] width 277 height 36
type input "28"
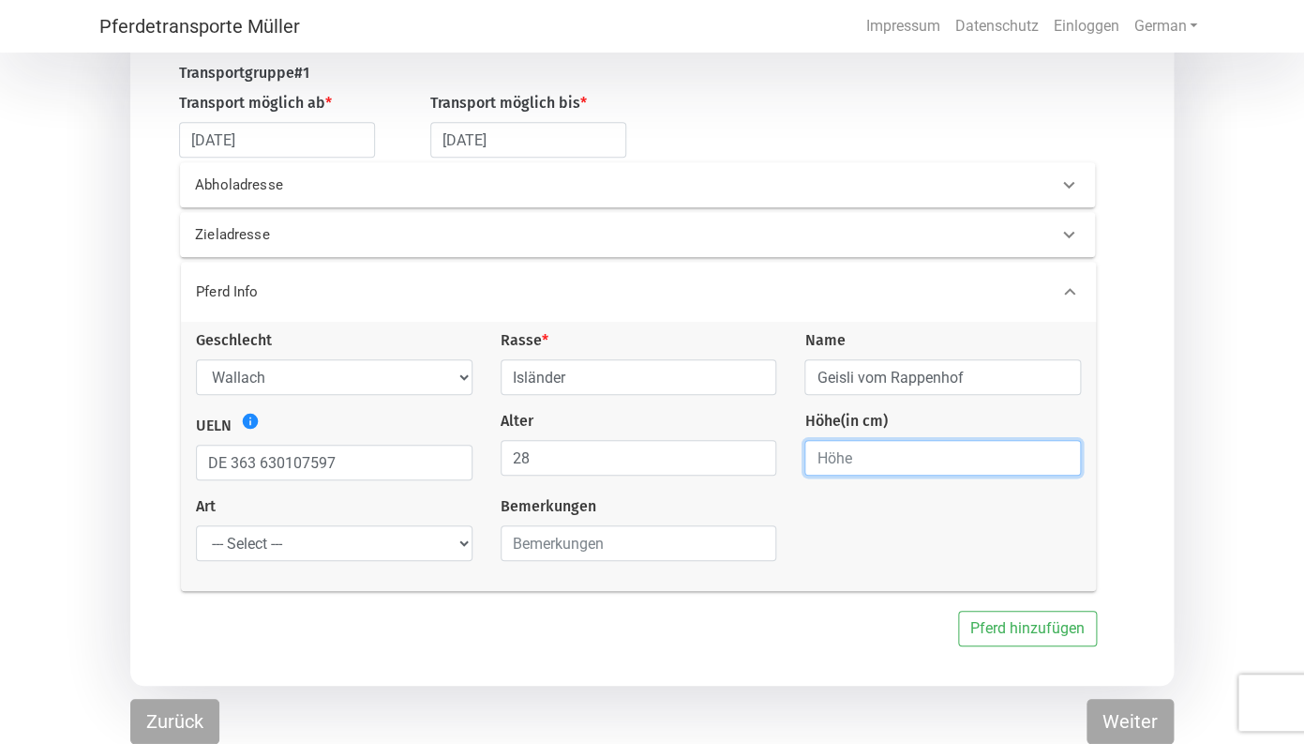
click at [869, 454] on input "number" at bounding box center [943, 458] width 277 height 36
type input "132"
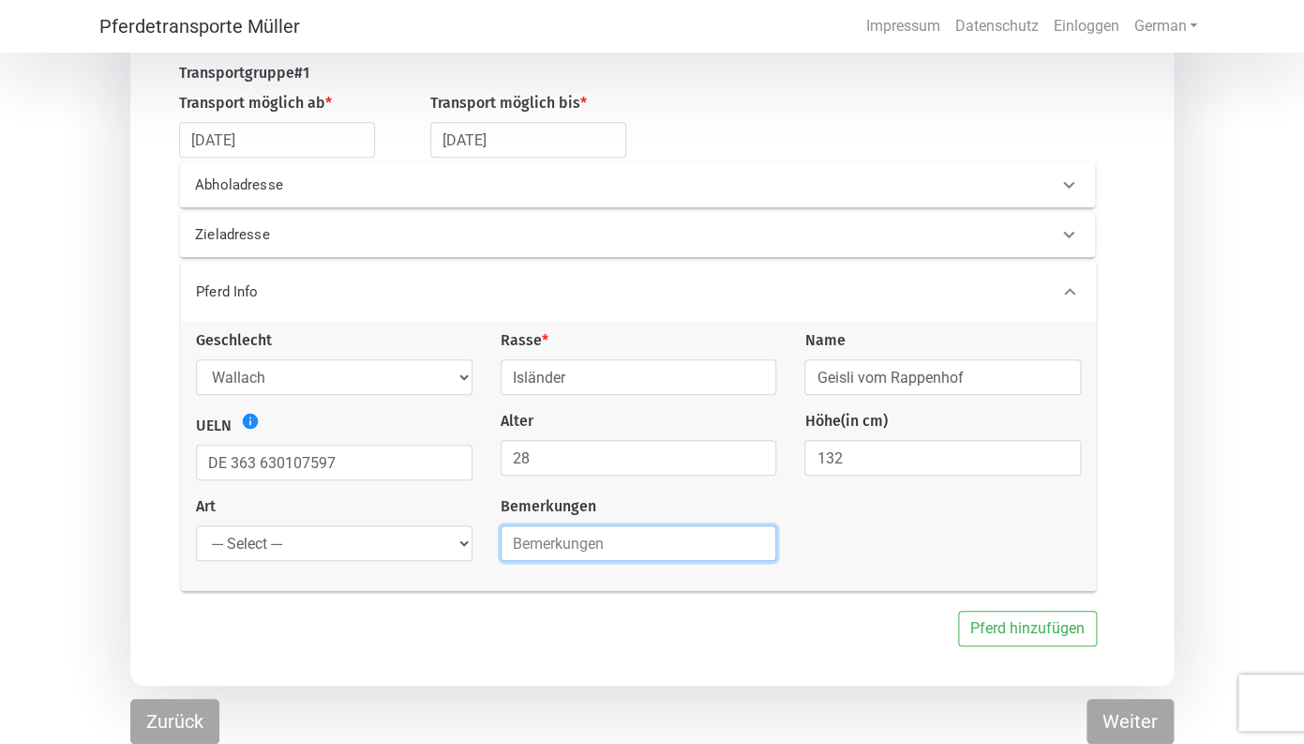
click at [537, 546] on input "text" at bounding box center [639, 543] width 277 height 36
type input "G"
type input "[PERSON_NAME] war bestimmt ca. 15 Jahre auf keinem Hänger mehr"
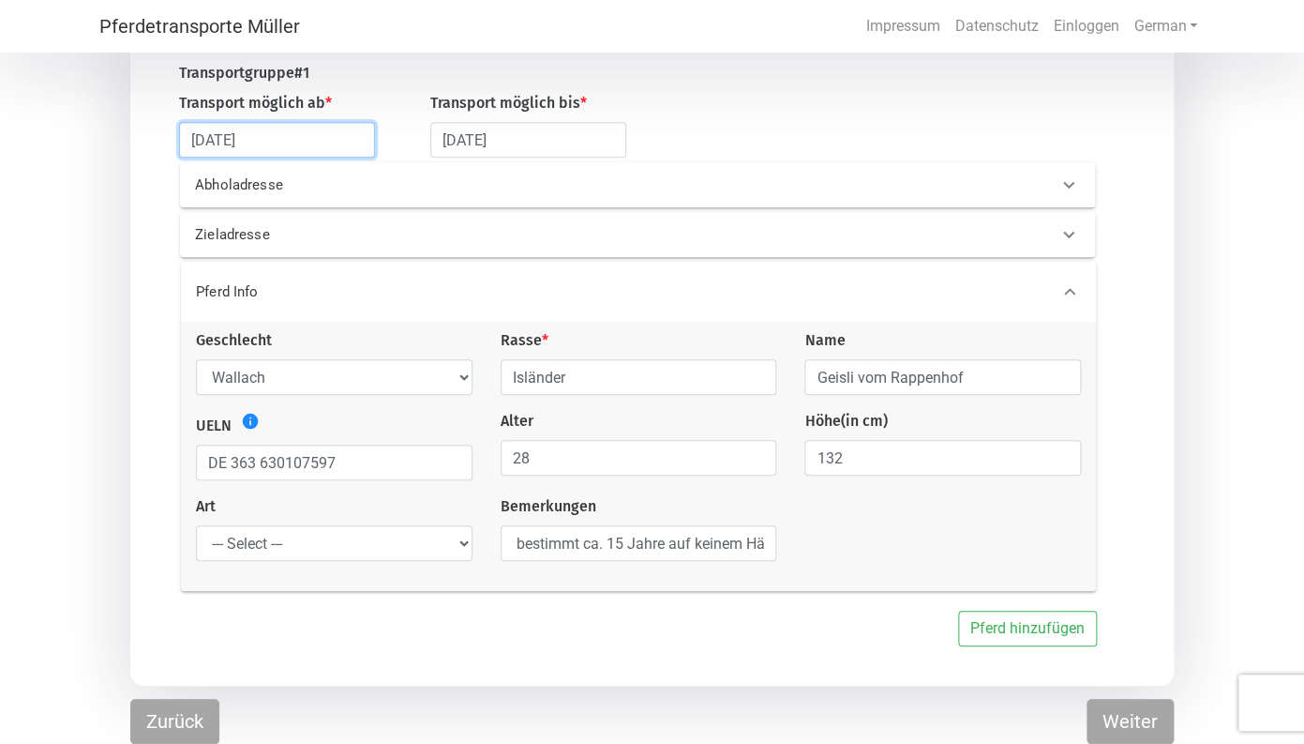
click at [244, 139] on input "[DATE]" at bounding box center [277, 140] width 196 height 36
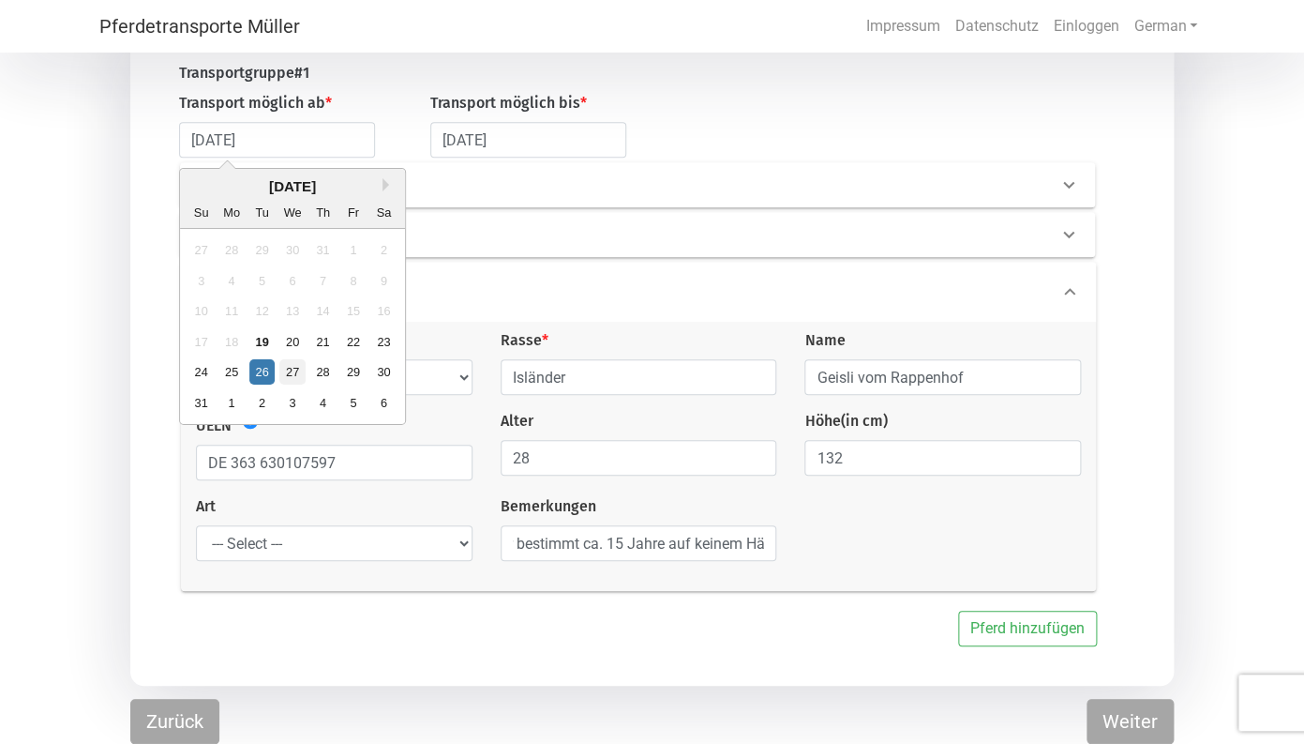
click at [296, 369] on div "27" at bounding box center [292, 371] width 25 height 25
type input "[DATE]"
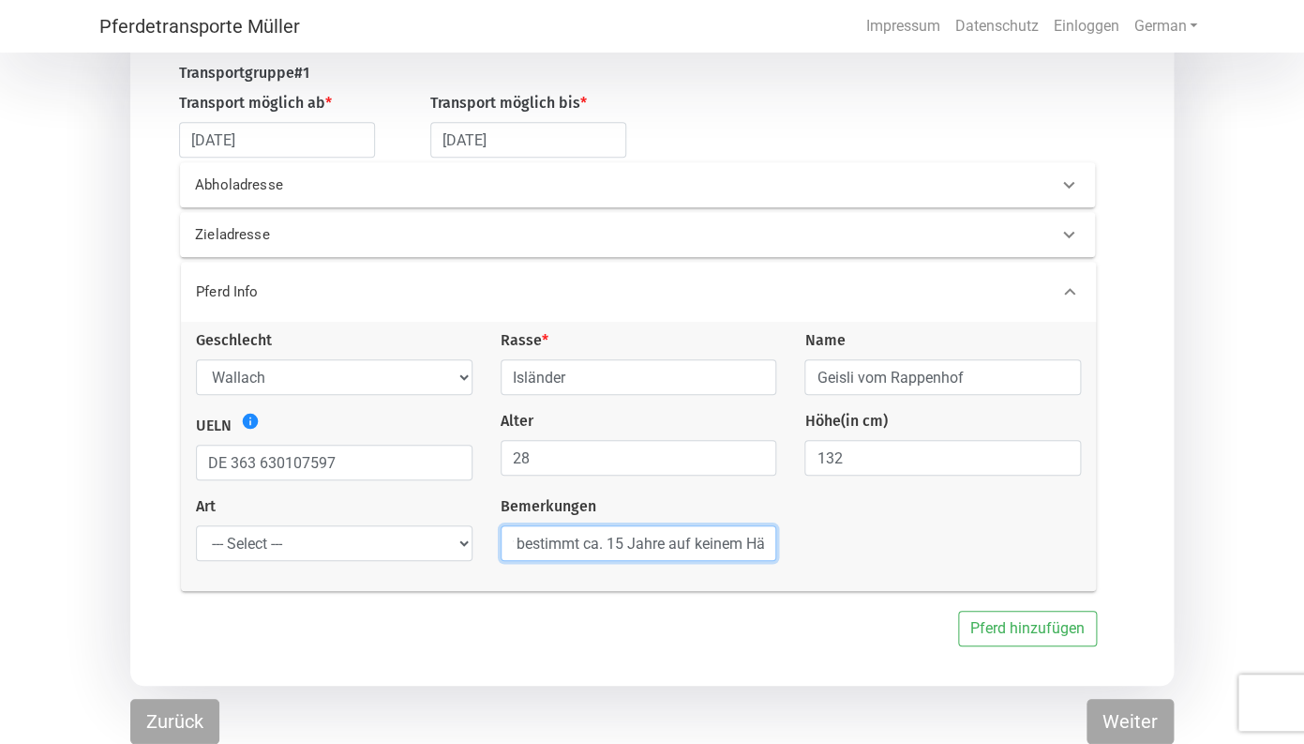
click at [762, 543] on input "[PERSON_NAME] war bestimmt ca. 15 Jahre auf keinem Hänger mehr" at bounding box center [639, 543] width 277 height 36
type input "[PERSON_NAME] war bestimmt ca. 15 Jahre auf keinem Hänger mehr. Deswegen würde …"
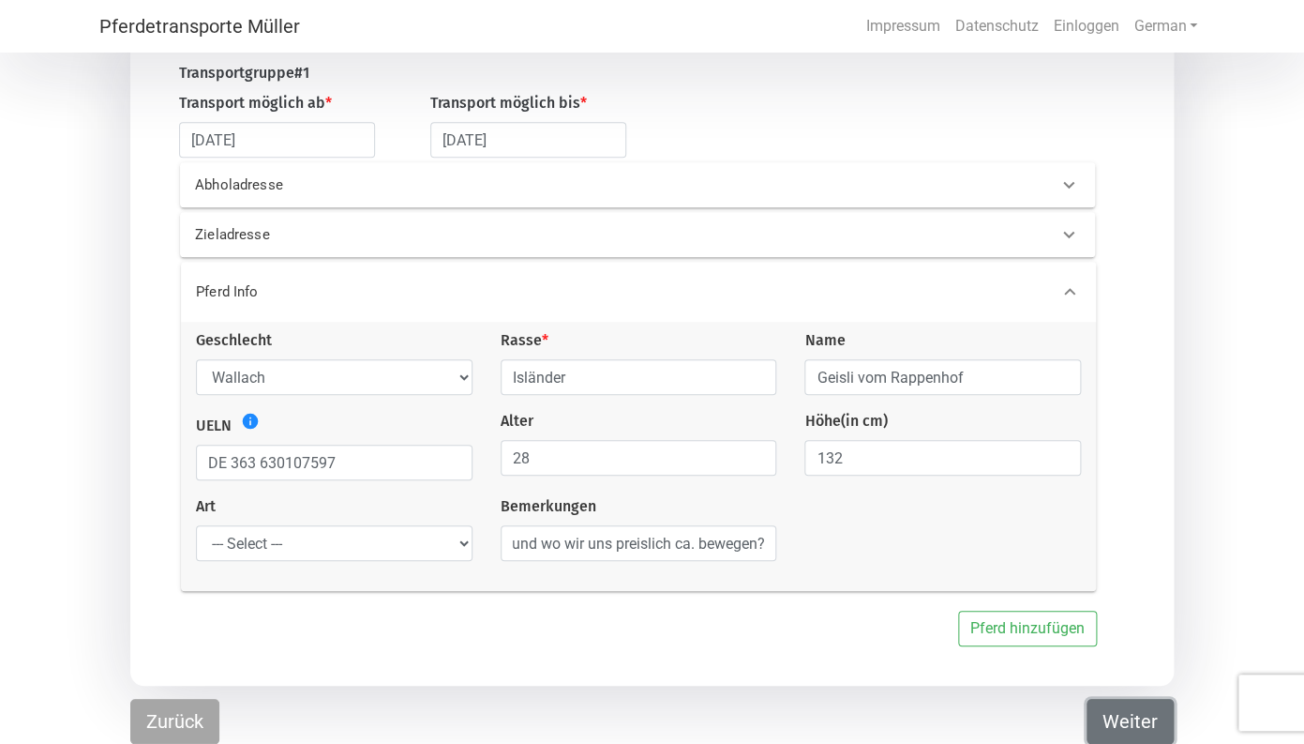
click at [1122, 716] on button "Weiter" at bounding box center [1130, 721] width 87 height 45
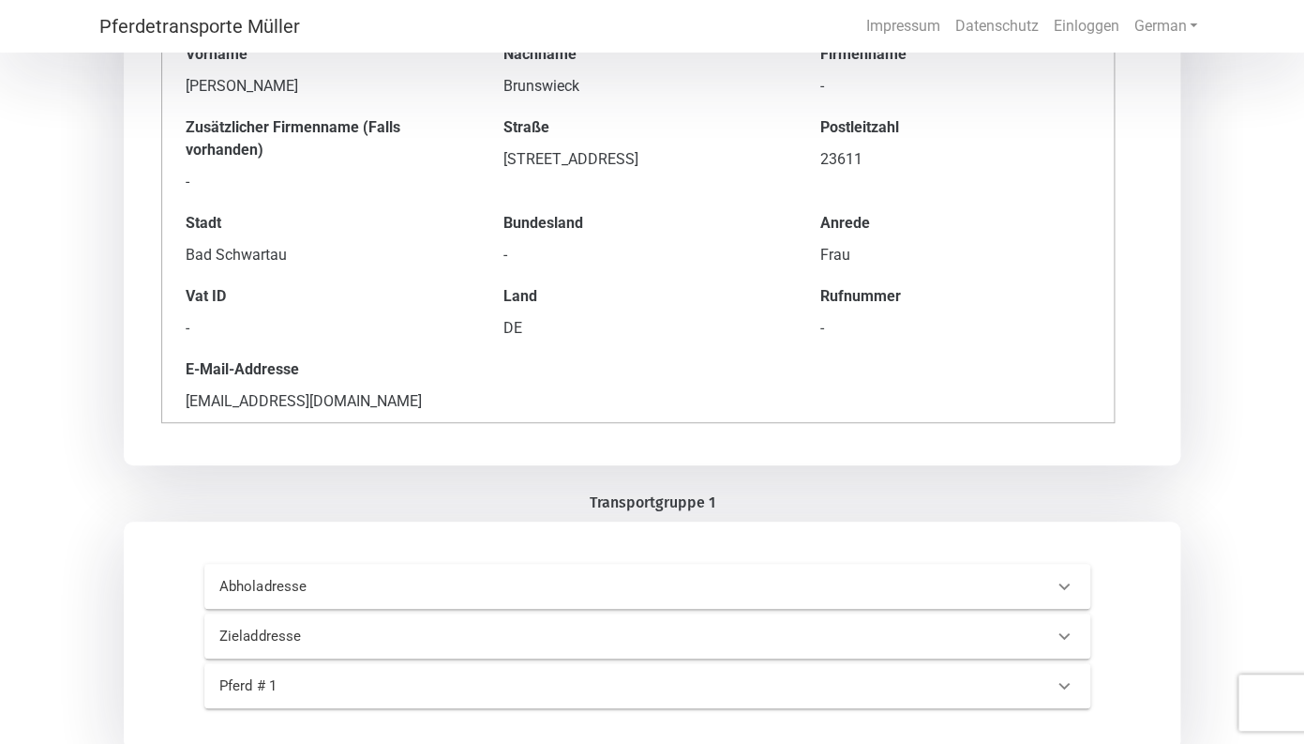
scroll to position [178, 0]
click at [633, 584] on div "Abholadresse" at bounding box center [616, 586] width 823 height 22
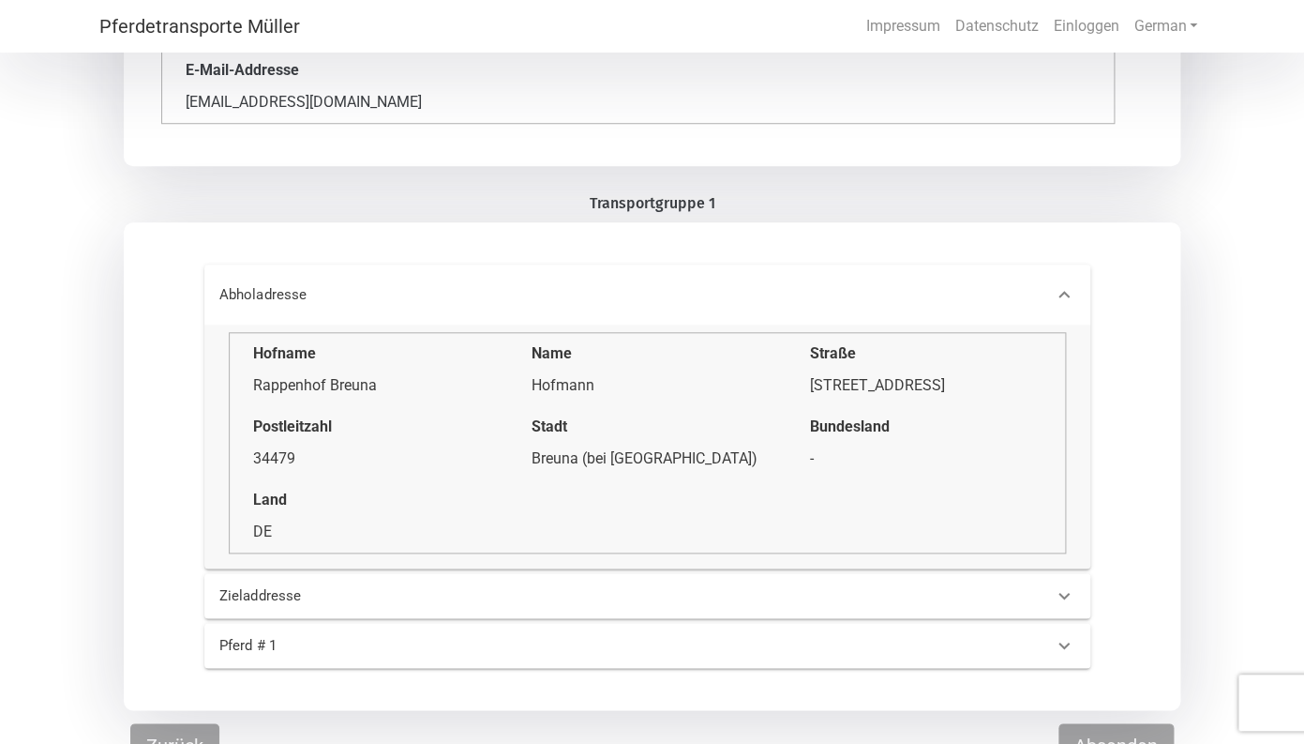
scroll to position [492, 0]
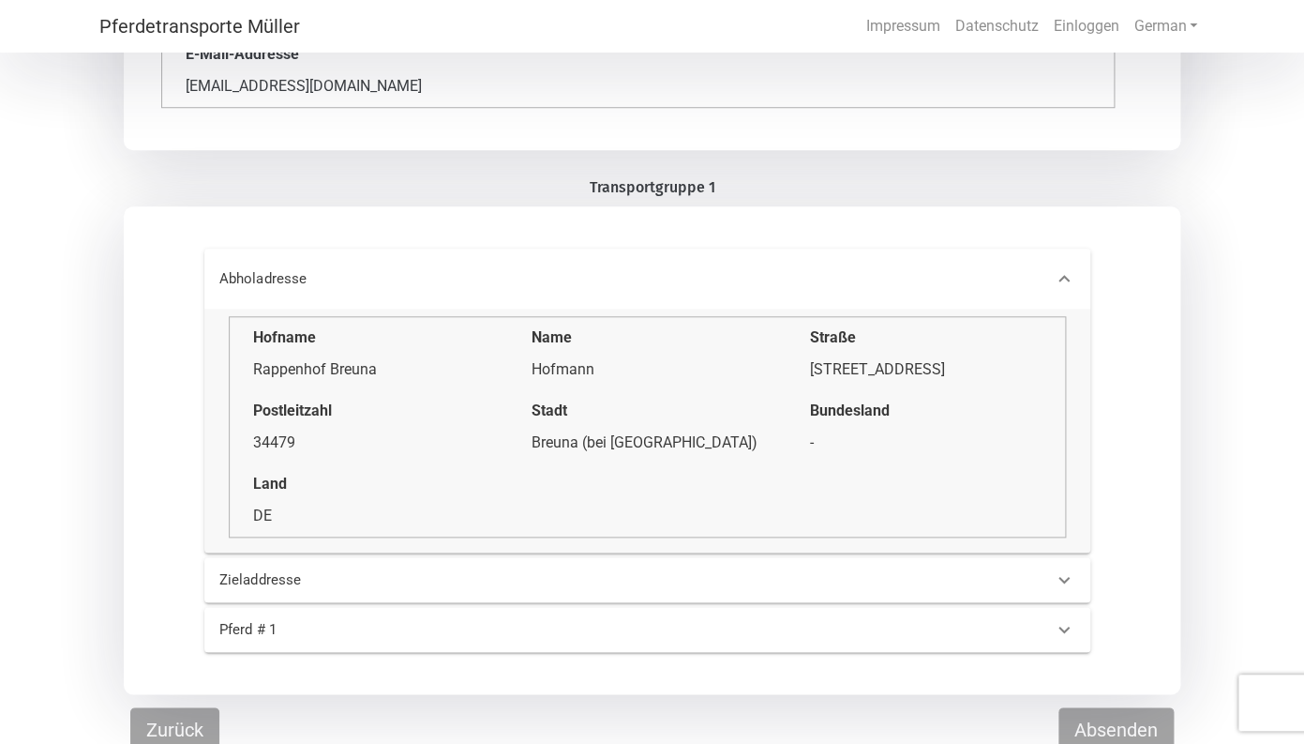
click at [613, 586] on div "Zieladdresse" at bounding box center [411, 580] width 412 height 22
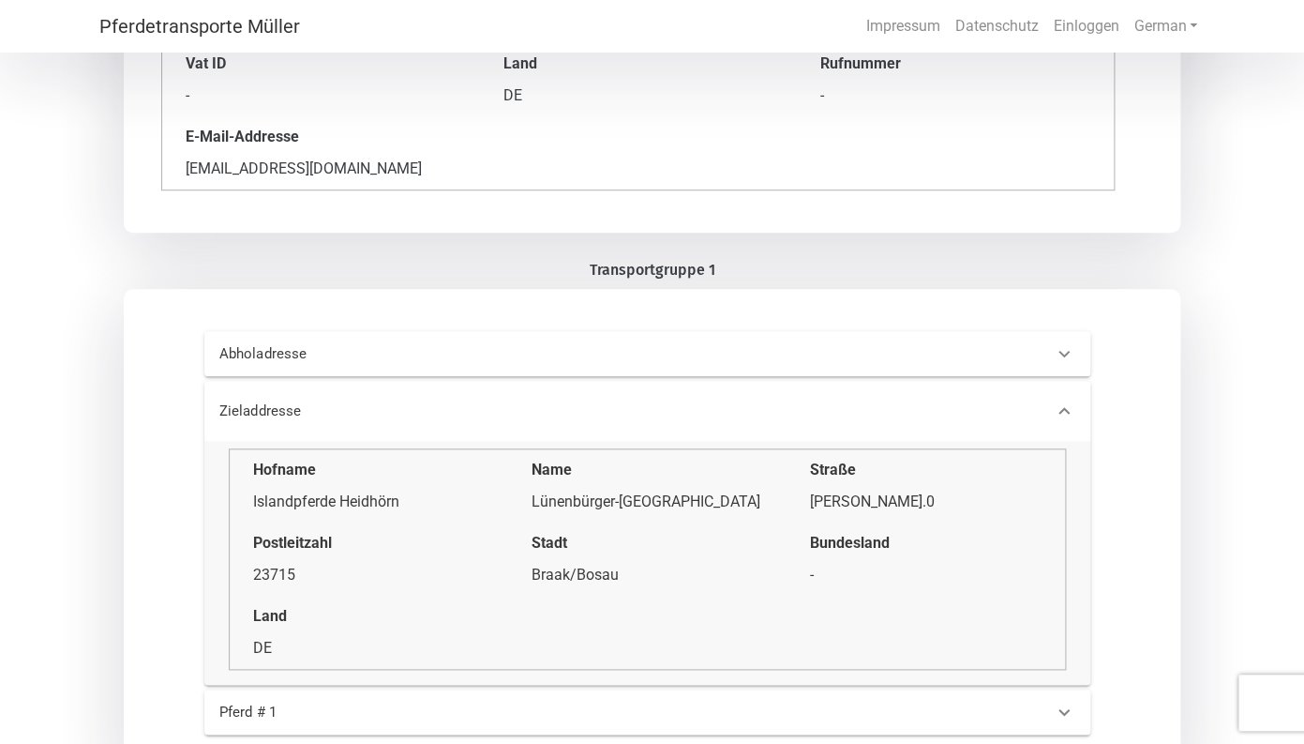
scroll to position [503, 0]
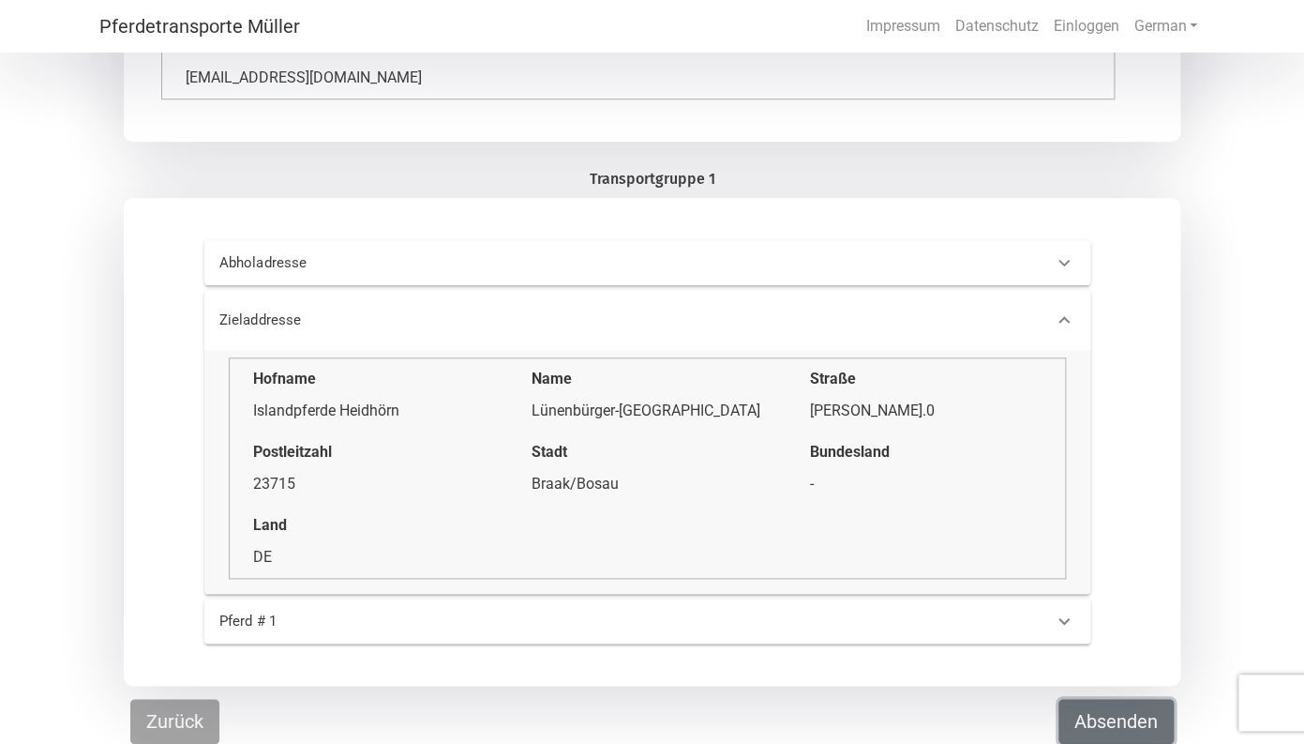
click at [1113, 717] on button "Absenden" at bounding box center [1116, 721] width 115 height 45
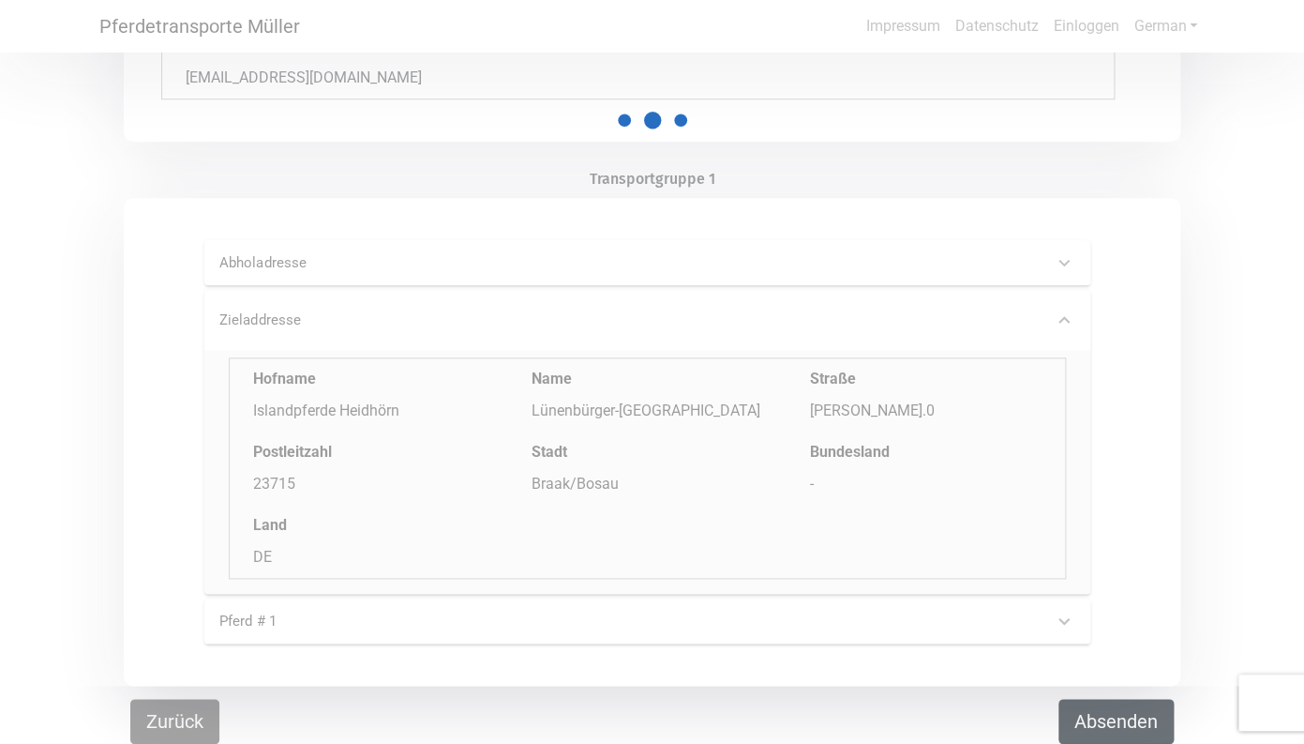
scroll to position [0, 0]
